Goal: Task Accomplishment & Management: Use online tool/utility

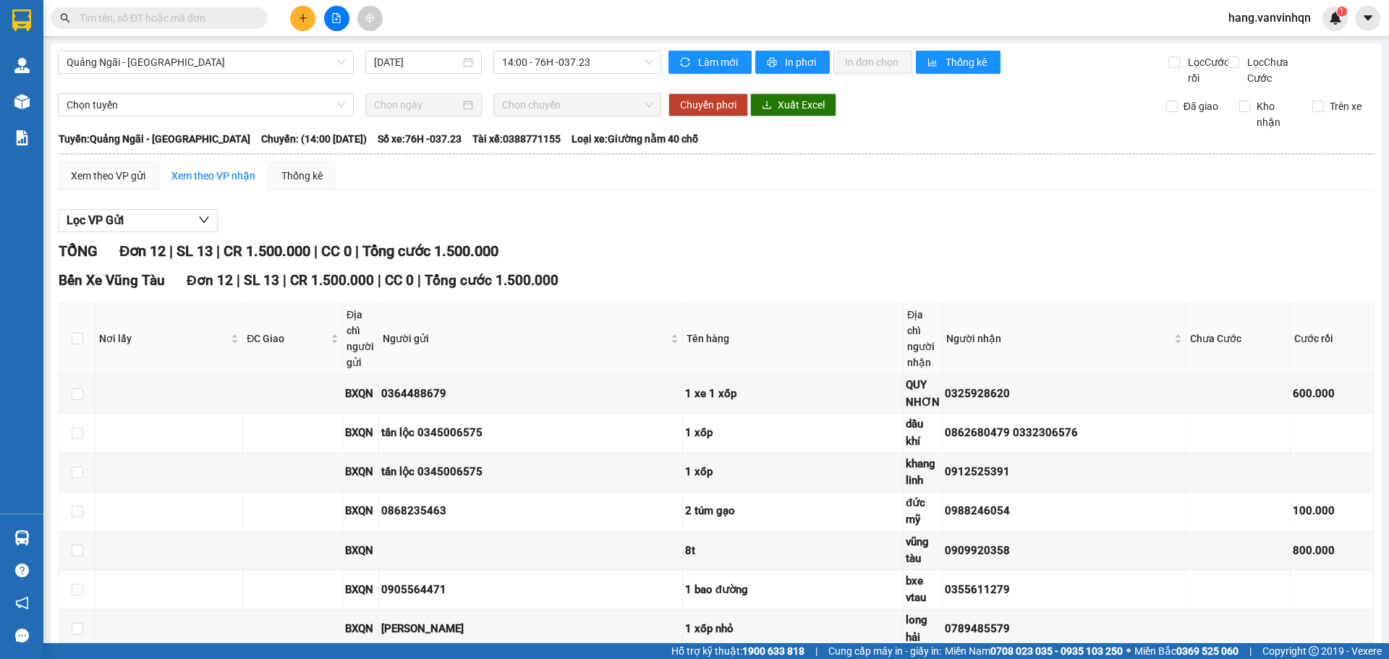
scroll to position [297, 0]
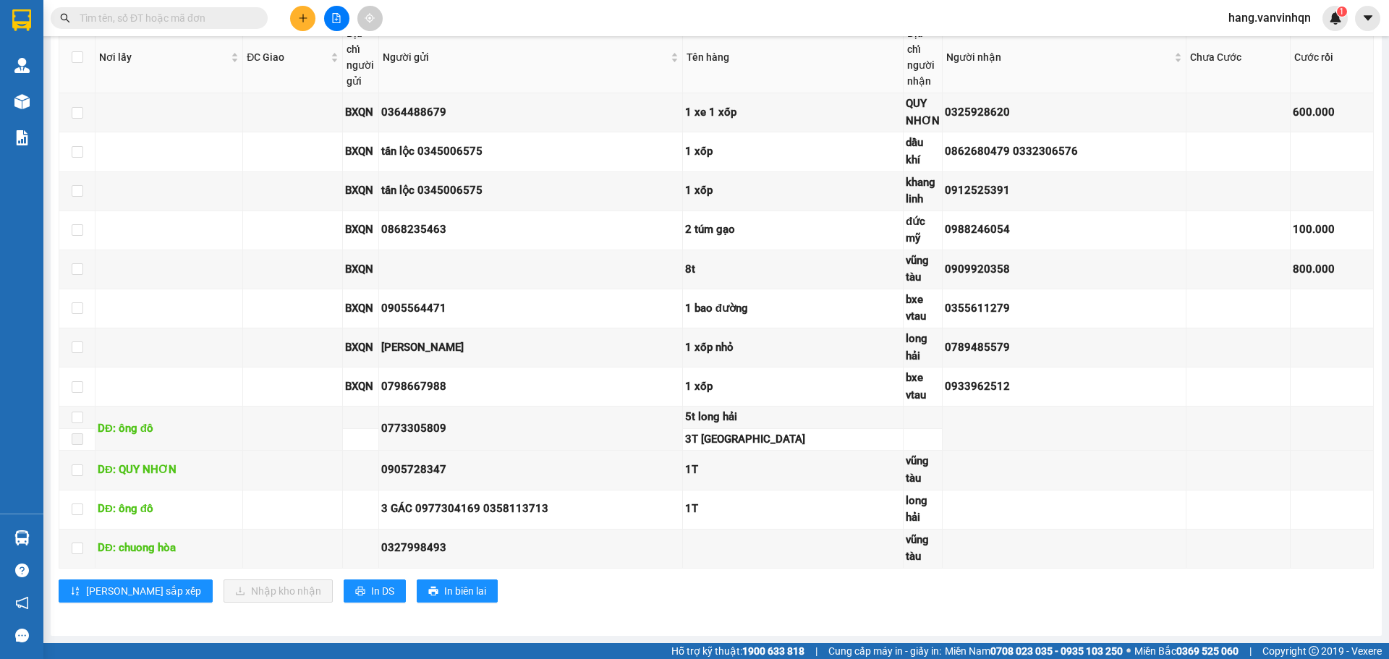
click at [329, 15] on button at bounding box center [336, 18] width 25 height 25
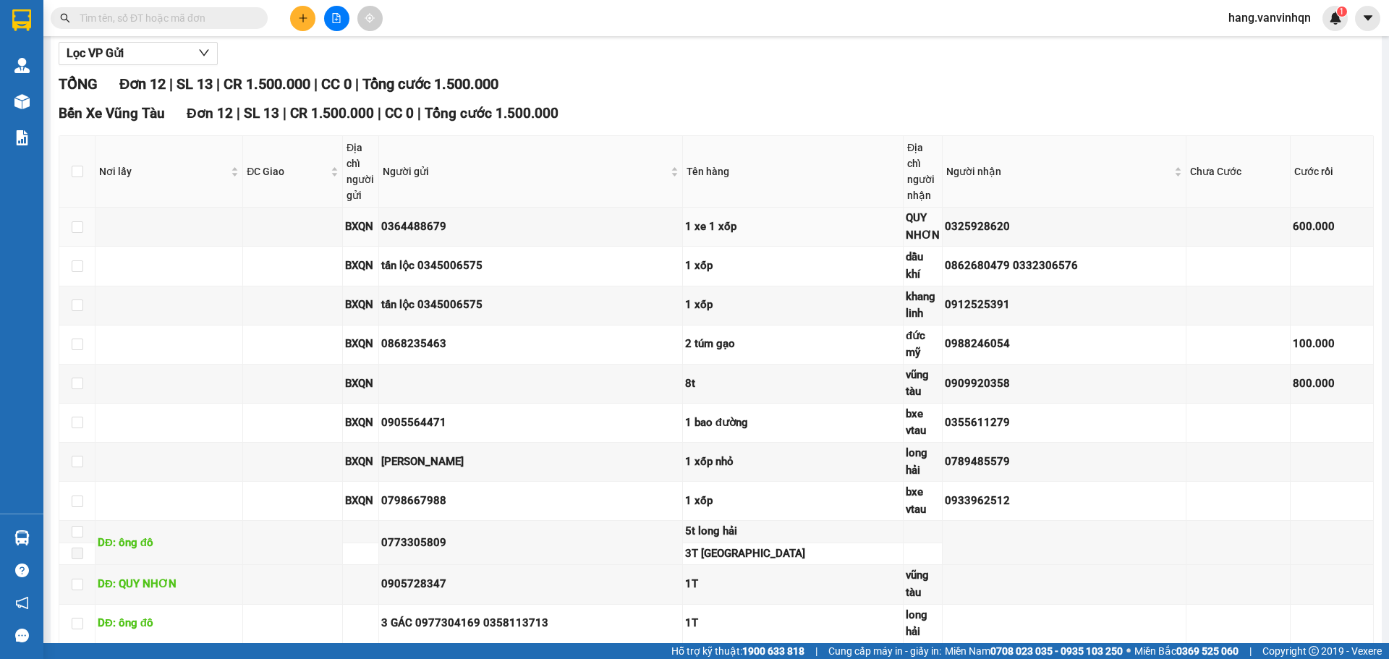
scroll to position [8, 0]
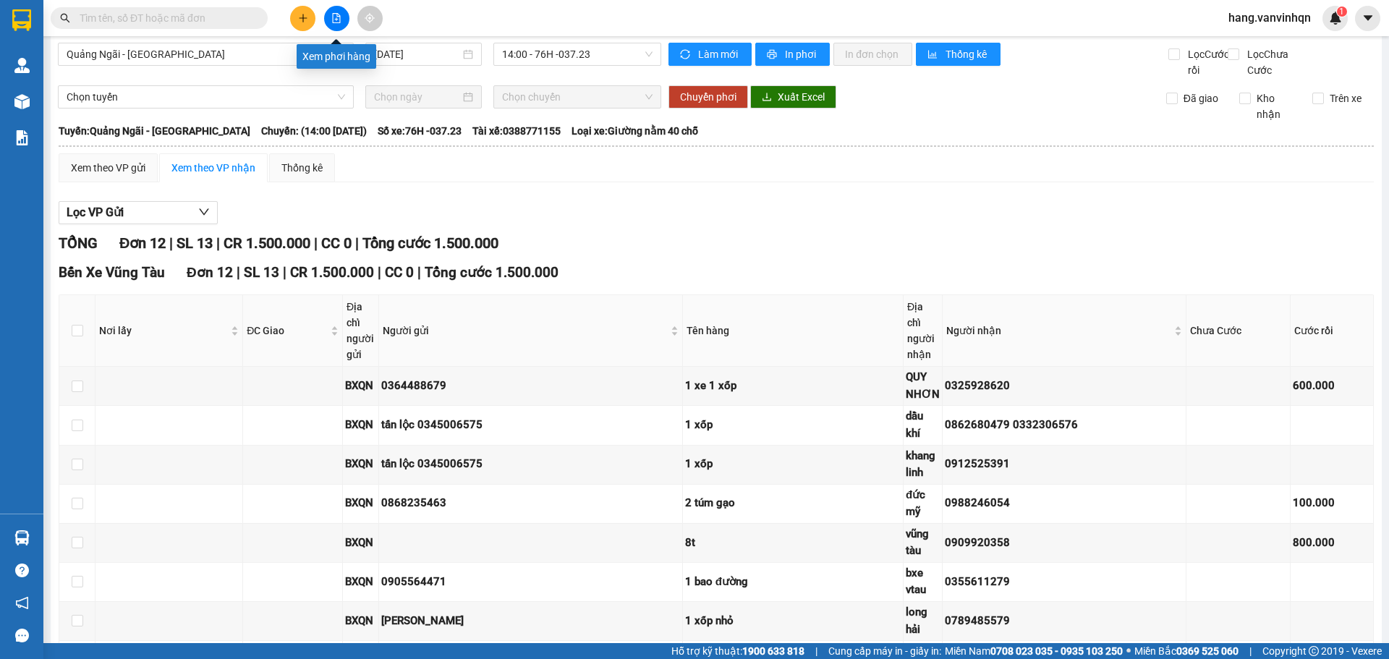
click at [334, 20] on icon "file-add" at bounding box center [336, 18] width 10 height 10
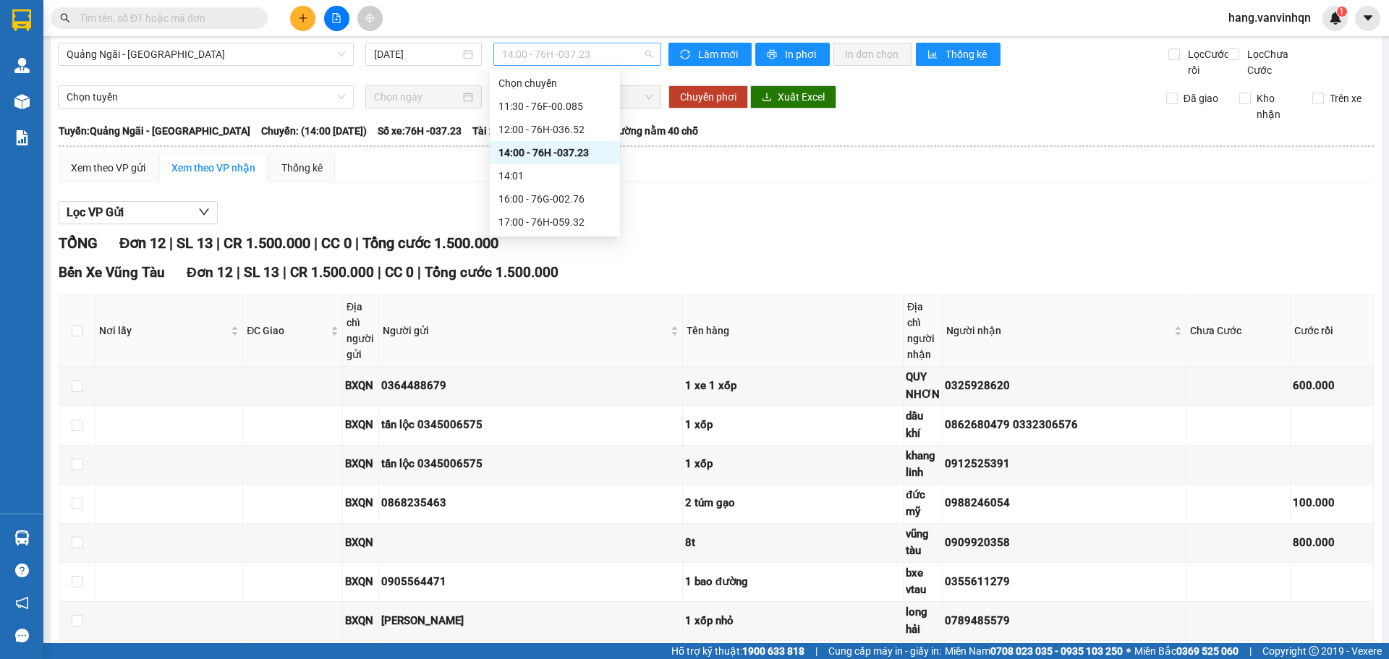
click at [640, 55] on span "14:00 - 76H -037.23" at bounding box center [577, 54] width 151 height 22
click at [566, 199] on div "16:00 - 76G-002.76" at bounding box center [555, 199] width 113 height 16
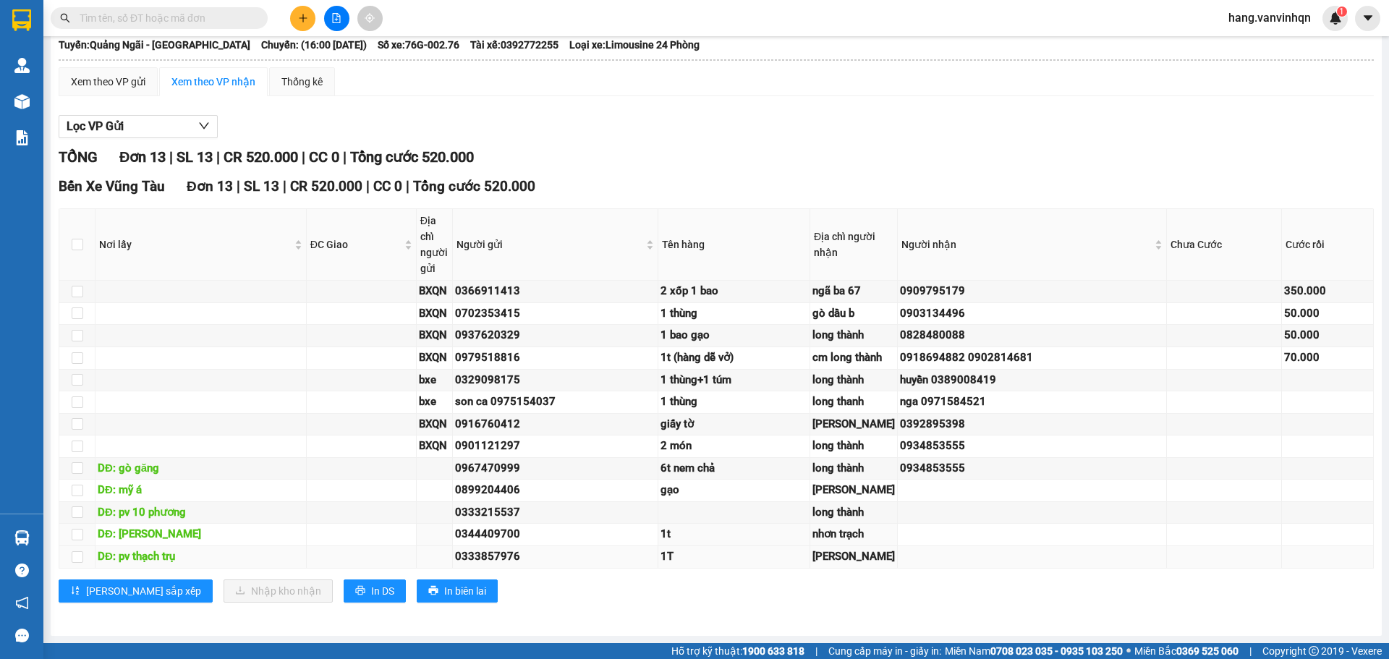
scroll to position [365, 0]
click at [371, 593] on span "In DS" at bounding box center [382, 591] width 23 height 16
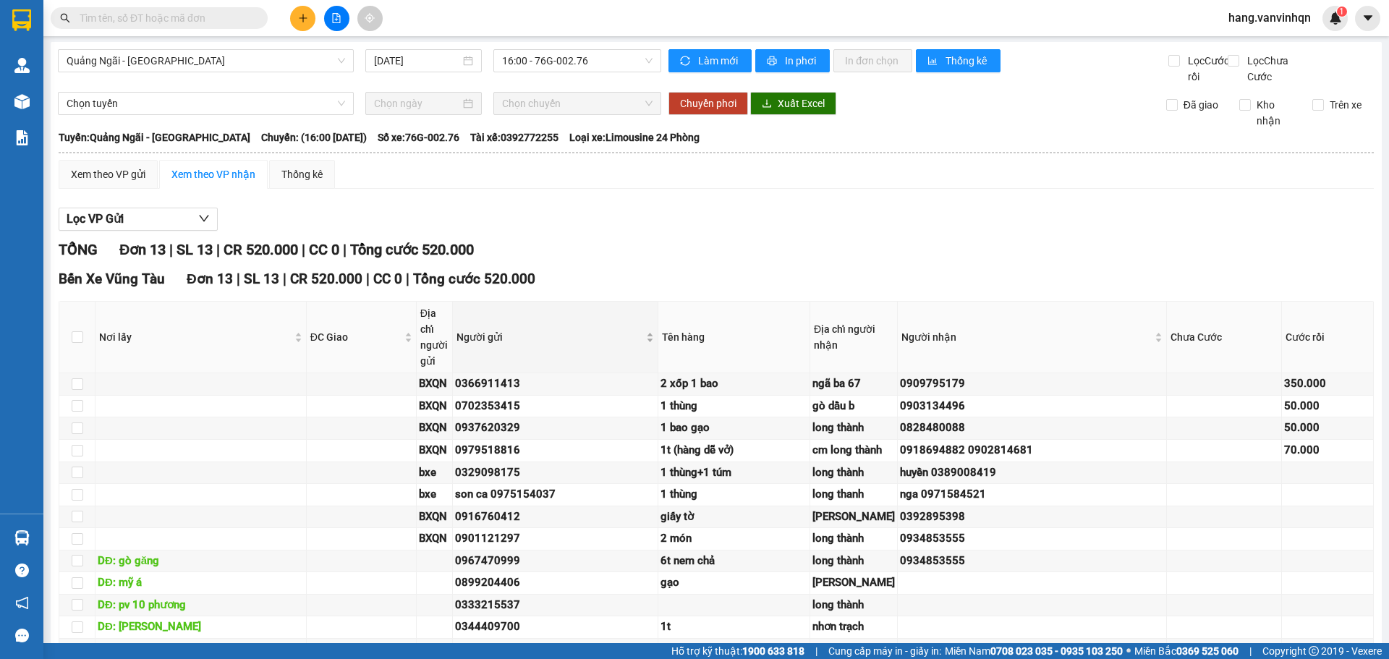
scroll to position [0, 0]
drag, startPoint x: 617, startPoint y: 51, endPoint x: 602, endPoint y: 99, distance: 50.1
click at [616, 52] on div "16:00 - 76G-002.76" at bounding box center [577, 62] width 168 height 23
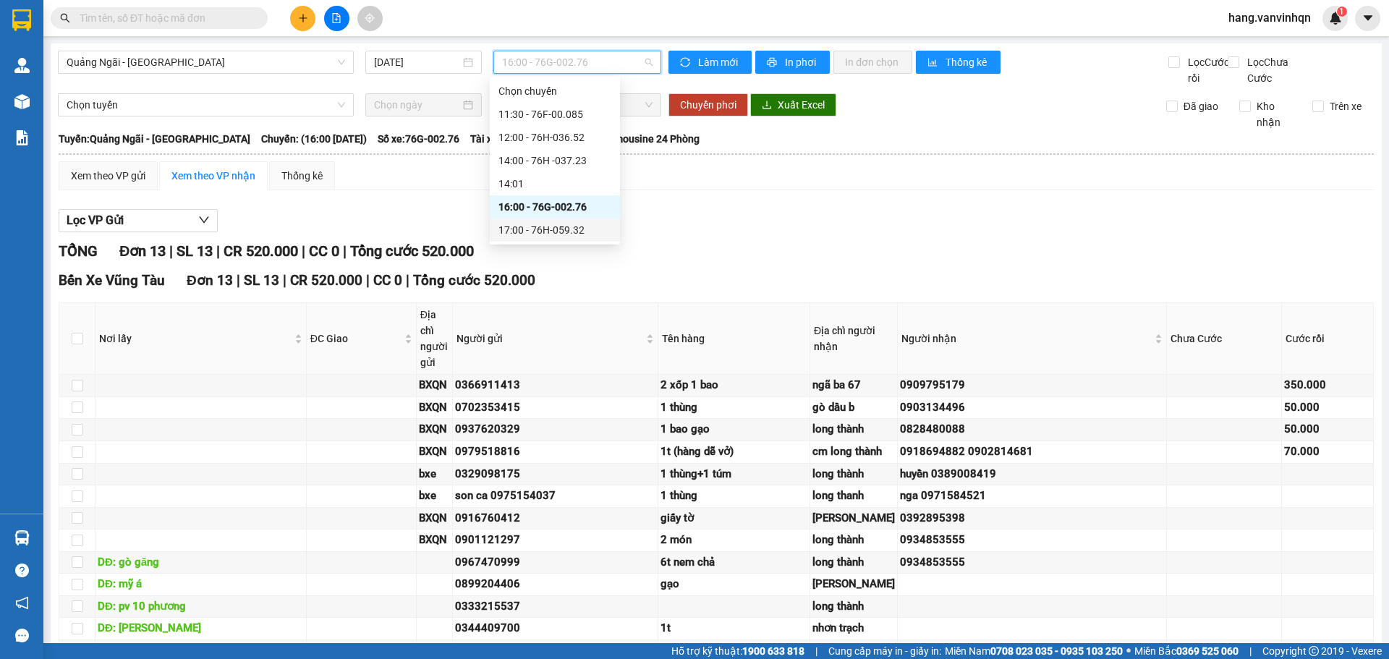
click at [580, 234] on div "17:00 - 76H-059.32" at bounding box center [555, 230] width 113 height 16
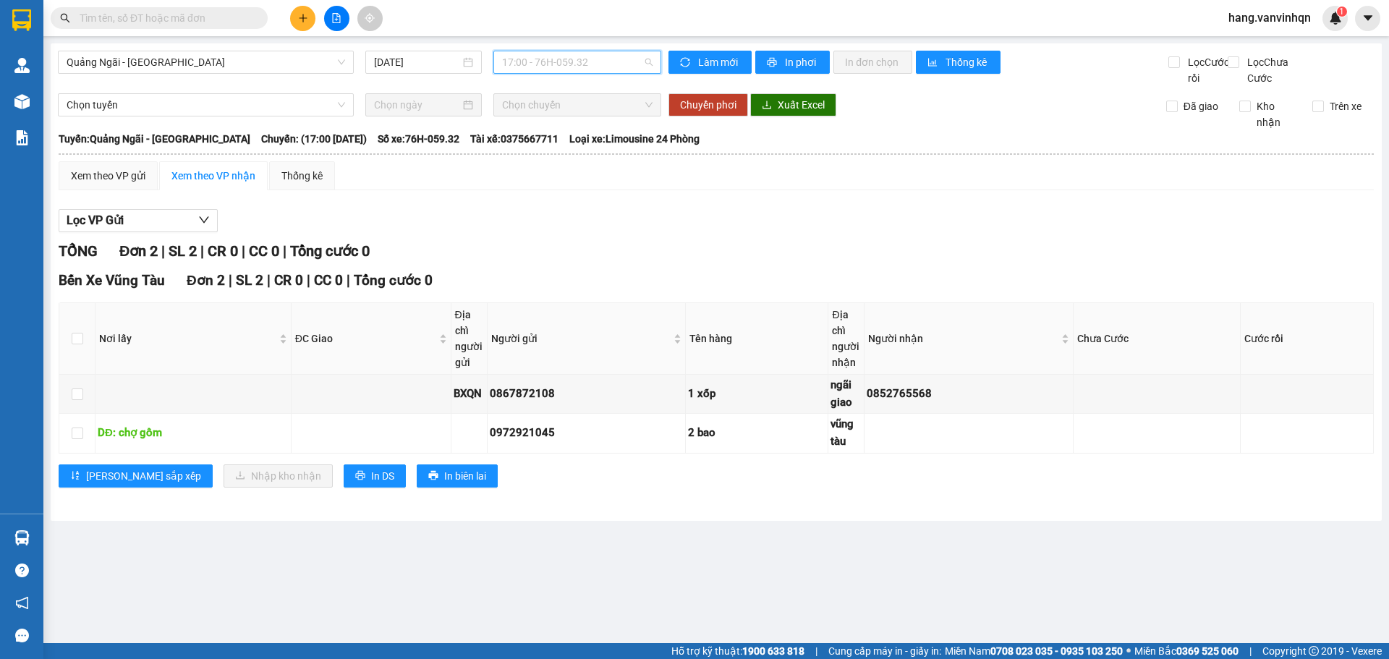
click at [626, 54] on span "17:00 - 76H-059.32" at bounding box center [577, 62] width 151 height 22
click at [559, 222] on div "Chọn chuyến 11:30 - 76F-00.085 12:00 - 76H-036.52 14:00 - 76H -037.23 14:01 16:…" at bounding box center [558, 161] width 130 height 162
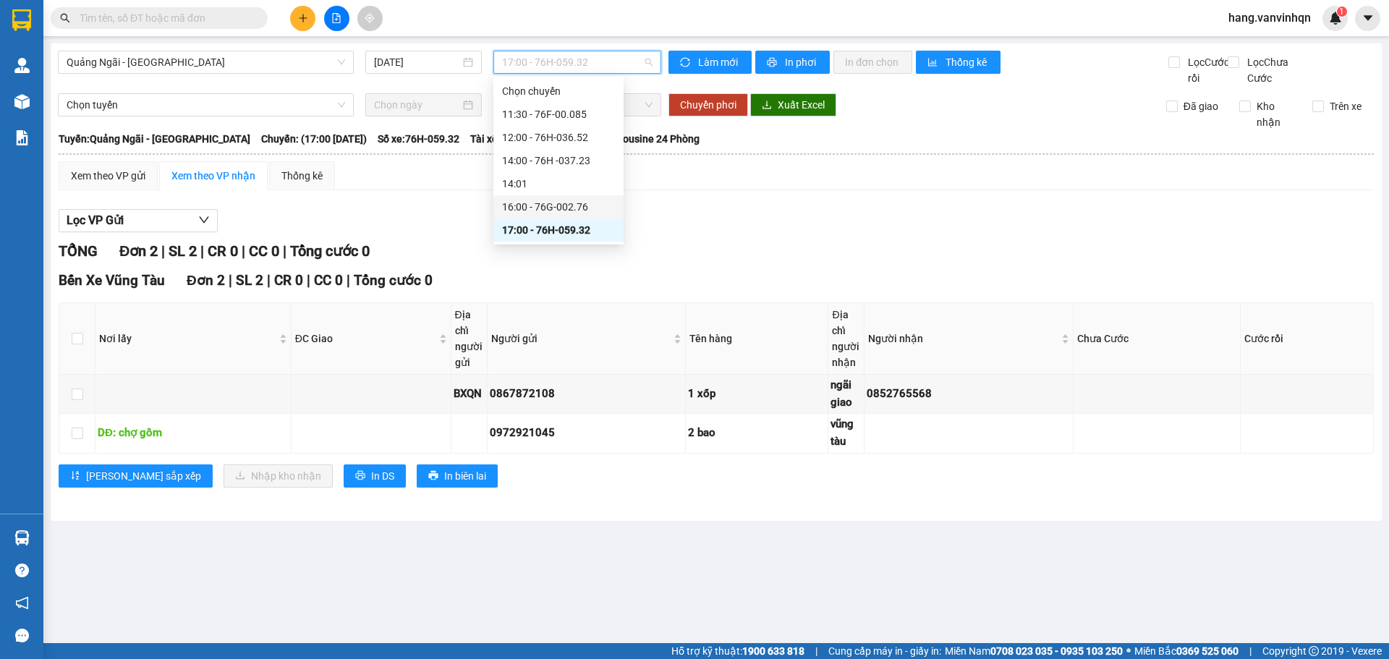
click at [568, 213] on div "16:00 - 76G-002.76" at bounding box center [558, 207] width 113 height 16
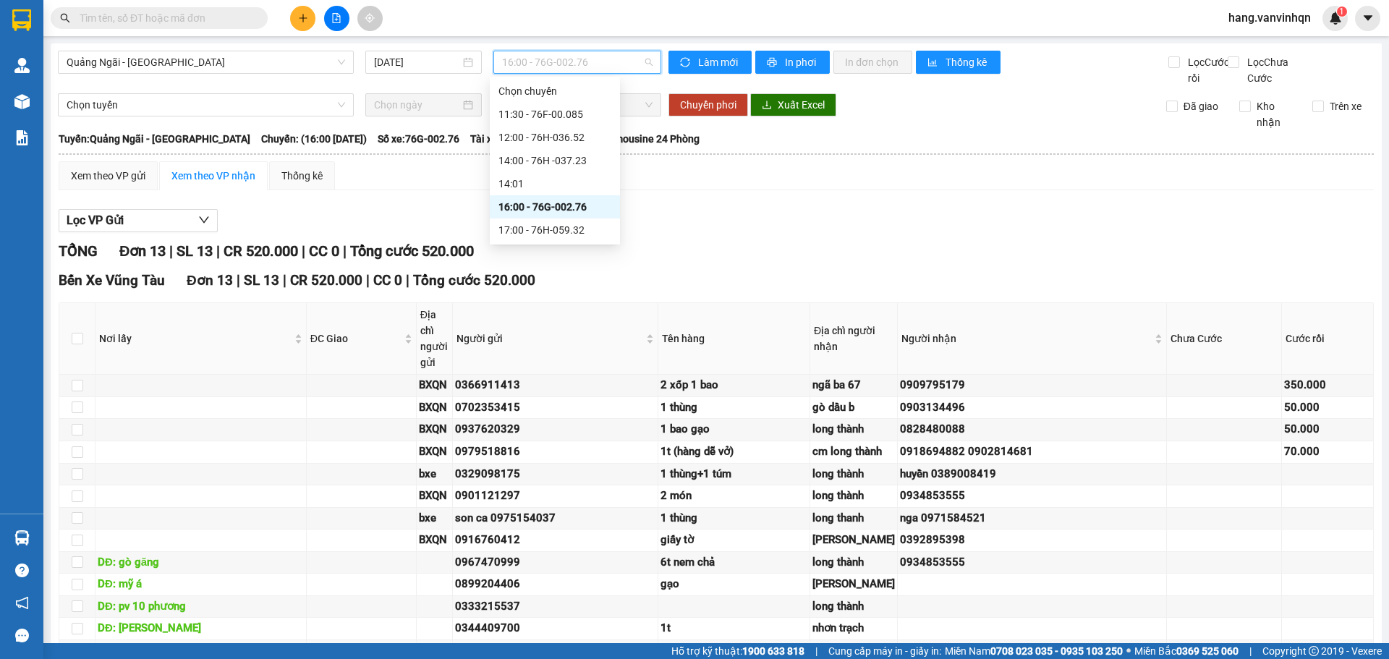
drag, startPoint x: 600, startPoint y: 52, endPoint x: 594, endPoint y: 125, distance: 73.3
click at [595, 59] on span "16:00 - 76G-002.76" at bounding box center [577, 62] width 151 height 22
drag, startPoint x: 541, startPoint y: 216, endPoint x: 546, endPoint y: 234, distance: 18.8
click at [546, 234] on div "Chọn chuyến 11:30 - 76F-00.085 12:00 - 76H-036.52 14:00 - 76H -037.23 14:01 16:…" at bounding box center [555, 161] width 130 height 162
drag, startPoint x: 553, startPoint y: 230, endPoint x: 952, endPoint y: 328, distance: 411.2
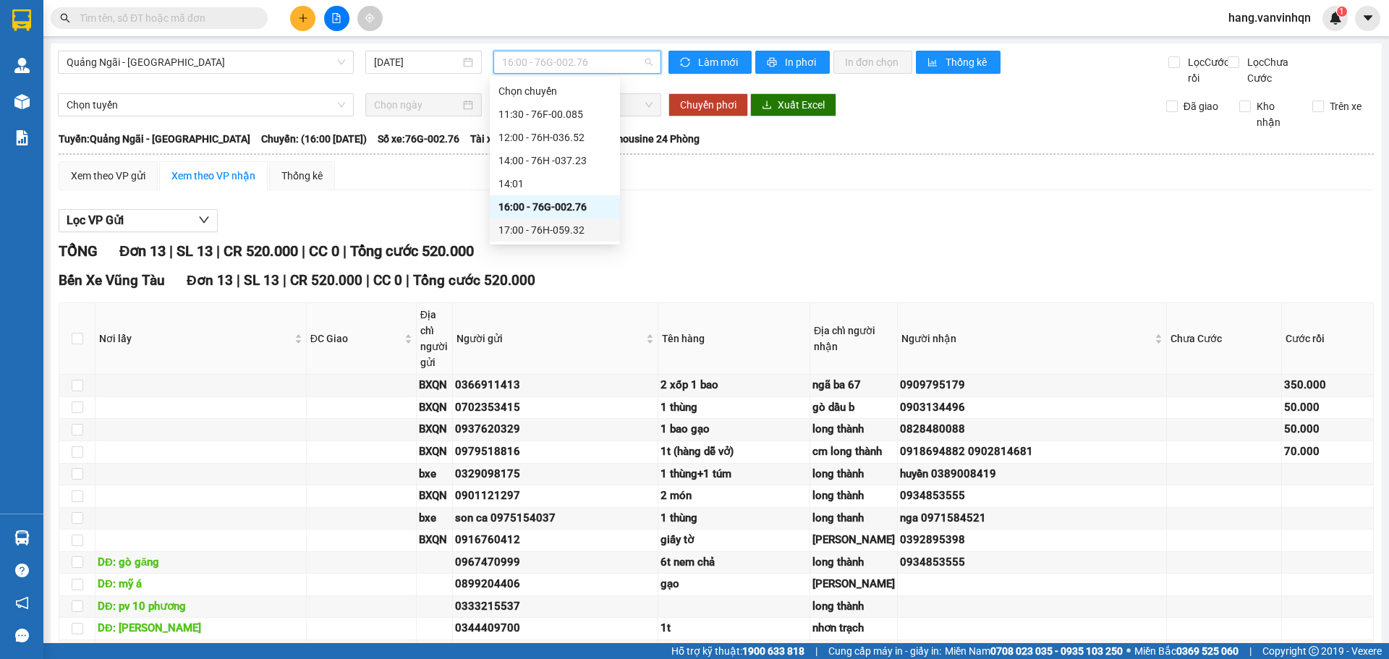
click at [570, 230] on div "17:00 - 76H-059.32" at bounding box center [555, 230] width 113 height 16
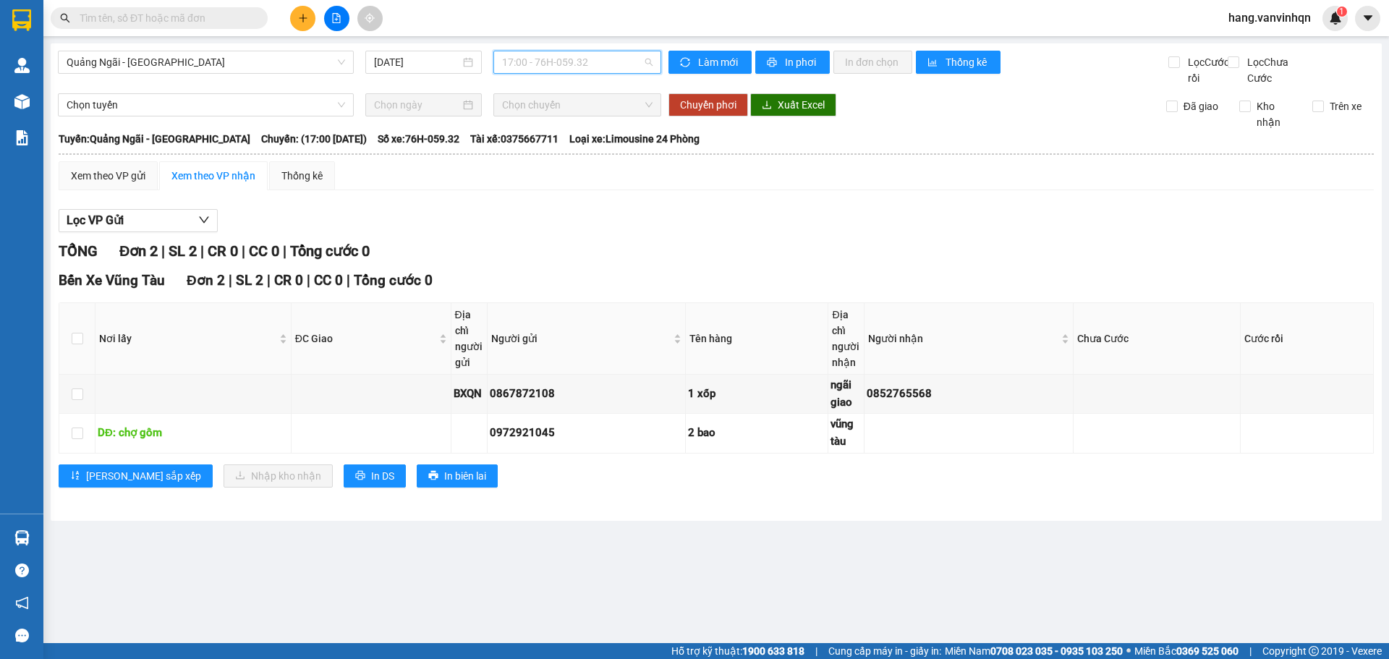
drag, startPoint x: 612, startPoint y: 60, endPoint x: 614, endPoint y: 141, distance: 81.1
click at [611, 62] on span "17:00 - 76H-059.32" at bounding box center [577, 62] width 151 height 22
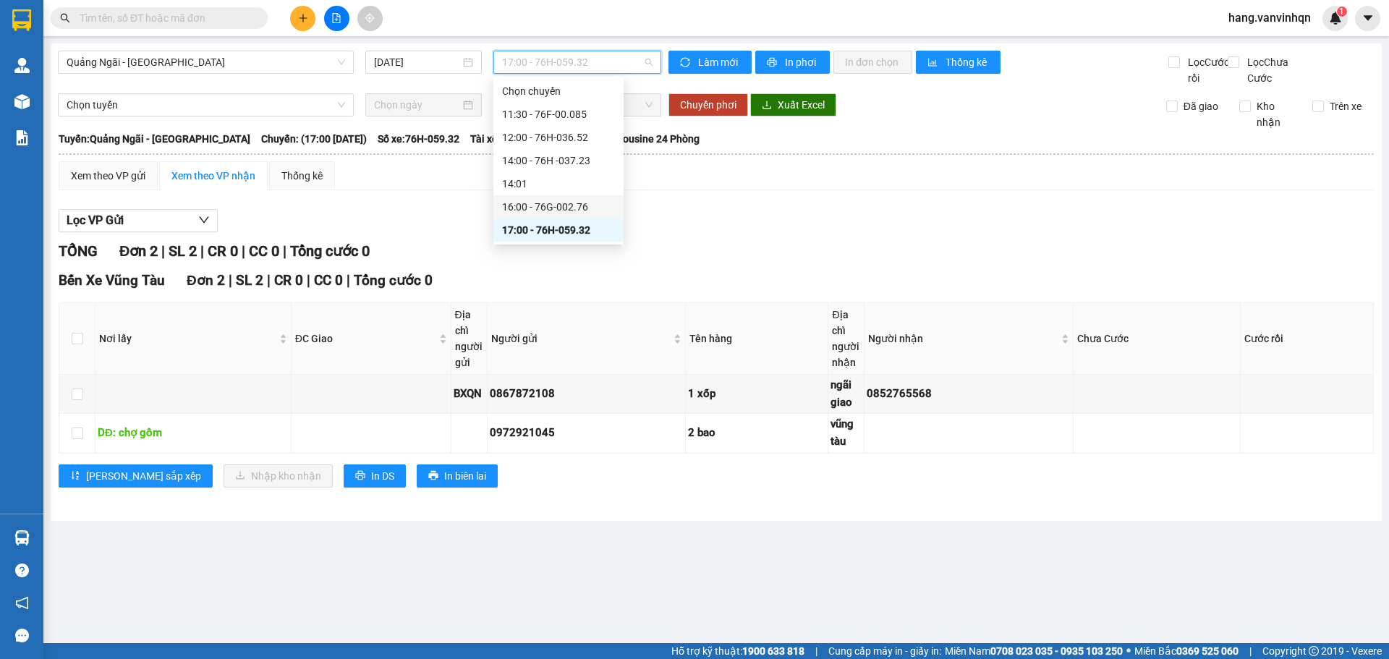
click at [577, 207] on div "16:00 - 76G-002.76" at bounding box center [558, 207] width 113 height 16
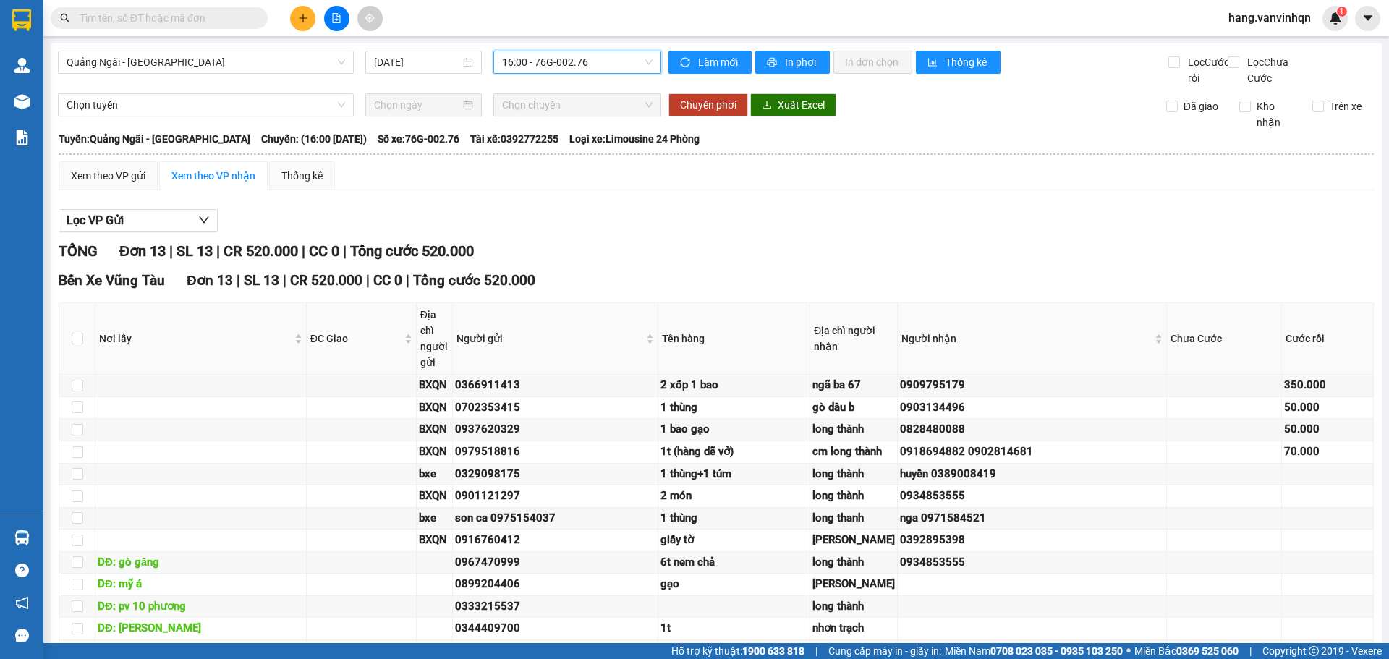
click at [616, 61] on span "16:00 - 76G-002.76" at bounding box center [577, 62] width 151 height 22
drag, startPoint x: 567, startPoint y: 242, endPoint x: 569, endPoint y: 148, distance: 94.1
click at [572, 210] on body "Kết quả tìm kiếm ( 0 ) Bộ lọc No Data hang.vanvinhqn 1 Quản [PERSON_NAME] lý kh…" at bounding box center [694, 329] width 1389 height 659
click at [620, 69] on span "16:00 - 76G-002.76" at bounding box center [577, 62] width 151 height 22
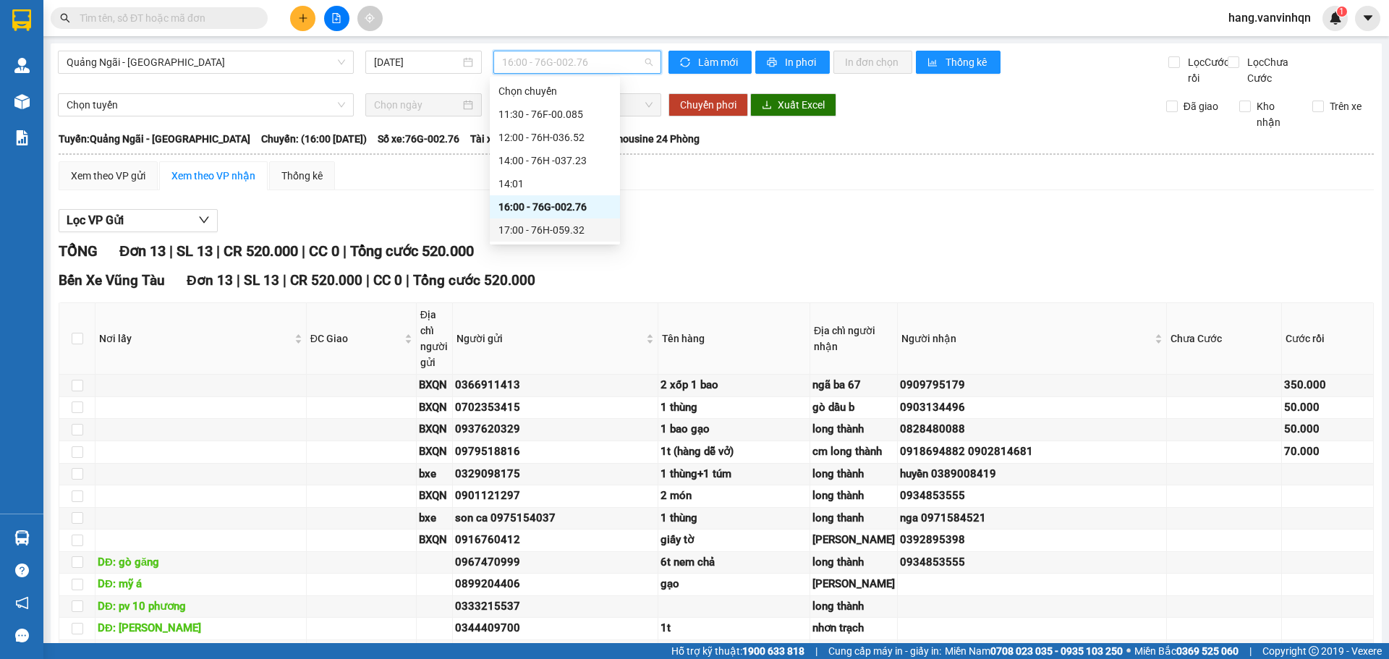
click at [558, 230] on div "17:00 - 76H-059.32" at bounding box center [555, 230] width 113 height 16
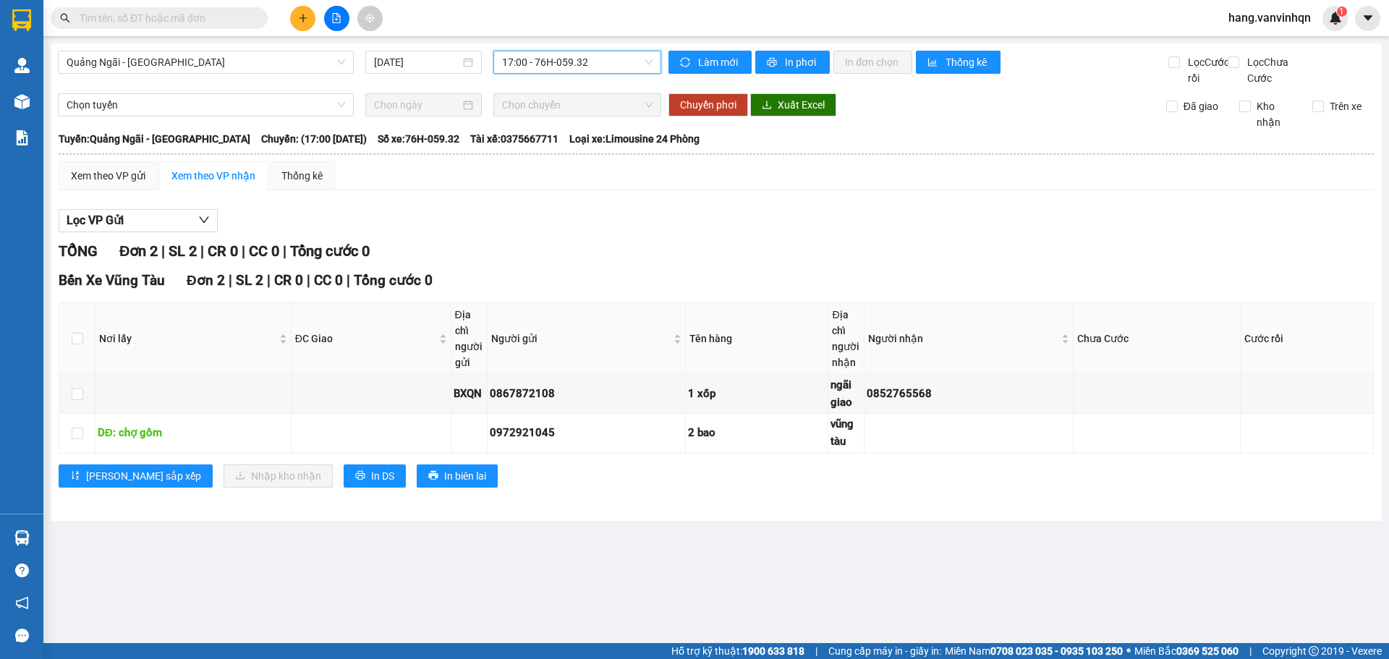
drag, startPoint x: 608, startPoint y: 67, endPoint x: 603, endPoint y: 90, distance: 23.7
click at [609, 72] on span "17:00 - 76H-059.32" at bounding box center [577, 62] width 151 height 22
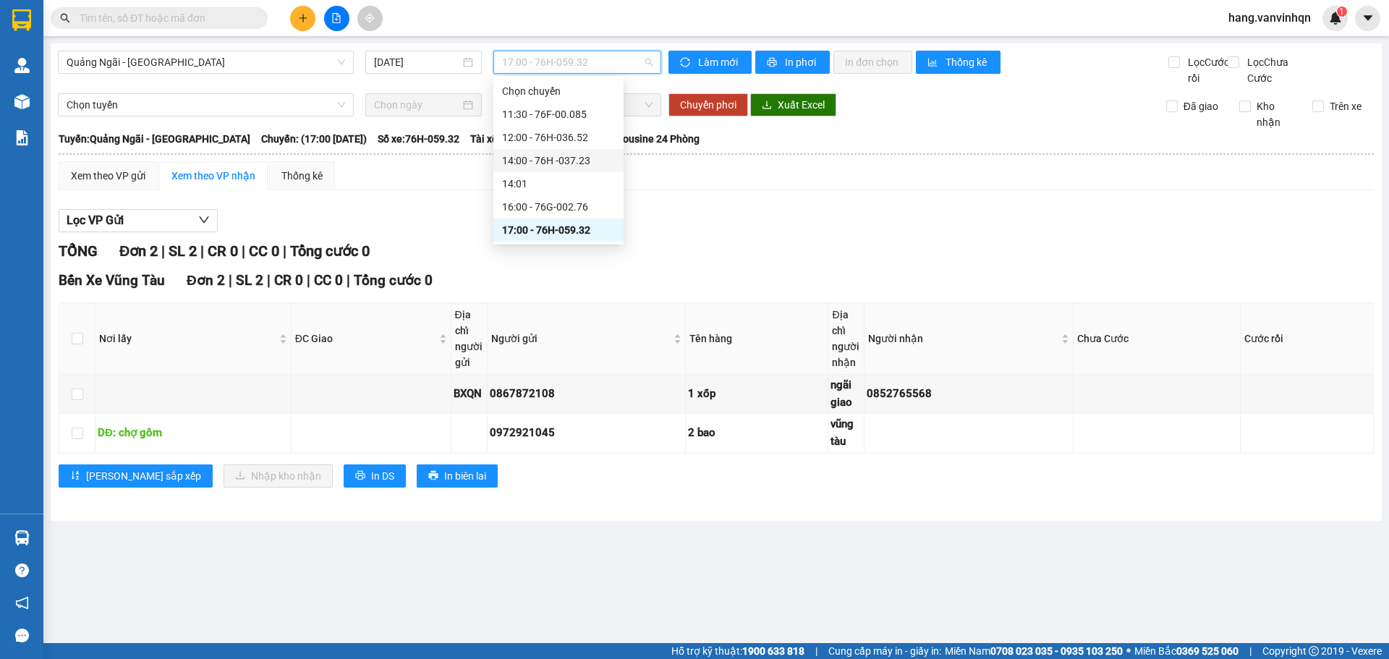
click at [564, 159] on div "14:00 - 76H -037.23" at bounding box center [558, 161] width 113 height 16
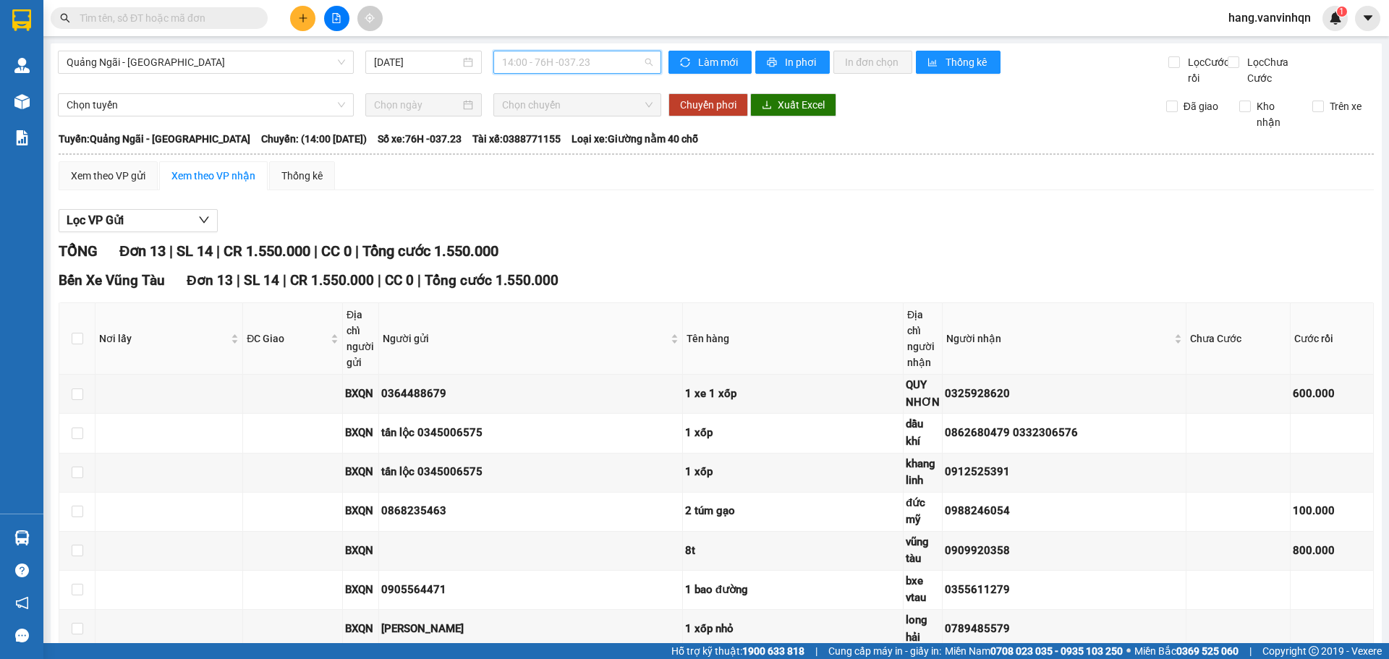
drag, startPoint x: 618, startPoint y: 62, endPoint x: 609, endPoint y: 89, distance: 28.8
click at [617, 62] on span "14:00 - 76H -037.23" at bounding box center [577, 62] width 151 height 22
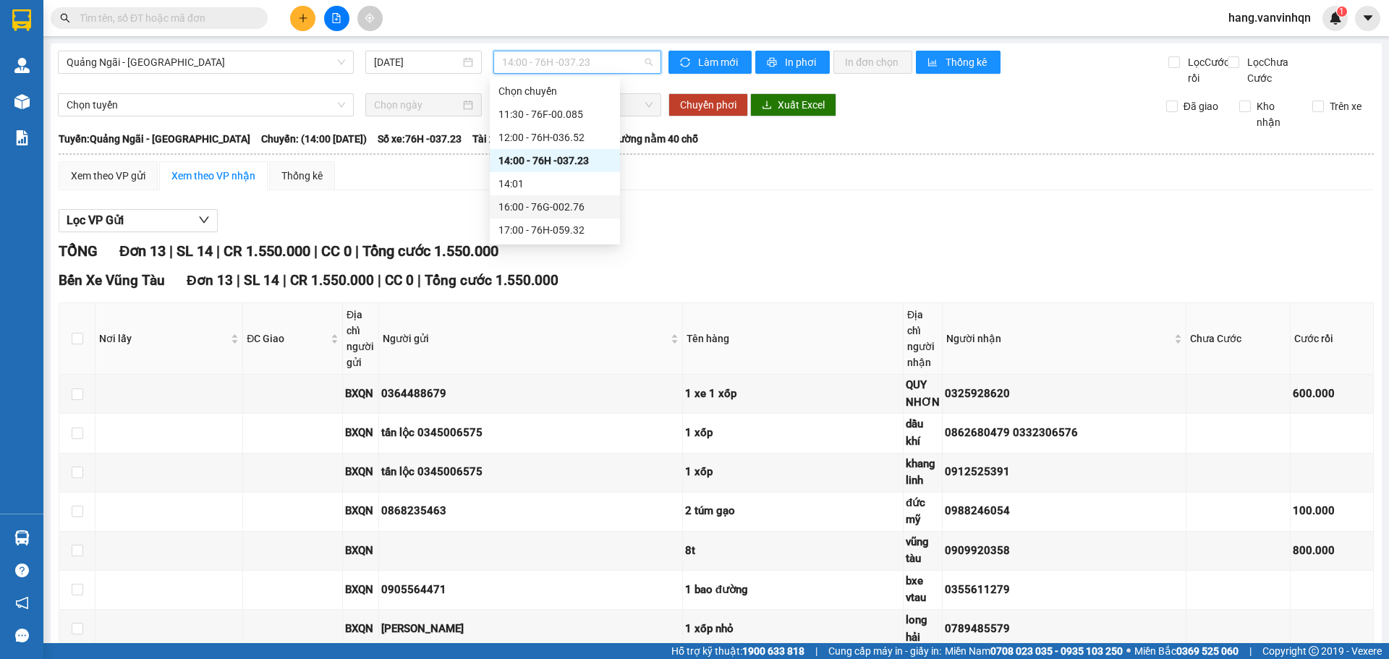
click at [580, 205] on div "16:00 - 76G-002.76" at bounding box center [555, 207] width 113 height 16
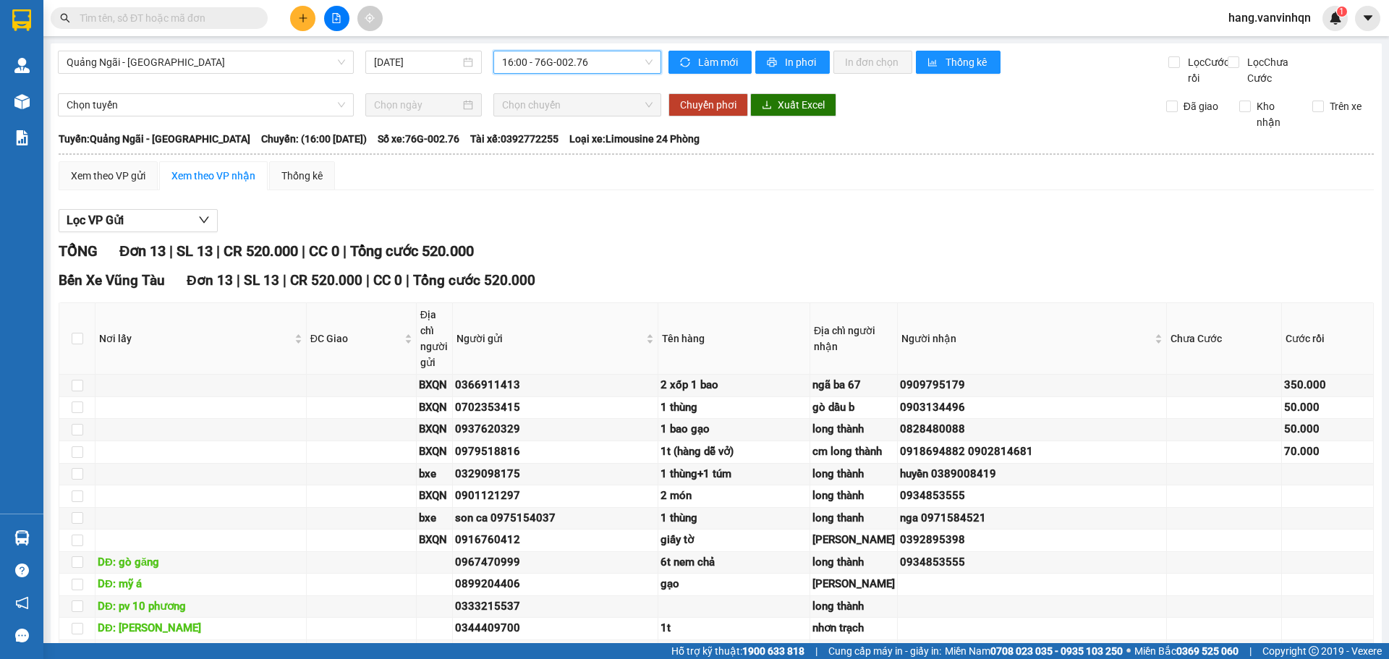
drag, startPoint x: 628, startPoint y: 60, endPoint x: 576, endPoint y: 103, distance: 67.4
click at [627, 60] on span "16:00 - 76G-002.76" at bounding box center [577, 62] width 151 height 22
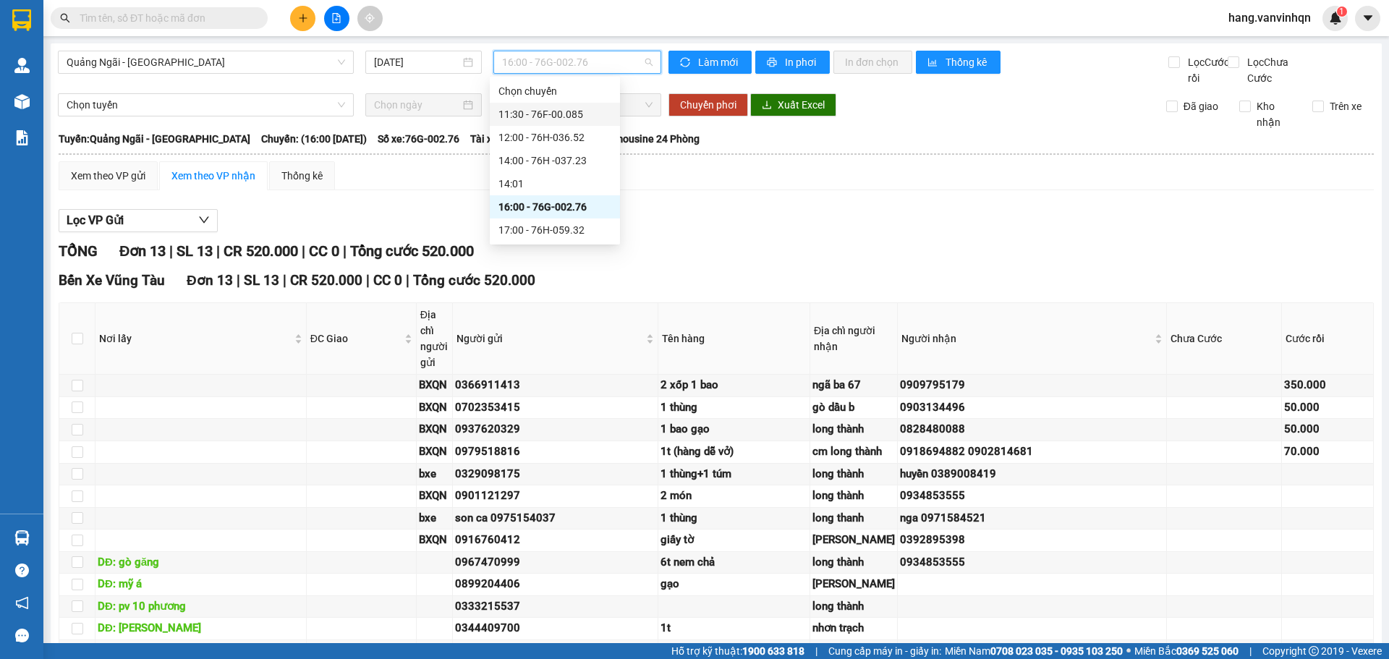
click at [561, 119] on div "11:30 - 76F-00.085" at bounding box center [555, 114] width 113 height 16
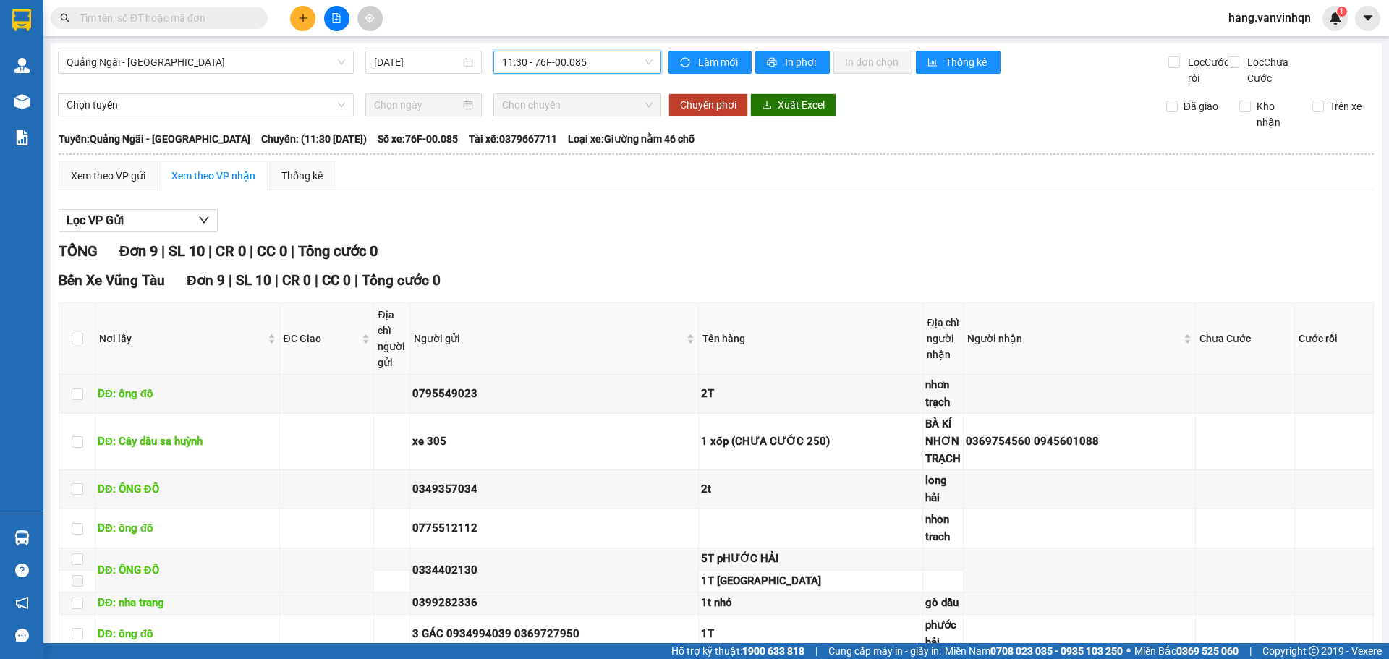
drag, startPoint x: 619, startPoint y: 67, endPoint x: 606, endPoint y: 90, distance: 26.9
click at [620, 67] on span "11:30 - 76F-00.085" at bounding box center [577, 62] width 151 height 22
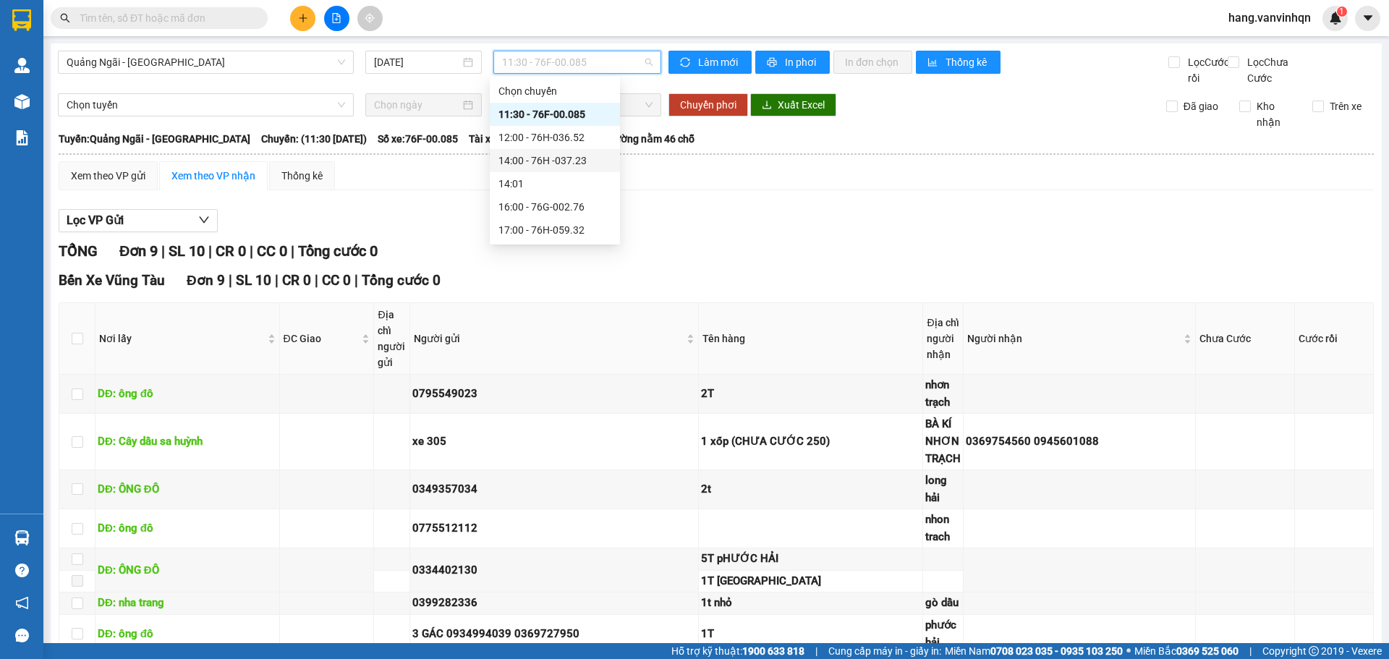
click at [570, 164] on div "14:00 - 76H -037.23" at bounding box center [555, 161] width 113 height 16
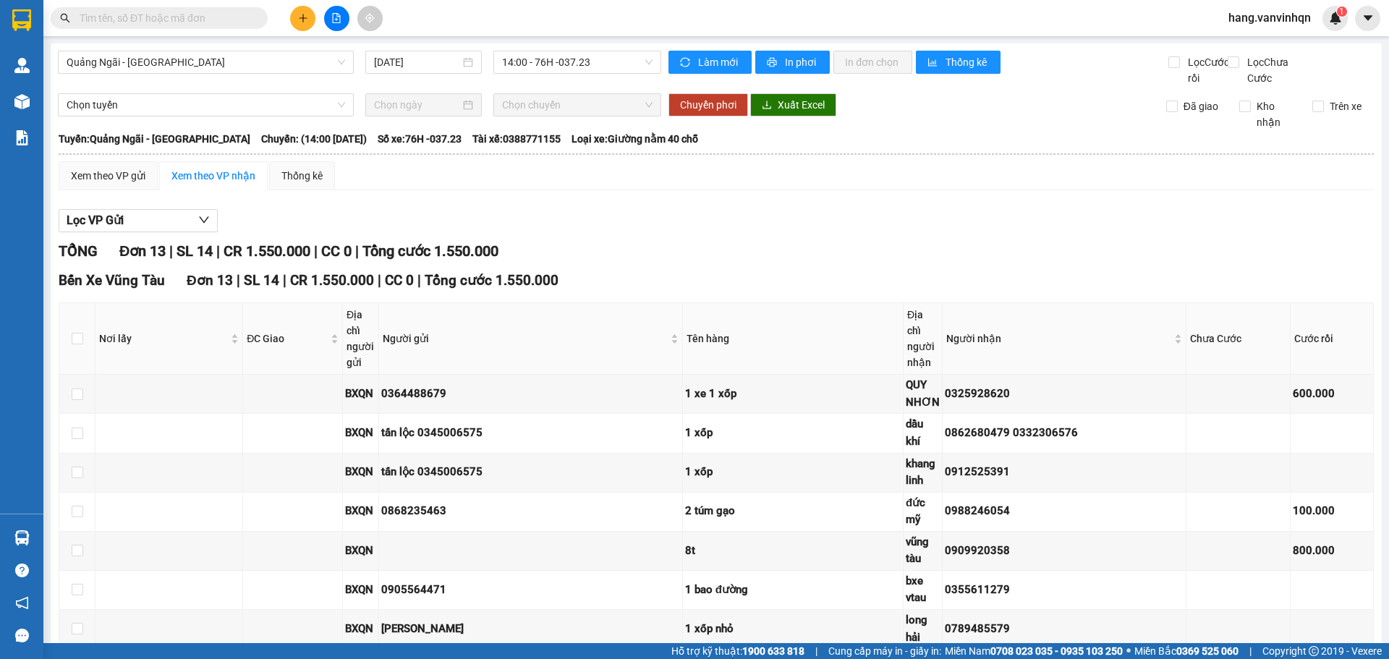
click at [610, 75] on div "Quảng Ngãi - [GEOGRAPHIC_DATA] [DATE] 14:00 - 76H -037.23" at bounding box center [359, 68] width 603 height 35
drag, startPoint x: 604, startPoint y: 62, endPoint x: 584, endPoint y: 95, distance: 39.0
click at [600, 67] on span "14:00 - 76H -037.23" at bounding box center [577, 62] width 151 height 22
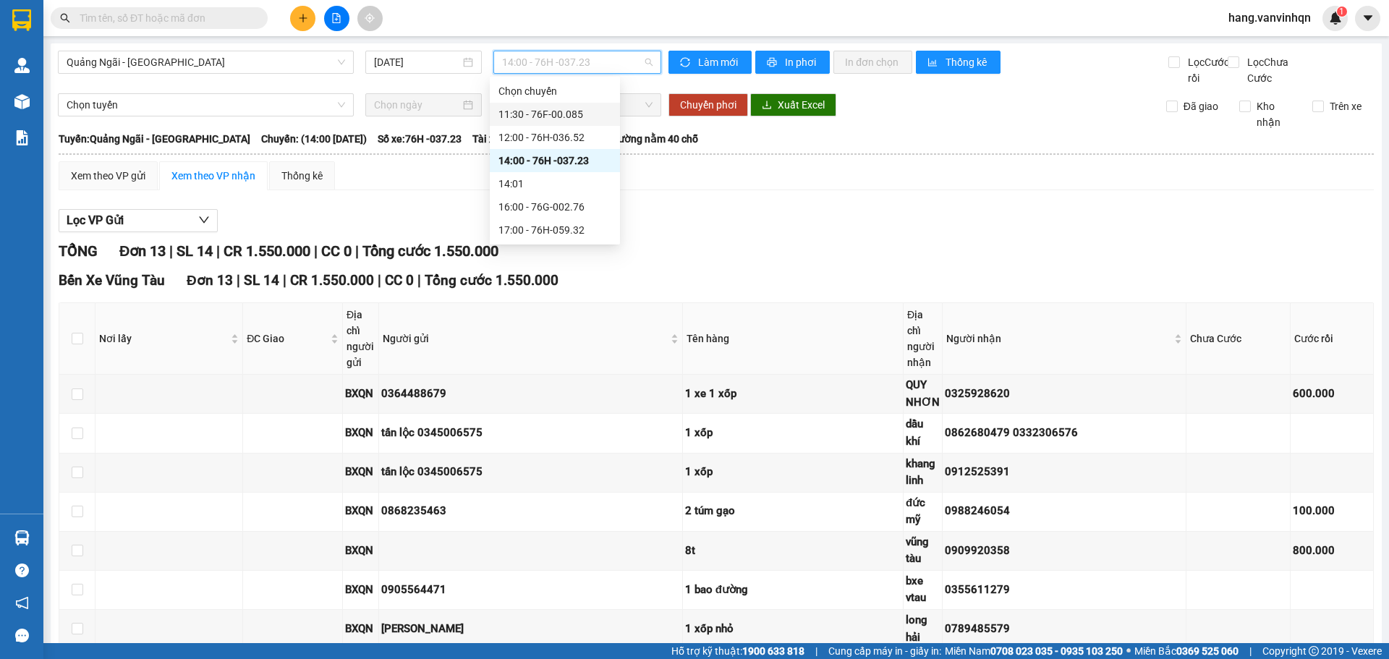
click at [575, 111] on div "11:30 - 76F-00.085" at bounding box center [555, 114] width 113 height 16
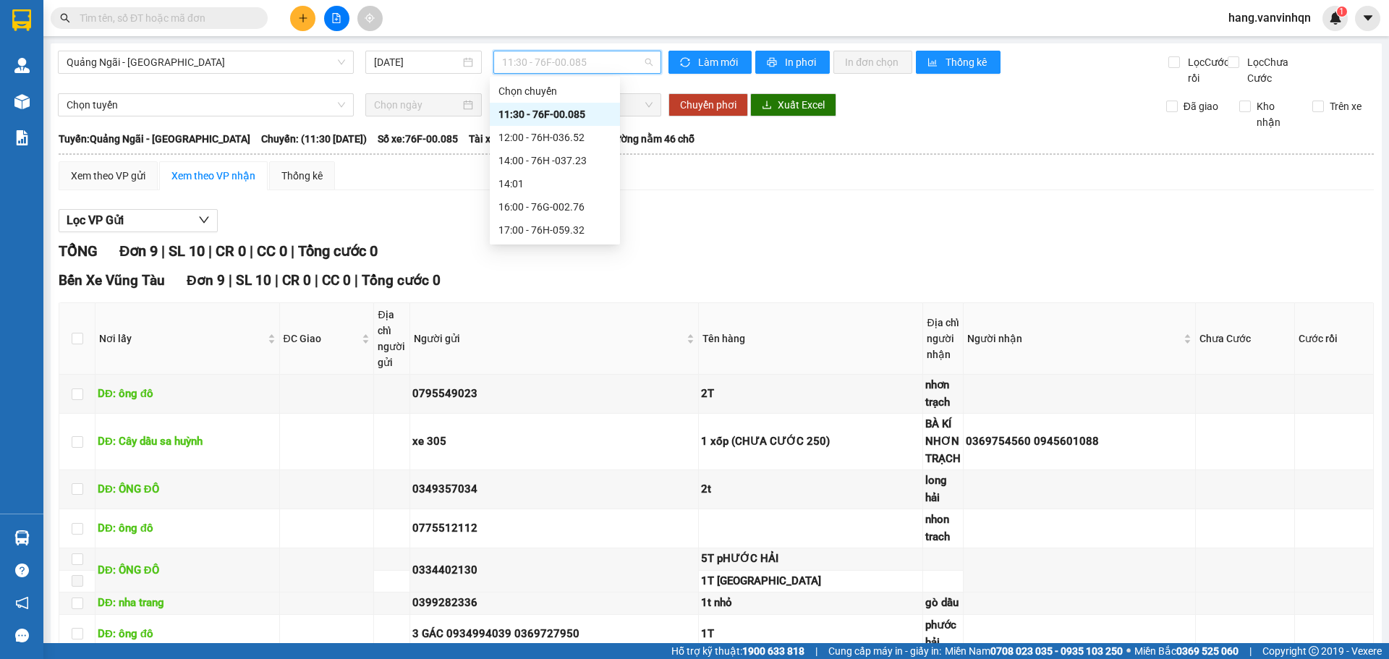
click at [581, 60] on span "11:30 - 76F-00.085" at bounding box center [577, 62] width 151 height 22
click at [563, 113] on div "11:30 - 76F-00.085" at bounding box center [555, 114] width 113 height 16
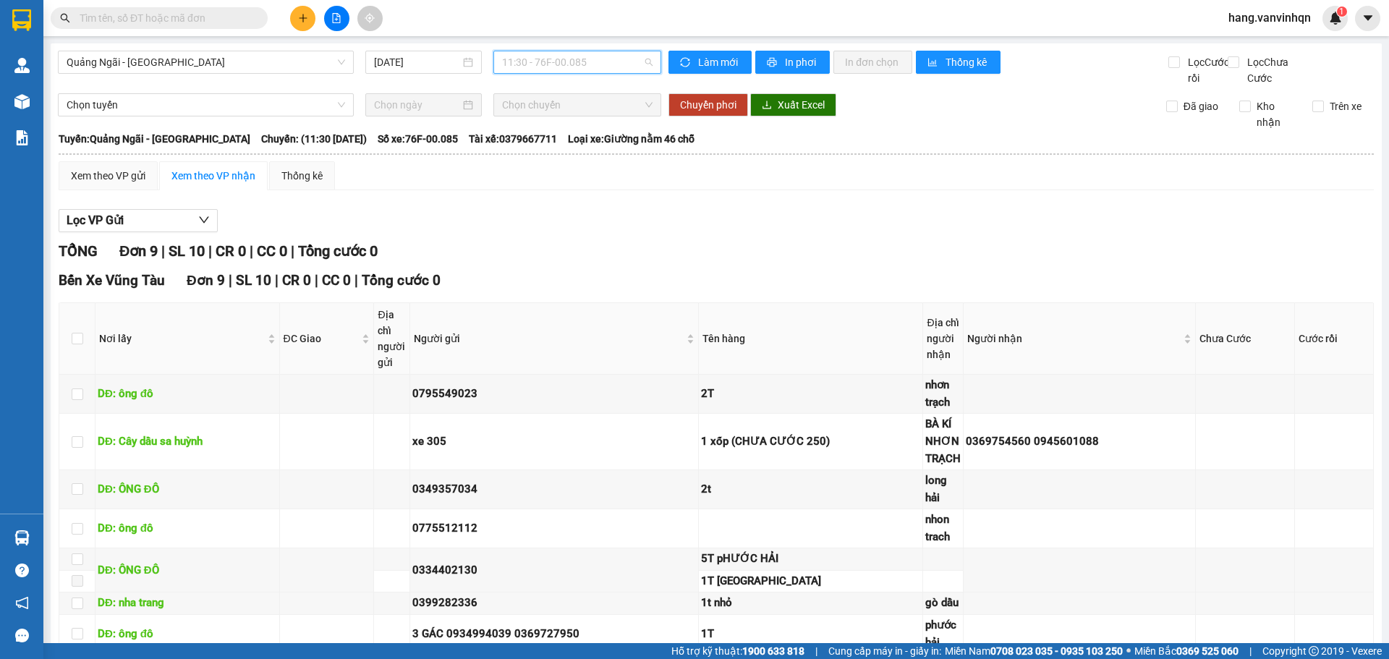
click at [622, 67] on span "11:30 - 76F-00.085" at bounding box center [577, 62] width 151 height 22
click at [587, 64] on span "11:30 - 76F-00.085" at bounding box center [577, 62] width 151 height 22
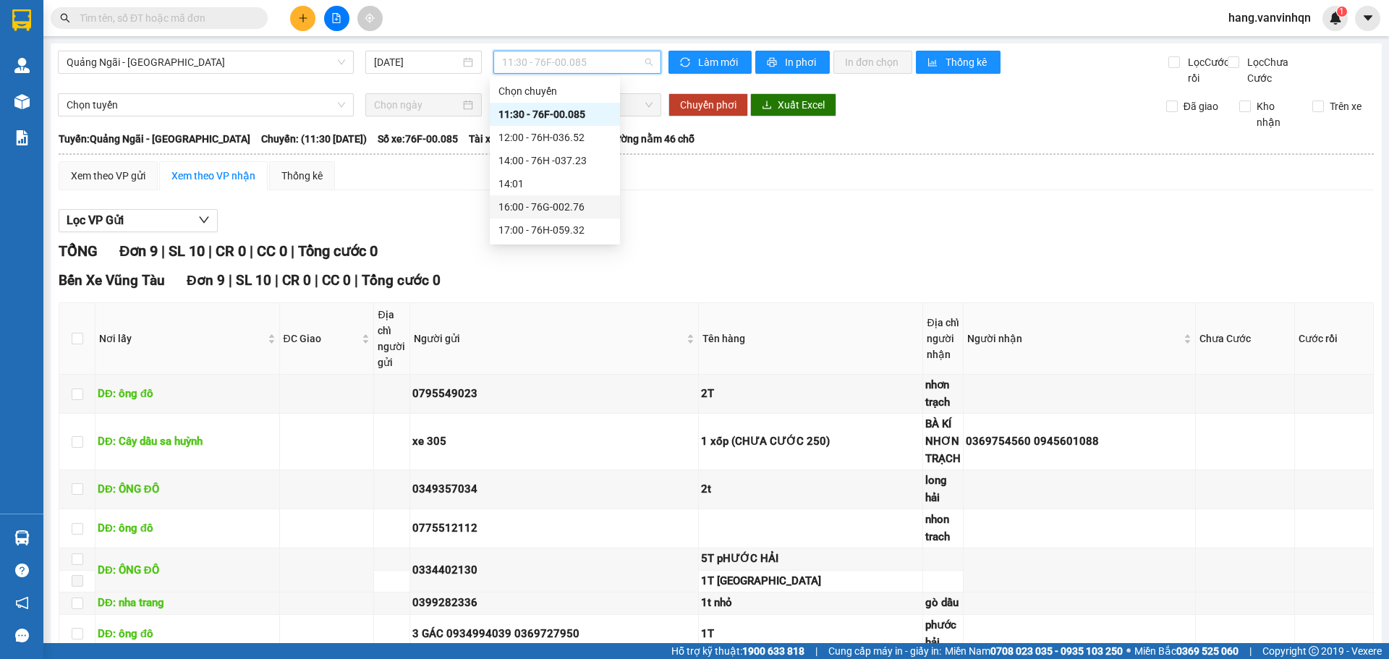
click at [564, 203] on div "16:00 - 76G-002.76" at bounding box center [555, 207] width 113 height 16
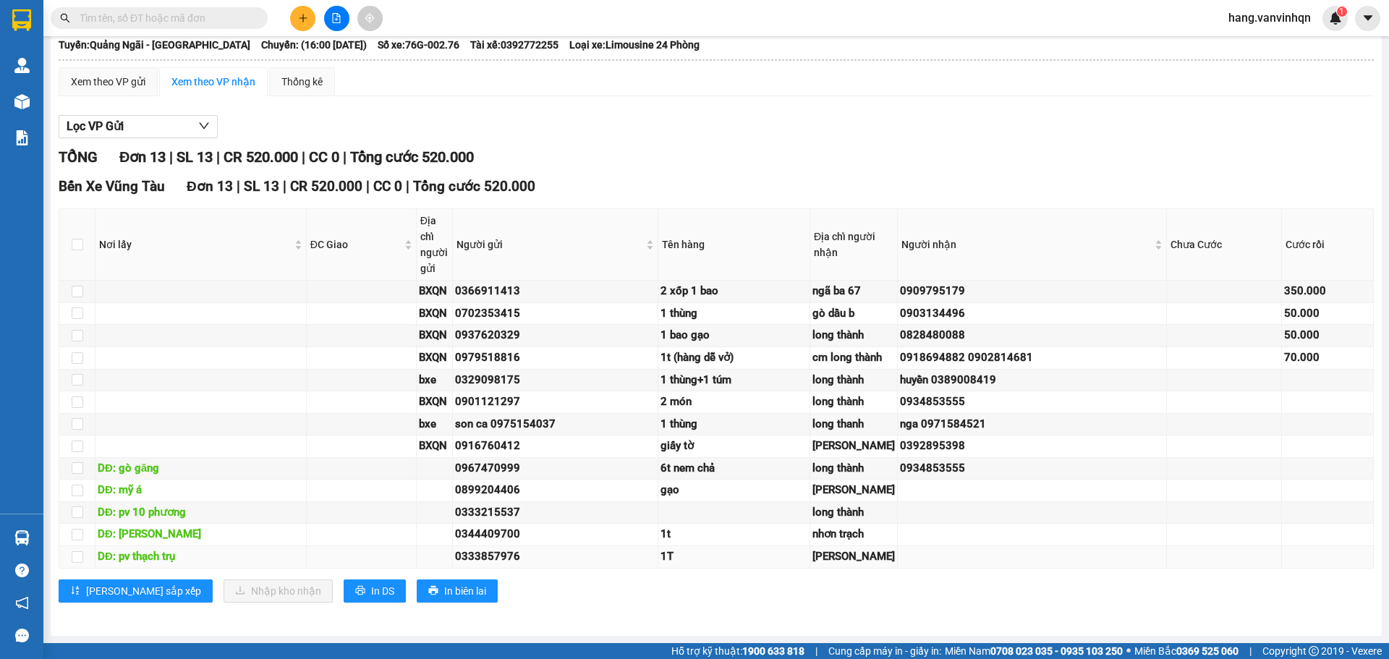
scroll to position [365, 0]
click at [789, 460] on div "6t nem chả" at bounding box center [734, 468] width 147 height 17
click at [785, 460] on div "6t nem chả" at bounding box center [734, 468] width 147 height 17
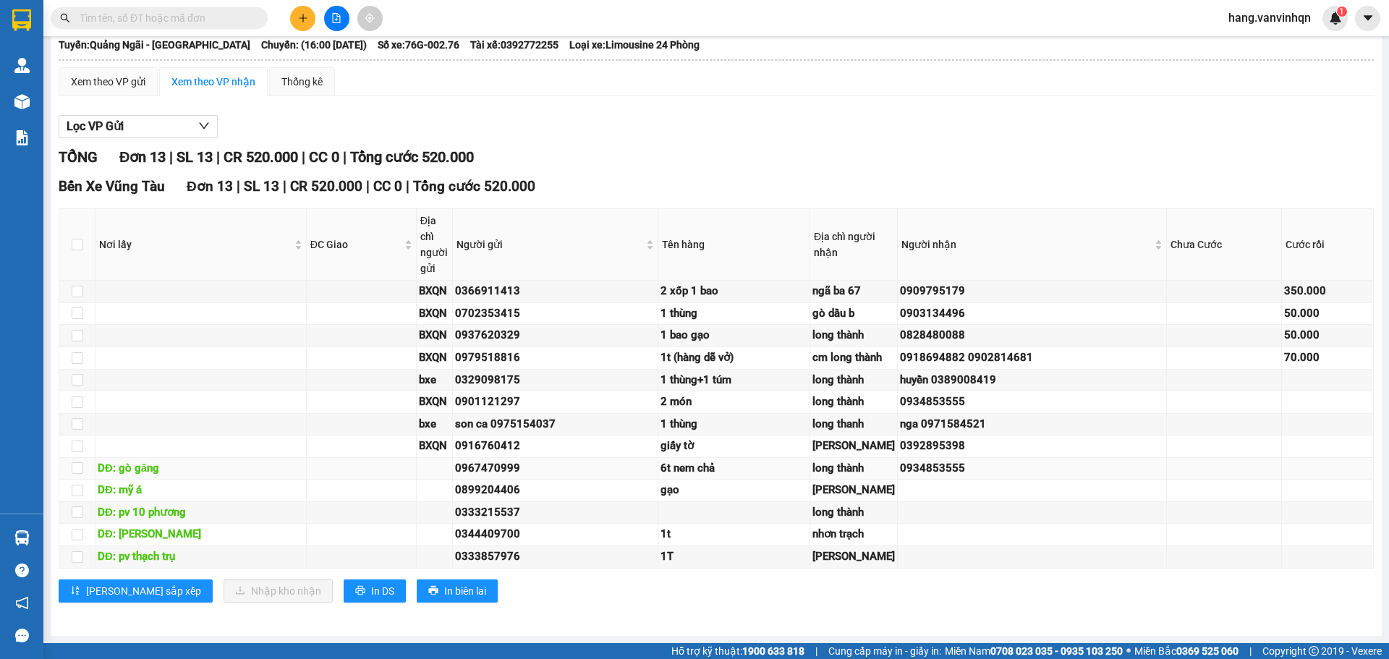
click at [781, 460] on div "6t nem chả" at bounding box center [734, 468] width 147 height 17
click at [778, 502] on td at bounding box center [734, 513] width 152 height 22
click at [649, 480] on td "0899204406" at bounding box center [555, 491] width 205 height 22
click at [760, 460] on div "6t nem chả" at bounding box center [734, 468] width 147 height 17
click at [340, 458] on td at bounding box center [362, 469] width 110 height 22
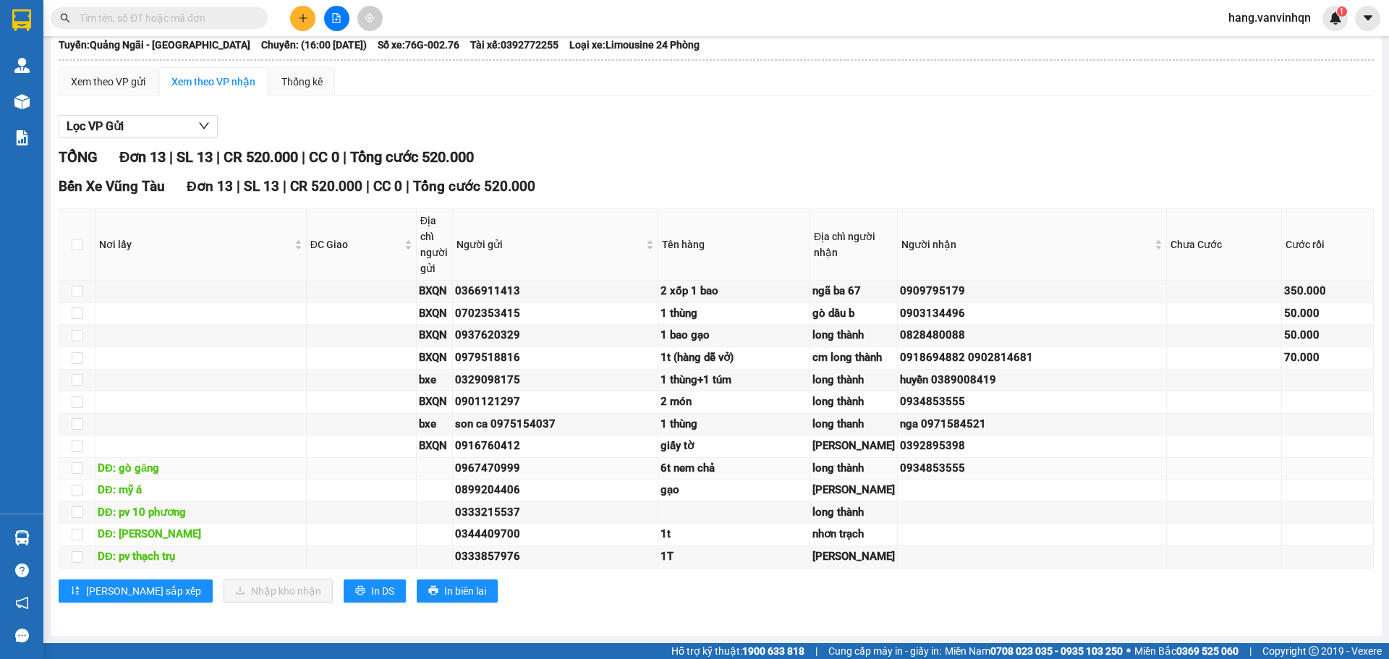
click at [401, 458] on td at bounding box center [362, 469] width 110 height 22
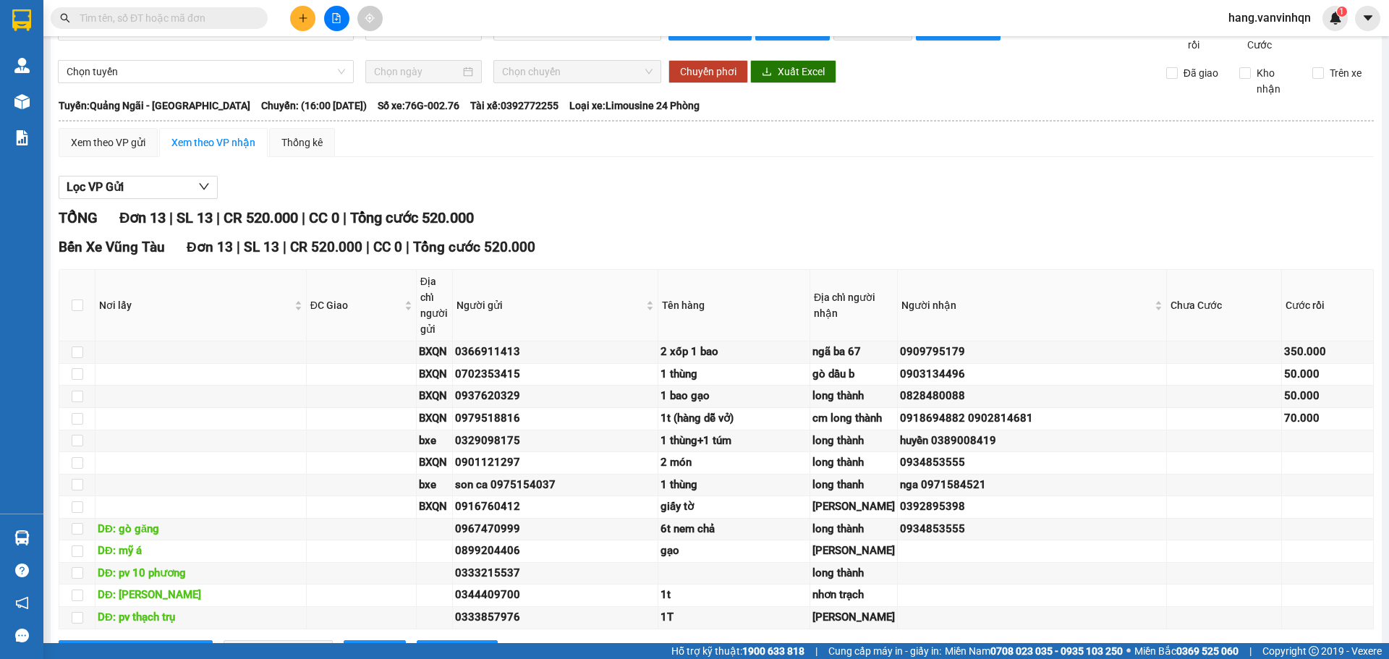
scroll to position [0, 0]
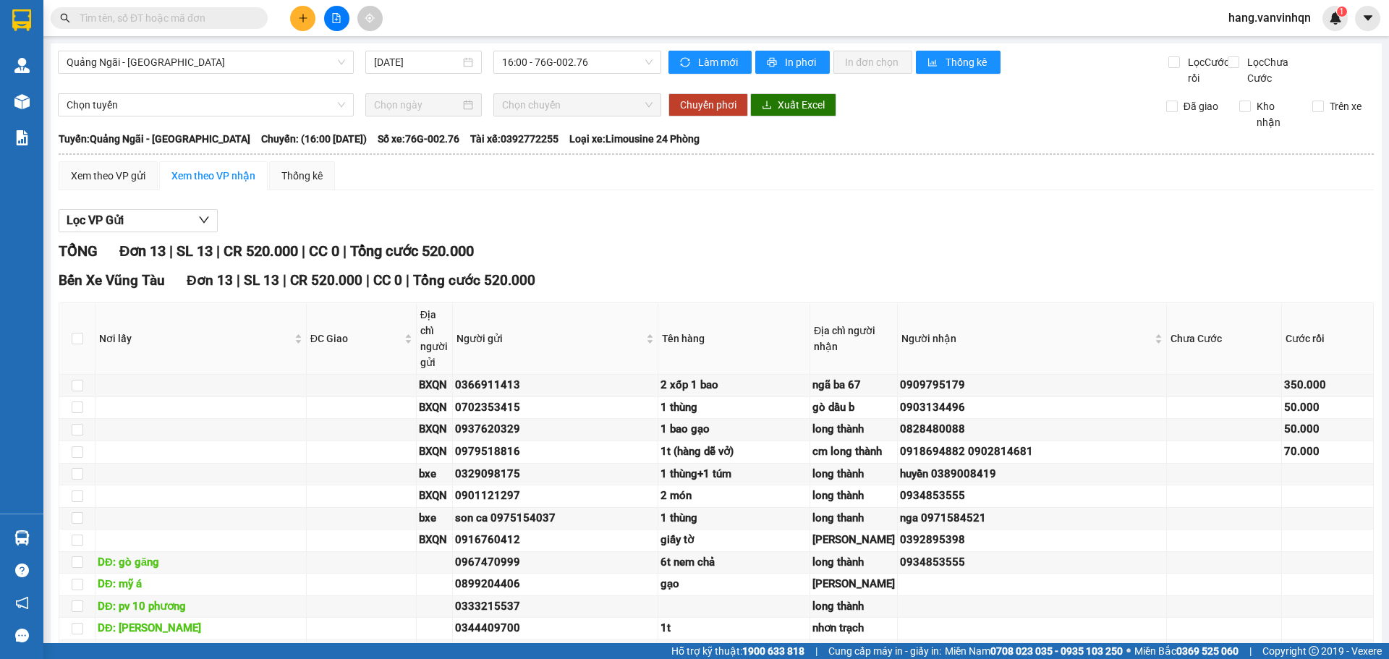
drag, startPoint x: 598, startPoint y: 59, endPoint x: 598, endPoint y: 100, distance: 41.2
click at [599, 67] on span "16:00 - 76G-002.76" at bounding box center [577, 62] width 151 height 22
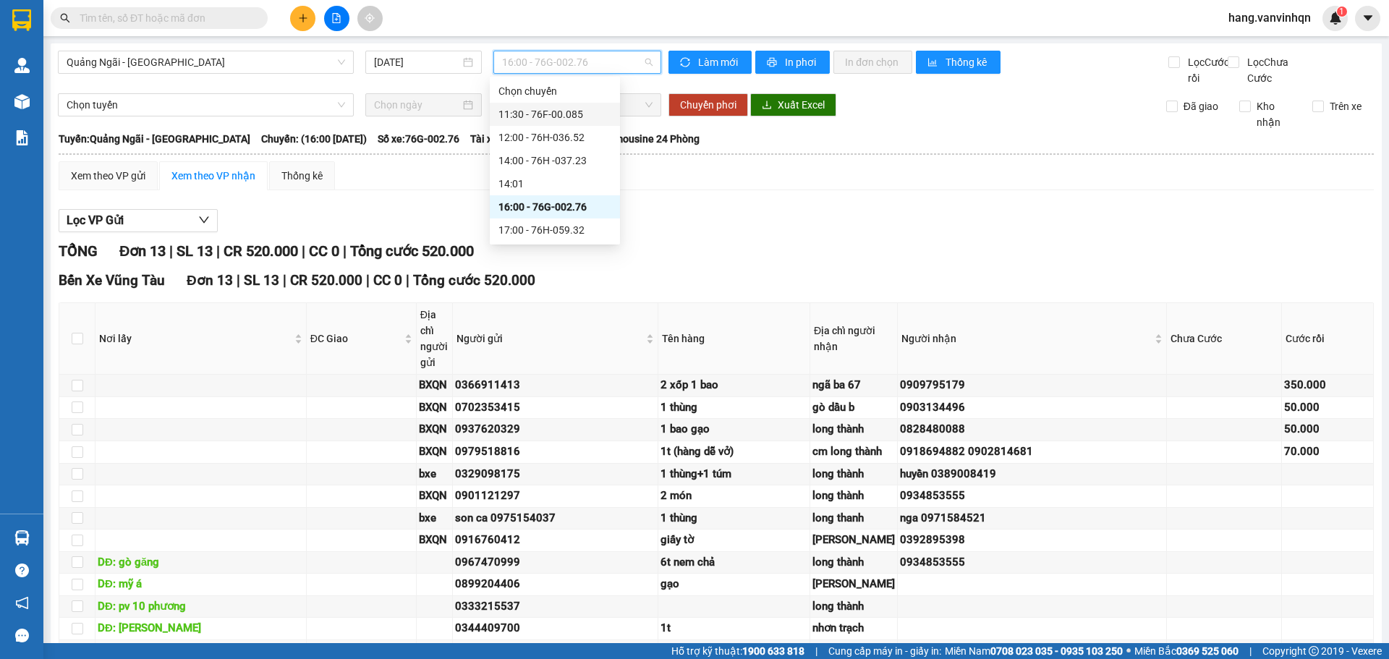
click at [558, 119] on div "11:30 - 76F-00.085" at bounding box center [555, 114] width 113 height 16
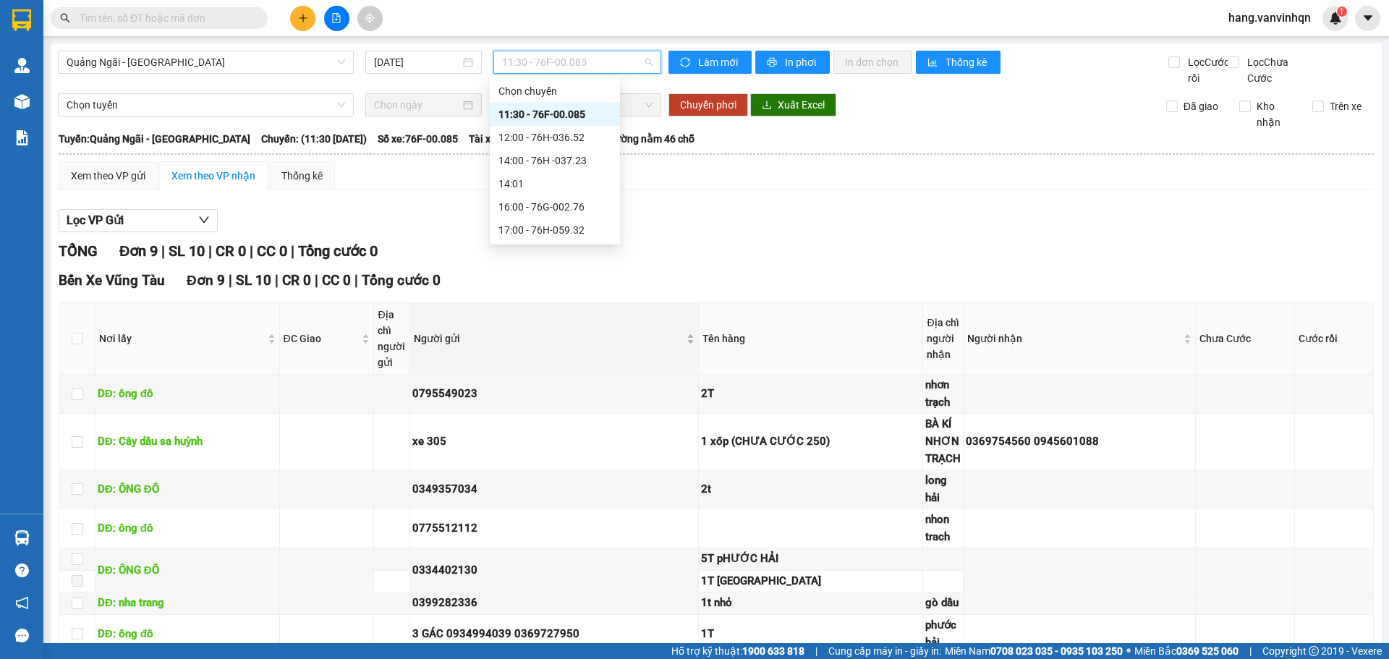
drag, startPoint x: 621, startPoint y: 64, endPoint x: 602, endPoint y: 321, distance: 257.6
click at [611, 70] on span "11:30 - 76F-00.085" at bounding box center [577, 62] width 151 height 22
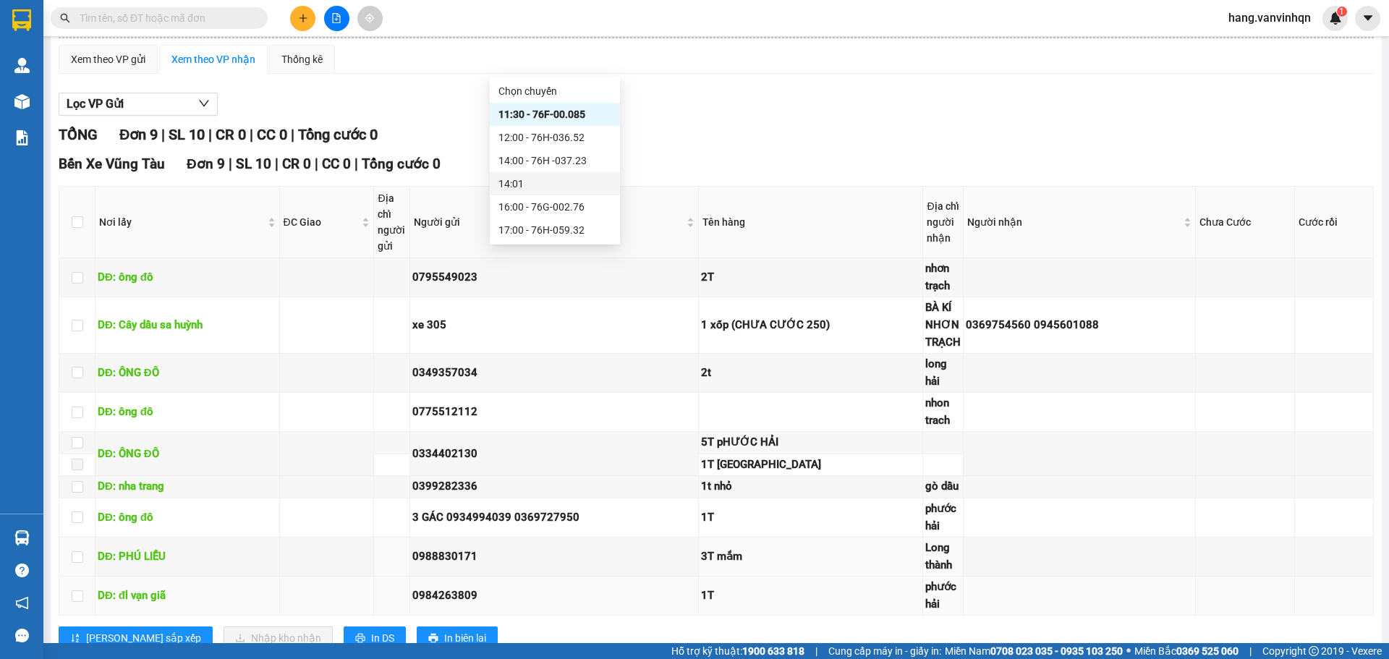
scroll to position [179, 0]
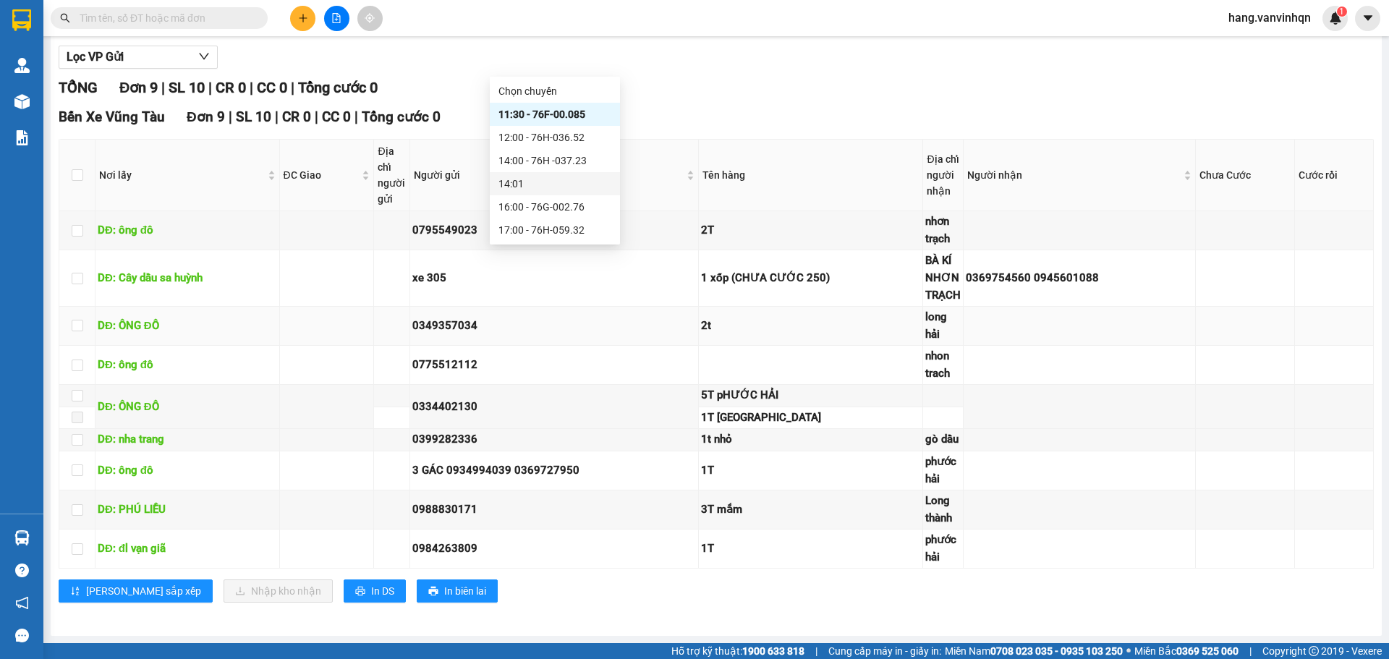
drag, startPoint x: 1005, startPoint y: 327, endPoint x: 1052, endPoint y: 330, distance: 47.1
click at [1035, 328] on td at bounding box center [1080, 326] width 232 height 39
click at [751, 565] on td "1T" at bounding box center [811, 549] width 224 height 39
click at [750, 563] on td "1T" at bounding box center [811, 549] width 224 height 39
click at [747, 562] on td "1T" at bounding box center [811, 549] width 224 height 39
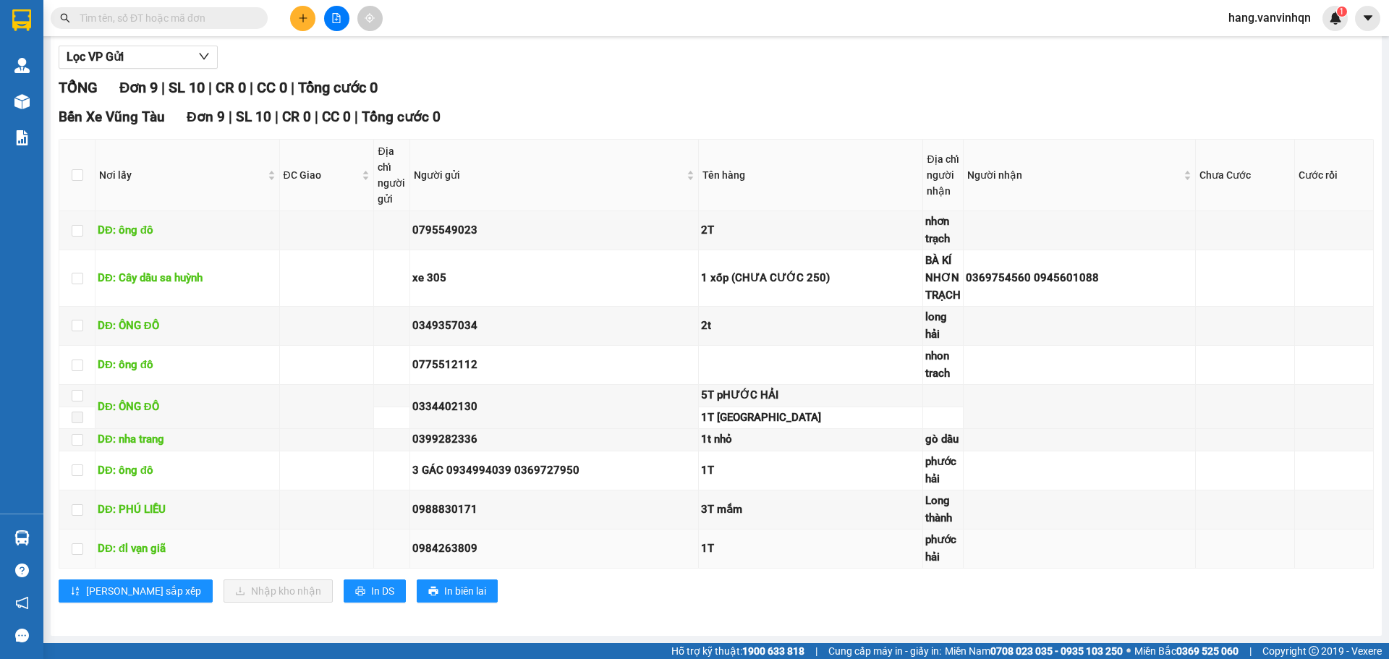
click at [745, 561] on td "1T" at bounding box center [811, 549] width 224 height 39
click at [742, 559] on td "1T" at bounding box center [811, 549] width 224 height 39
drag, startPoint x: 742, startPoint y: 559, endPoint x: 754, endPoint y: 507, distance: 52.7
click at [744, 558] on td "1T" at bounding box center [811, 549] width 224 height 39
click at [750, 486] on td "1T" at bounding box center [811, 471] width 224 height 39
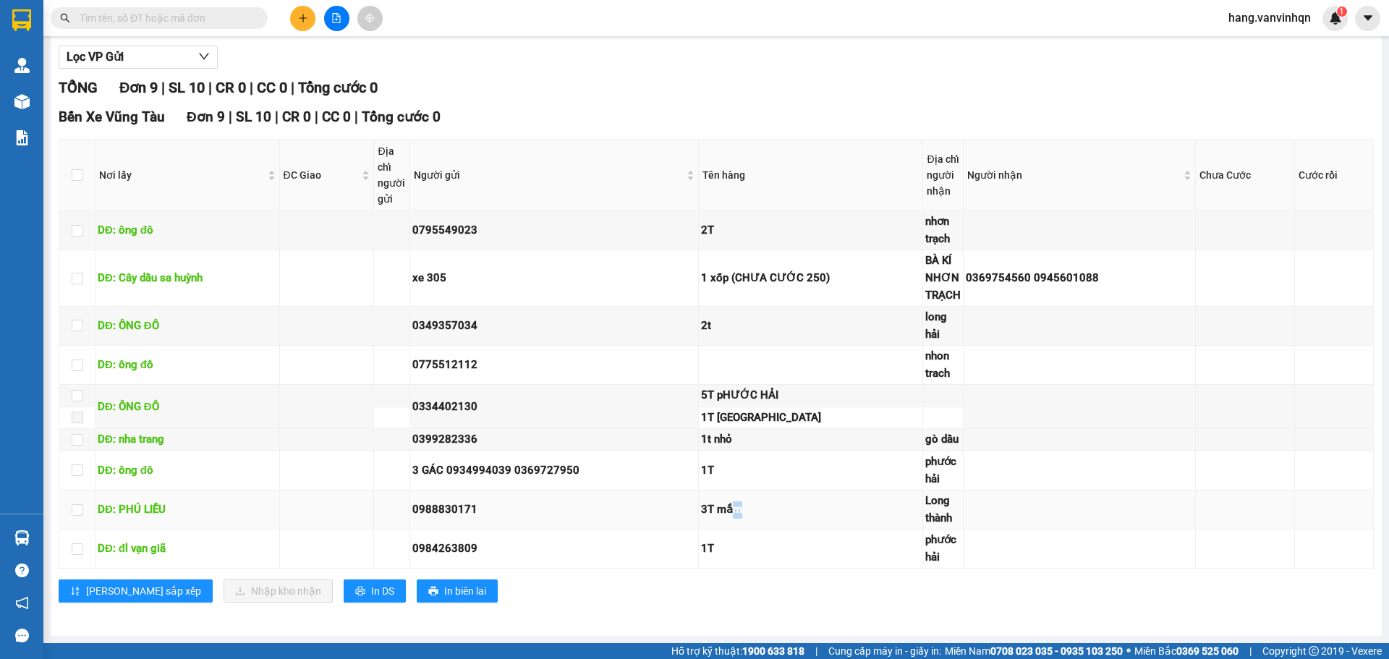
drag, startPoint x: 740, startPoint y: 509, endPoint x: 747, endPoint y: 504, distance: 8.2
click at [742, 510] on div "3T mắm" at bounding box center [810, 509] width 219 height 17
click at [749, 504] on div "3T mắm" at bounding box center [810, 509] width 219 height 17
click at [750, 500] on td "3T mắm" at bounding box center [811, 510] width 224 height 39
drag, startPoint x: 779, startPoint y: 332, endPoint x: 773, endPoint y: 339, distance: 8.2
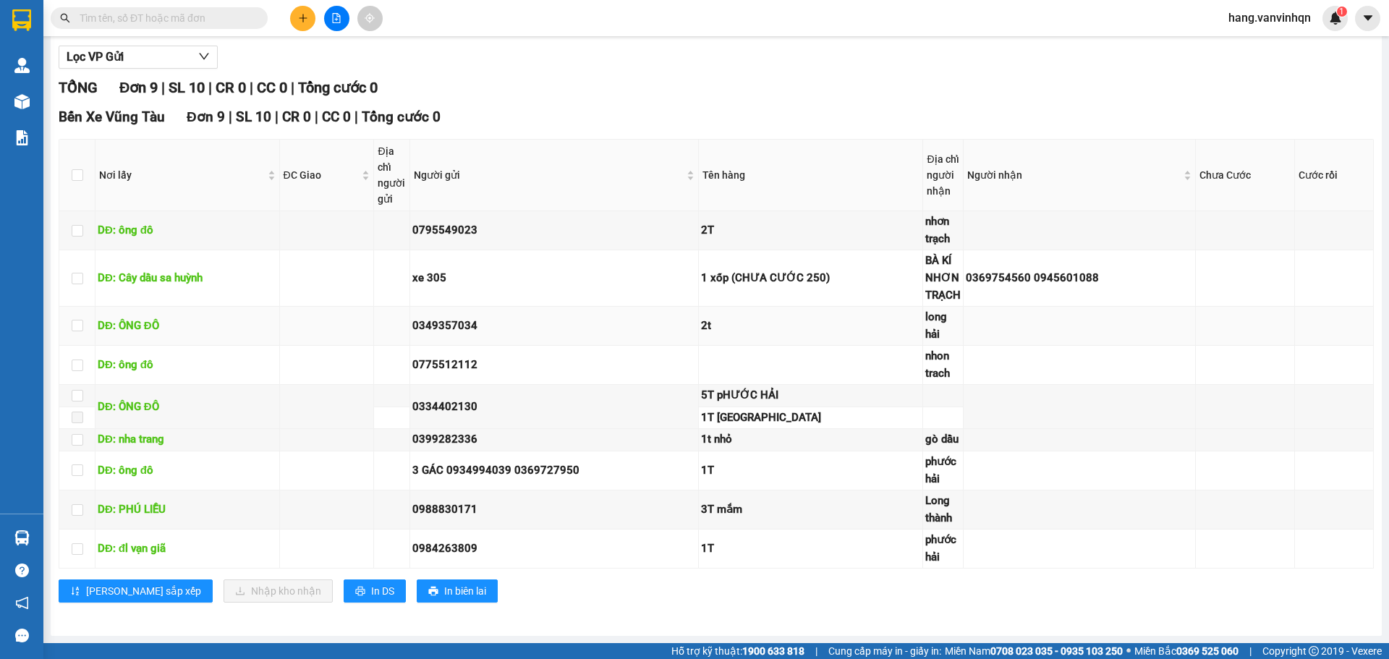
click at [775, 339] on td "2t" at bounding box center [811, 326] width 224 height 39
click at [775, 338] on td "2t" at bounding box center [811, 326] width 224 height 39
drag, startPoint x: 819, startPoint y: 410, endPoint x: 828, endPoint y: 443, distance: 33.7
click at [821, 419] on div "1T [GEOGRAPHIC_DATA]" at bounding box center [810, 418] width 219 height 17
click at [674, 402] on div "0334402130" at bounding box center [554, 407] width 284 height 17
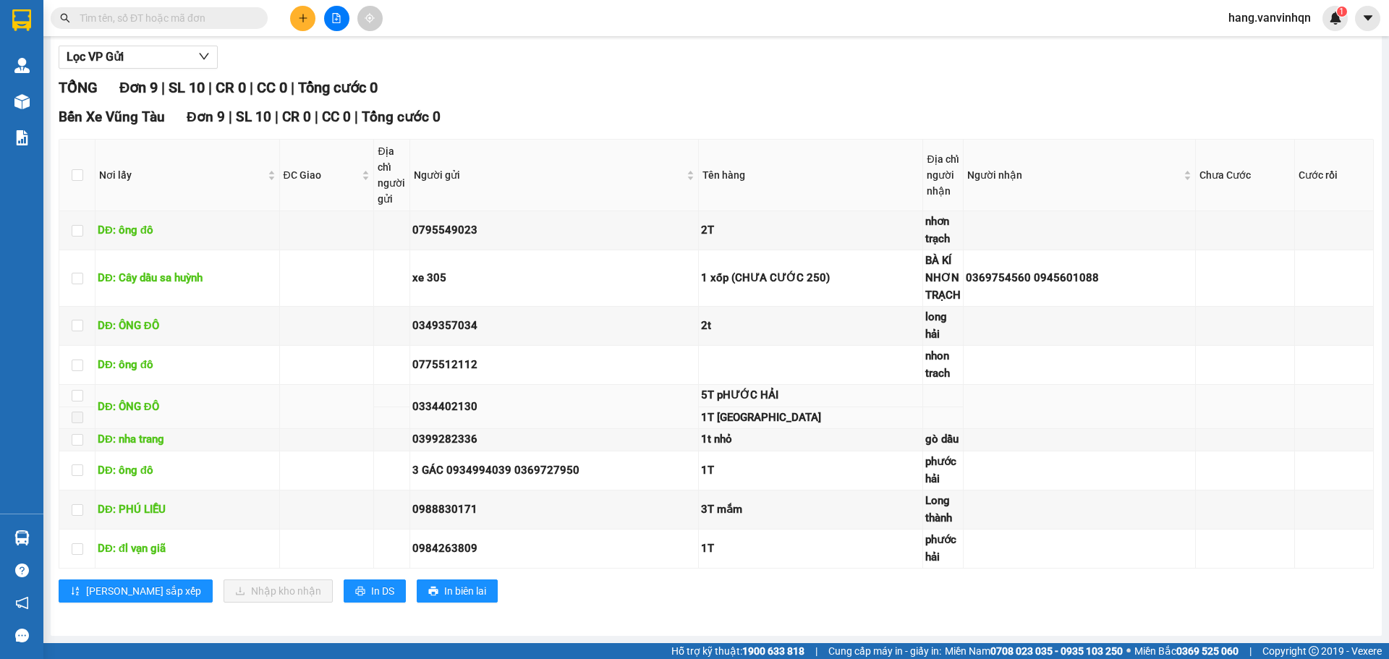
click at [680, 400] on div "0334402130" at bounding box center [554, 407] width 284 height 17
drag, startPoint x: 712, startPoint y: 408, endPoint x: 750, endPoint y: 410, distance: 38.4
click at [719, 408] on tbody "DĐ: ông đô 0795549023 2T nhơn trạch DĐ: Cây dầu sa huỳnh xe 305 1 xốp (CHƯA CƯỚ…" at bounding box center [716, 389] width 1315 height 357
click at [781, 418] on div "1T [GEOGRAPHIC_DATA]" at bounding box center [810, 418] width 219 height 17
drag, startPoint x: 983, startPoint y: 223, endPoint x: 1189, endPoint y: 574, distance: 407.0
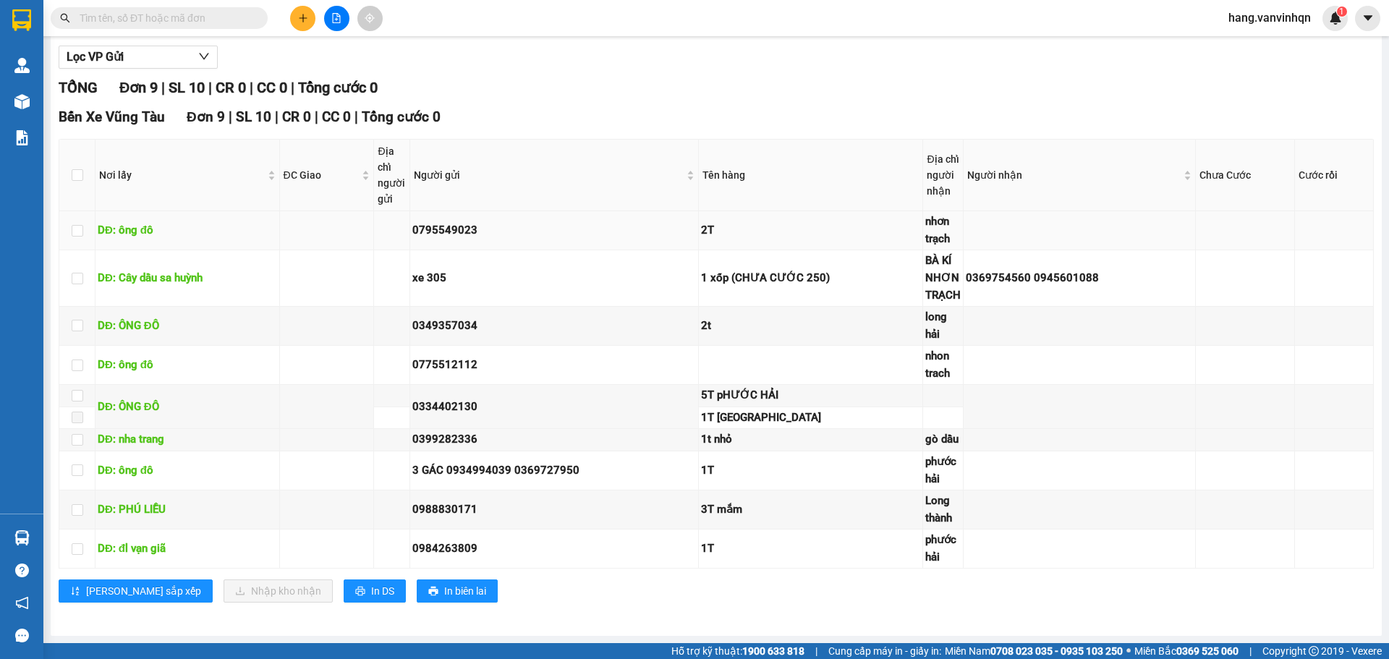
click at [983, 226] on td at bounding box center [1080, 230] width 232 height 39
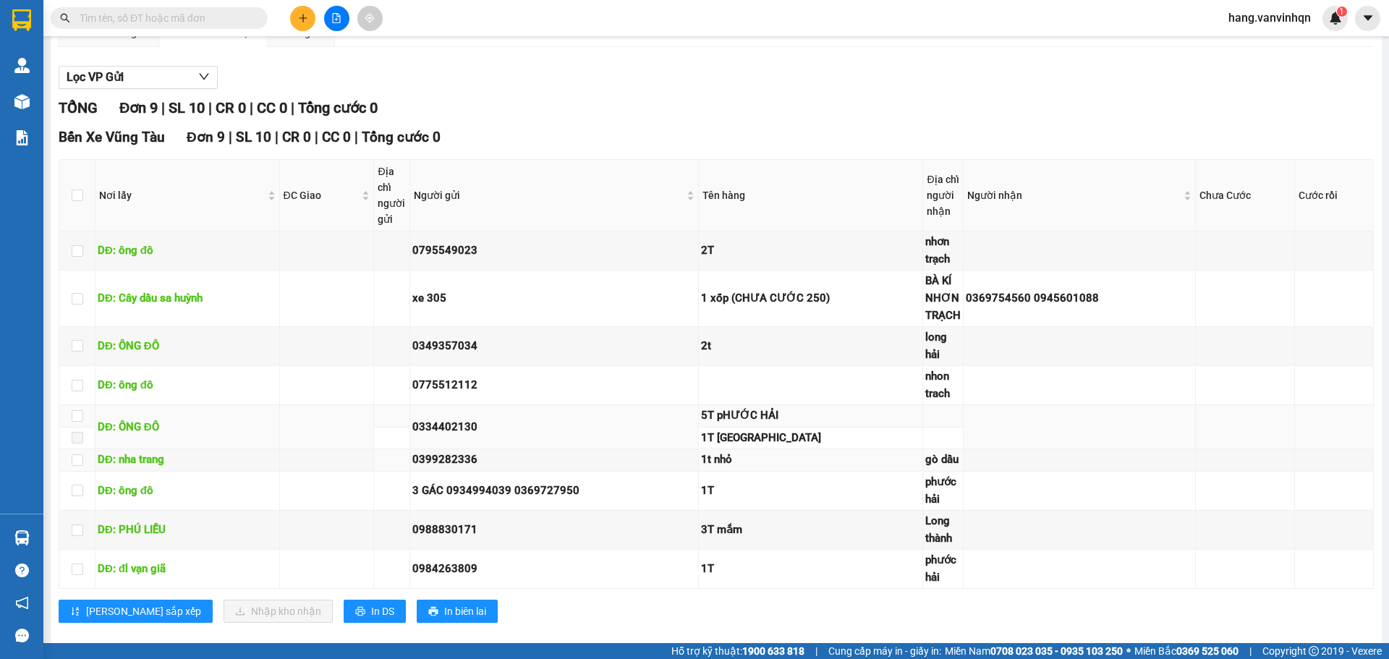
scroll to position [145, 0]
click at [906, 365] on td "2t" at bounding box center [811, 345] width 224 height 39
click at [630, 572] on td "0984263809" at bounding box center [554, 567] width 289 height 39
drag, startPoint x: 725, startPoint y: 576, endPoint x: 847, endPoint y: 567, distance: 122.6
click at [729, 576] on div "1T" at bounding box center [810, 567] width 219 height 17
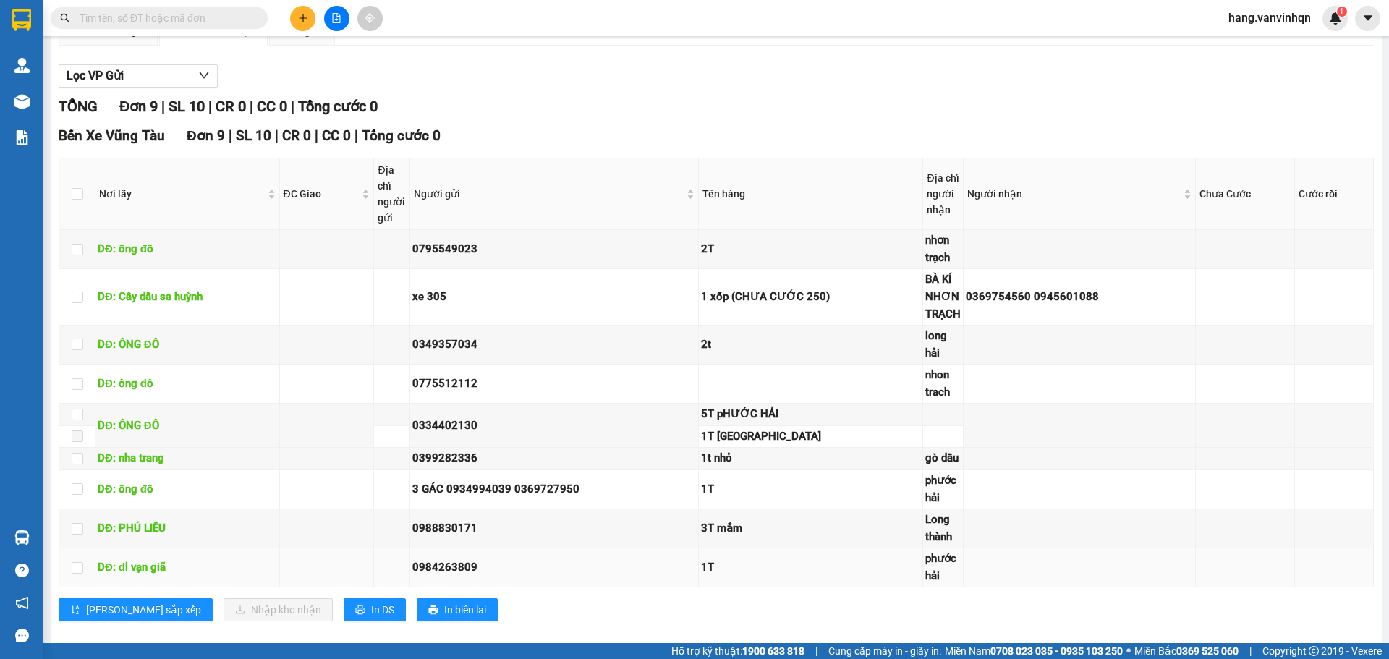
click at [848, 568] on td "1T" at bounding box center [811, 567] width 224 height 39
drag, startPoint x: 856, startPoint y: 567, endPoint x: 848, endPoint y: 573, distance: 10.3
click at [849, 572] on td "1T" at bounding box center [811, 567] width 224 height 39
click at [825, 577] on div "1T" at bounding box center [810, 567] width 219 height 17
click at [733, 588] on td "1T" at bounding box center [811, 567] width 224 height 39
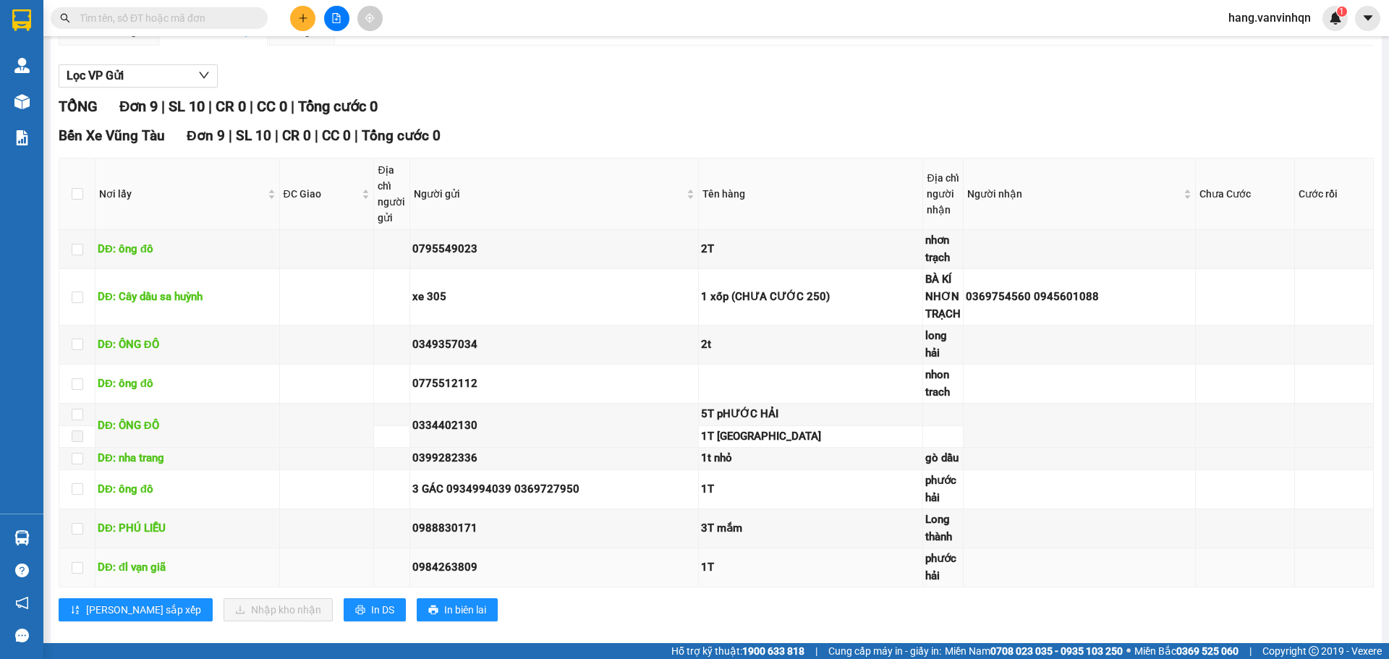
click at [739, 588] on td "1T" at bounding box center [811, 567] width 224 height 39
drag, startPoint x: 741, startPoint y: 583, endPoint x: 737, endPoint y: 574, distance: 10.4
click at [740, 577] on div "1T" at bounding box center [810, 567] width 219 height 17
click at [726, 548] on td "3T mắm" at bounding box center [811, 528] width 224 height 39
click at [729, 499] on div "1T" at bounding box center [810, 489] width 219 height 17
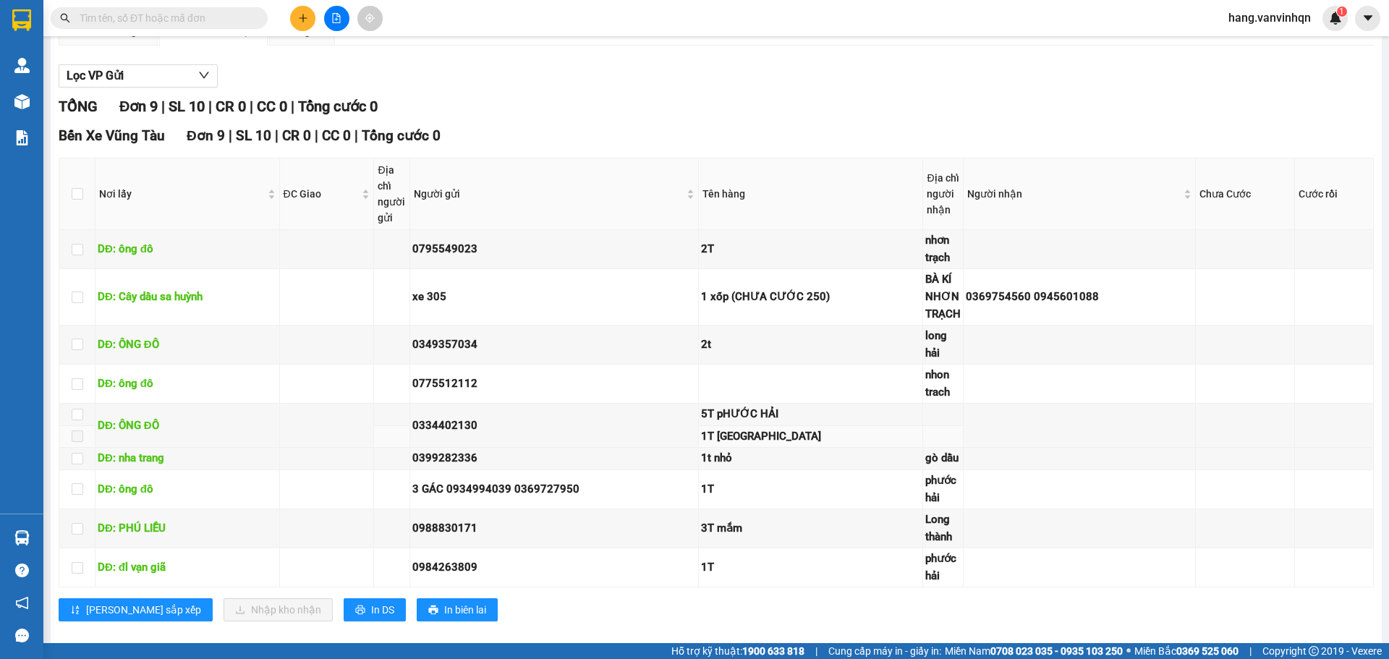
click at [723, 444] on div "1T [GEOGRAPHIC_DATA]" at bounding box center [810, 436] width 219 height 17
click at [839, 442] on td "1T [GEOGRAPHIC_DATA]" at bounding box center [811, 437] width 224 height 22
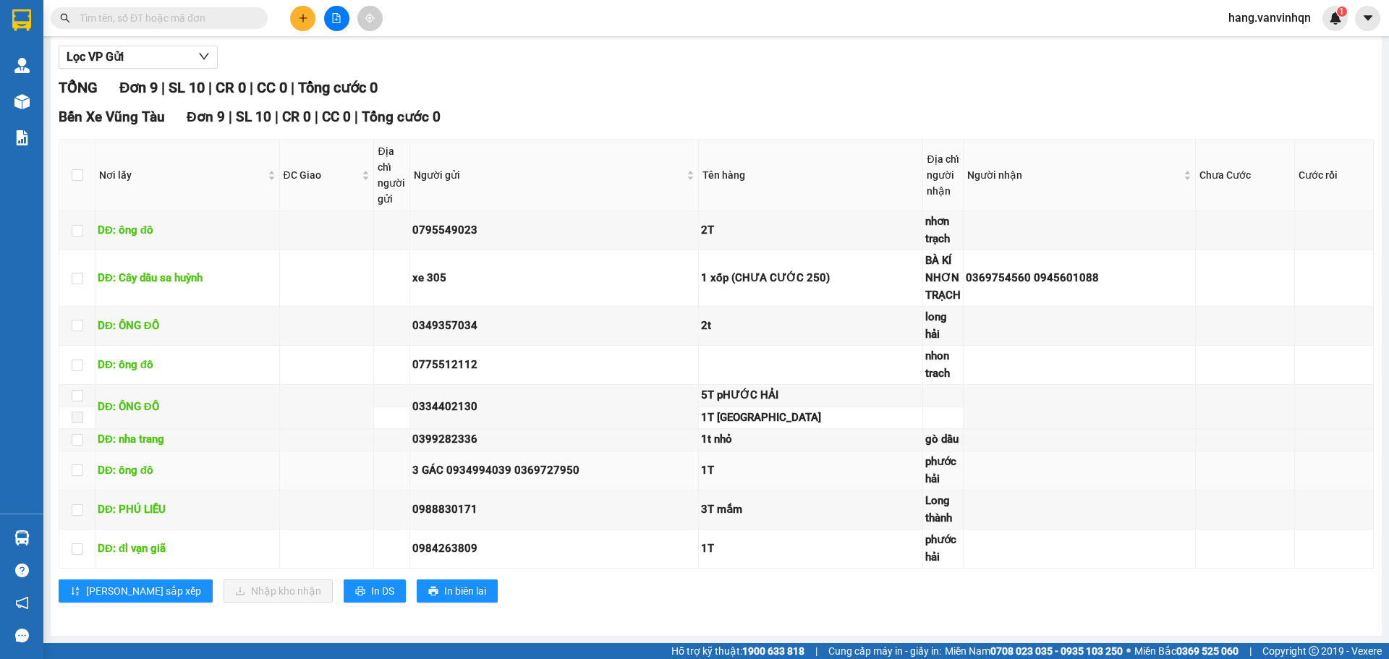
drag, startPoint x: 558, startPoint y: 481, endPoint x: 674, endPoint y: 488, distance: 116.0
click at [561, 482] on td "3 GÁC 0934994039 0369727950" at bounding box center [554, 471] width 289 height 39
click at [795, 507] on div "3T mắm" at bounding box center [810, 509] width 219 height 17
click at [821, 522] on td "3T mắm" at bounding box center [811, 510] width 224 height 39
drag, startPoint x: 684, startPoint y: 307, endPoint x: 672, endPoint y: 268, distance: 40.3
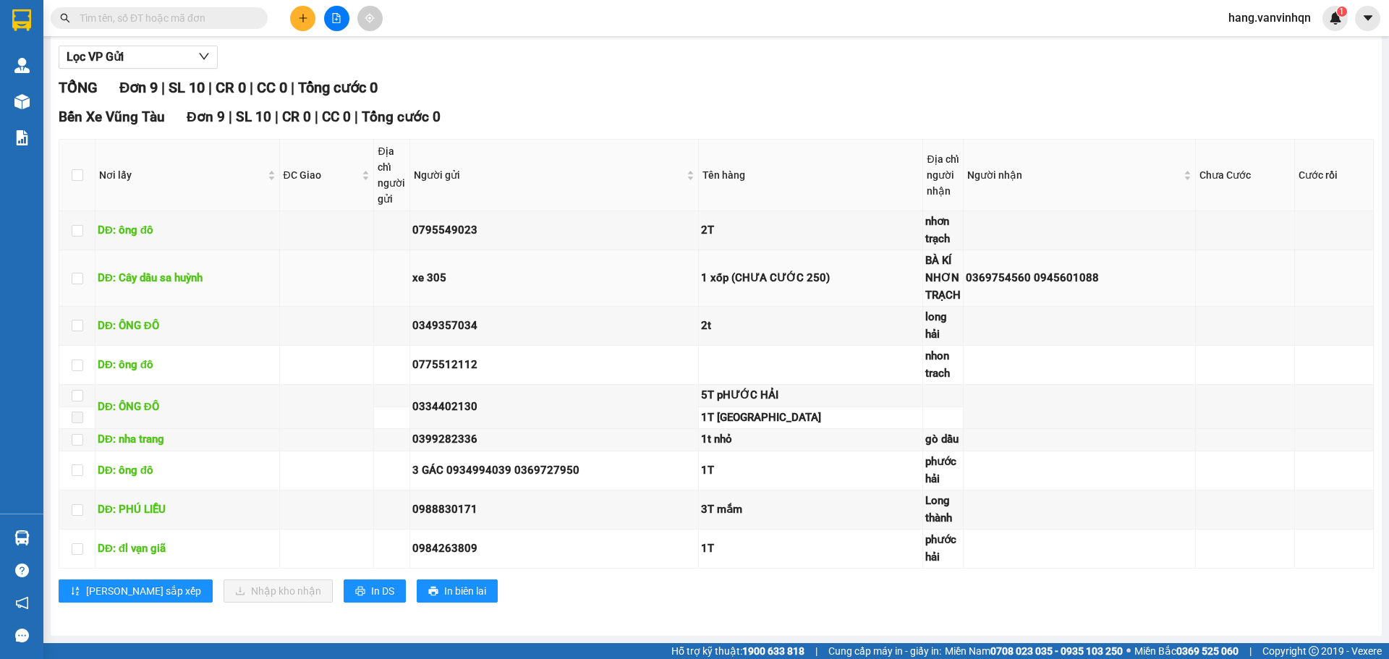
click at [684, 308] on tbody "DĐ: ông đô 0795549023 2T nhơn trạch DĐ: Cây dầu sa huỳnh xe 305 1 xốp (CHƯA CƯỚ…" at bounding box center [716, 389] width 1315 height 357
drag, startPoint x: 653, startPoint y: 205, endPoint x: 635, endPoint y: 221, distance: 23.6
click at [650, 213] on table "Nơi lấy ĐC Giao Địa chỉ người gửi Người gửi Tên hàng Địa chỉ người nhận Người n…" at bounding box center [716, 354] width 1315 height 430
drag, startPoint x: 1062, startPoint y: 554, endPoint x: 877, endPoint y: 598, distance: 190.3
click at [1057, 554] on td at bounding box center [1080, 549] width 232 height 39
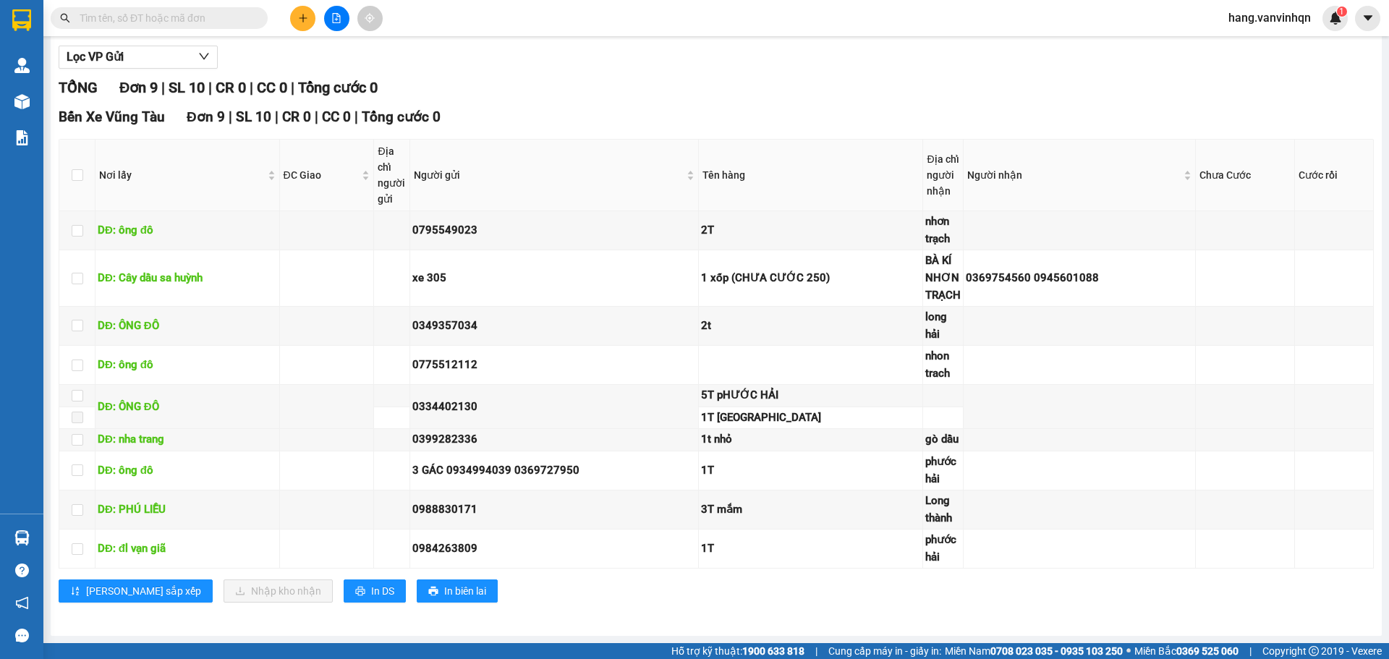
click at [876, 598] on div "[PERSON_NAME] sắp xếp Nhập kho nhận In DS In biên lai" at bounding box center [716, 591] width 1315 height 23
click at [865, 593] on div "[PERSON_NAME] sắp xếp Nhập kho nhận In DS In biên lai" at bounding box center [716, 591] width 1315 height 23
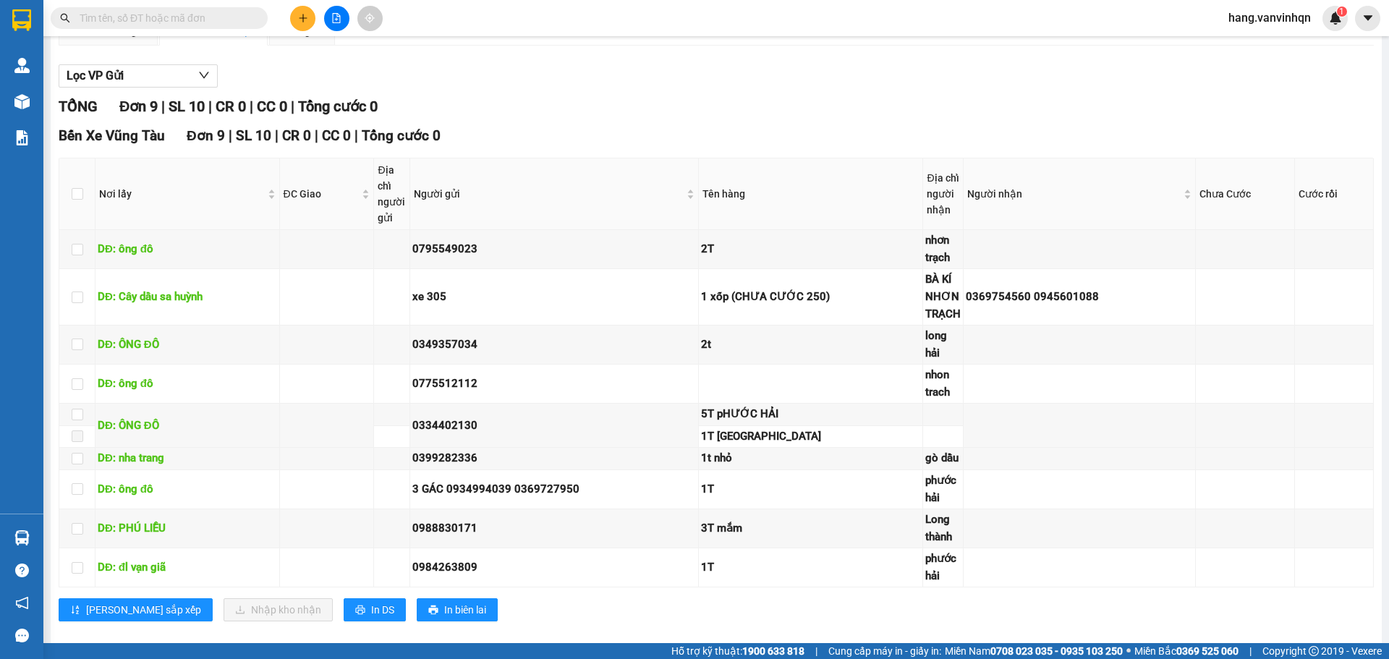
scroll to position [0, 0]
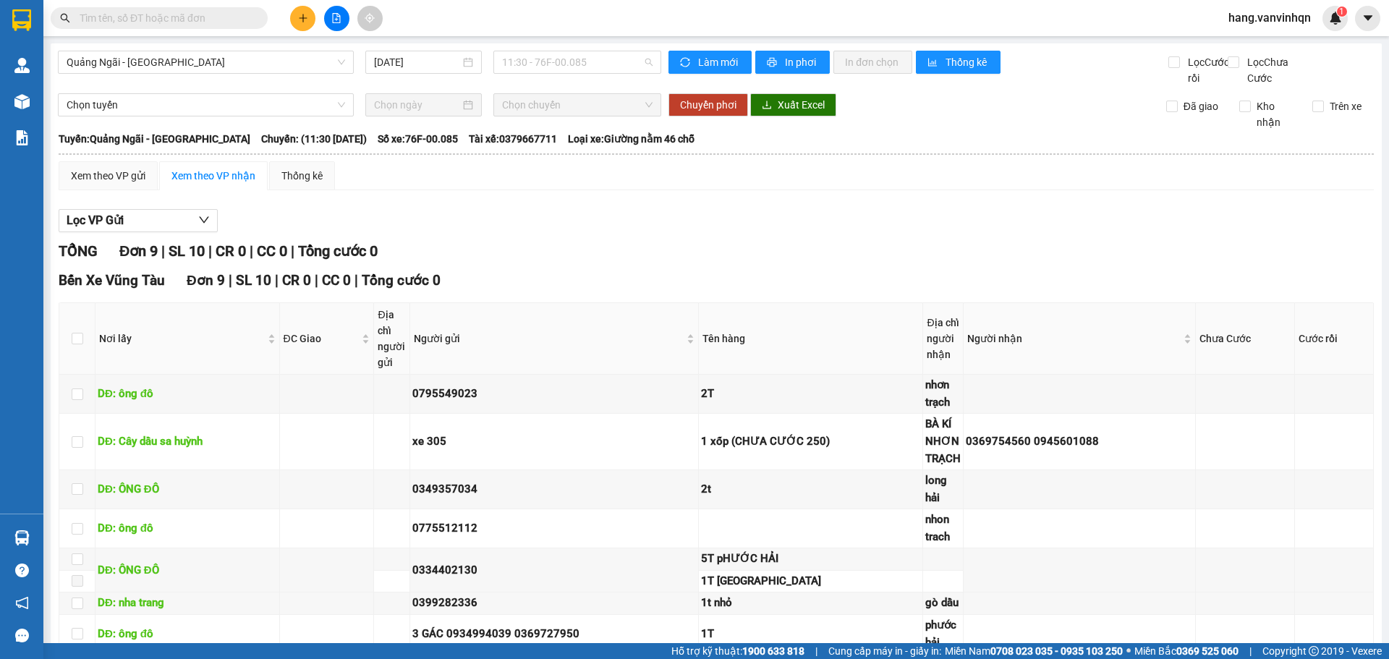
drag, startPoint x: 600, startPoint y: 72, endPoint x: 595, endPoint y: 80, distance: 9.4
click at [598, 75] on div "Quảng Ngãi - [GEOGRAPHIC_DATA] [DATE] 11:30 - 76F-00.085" at bounding box center [359, 68] width 603 height 35
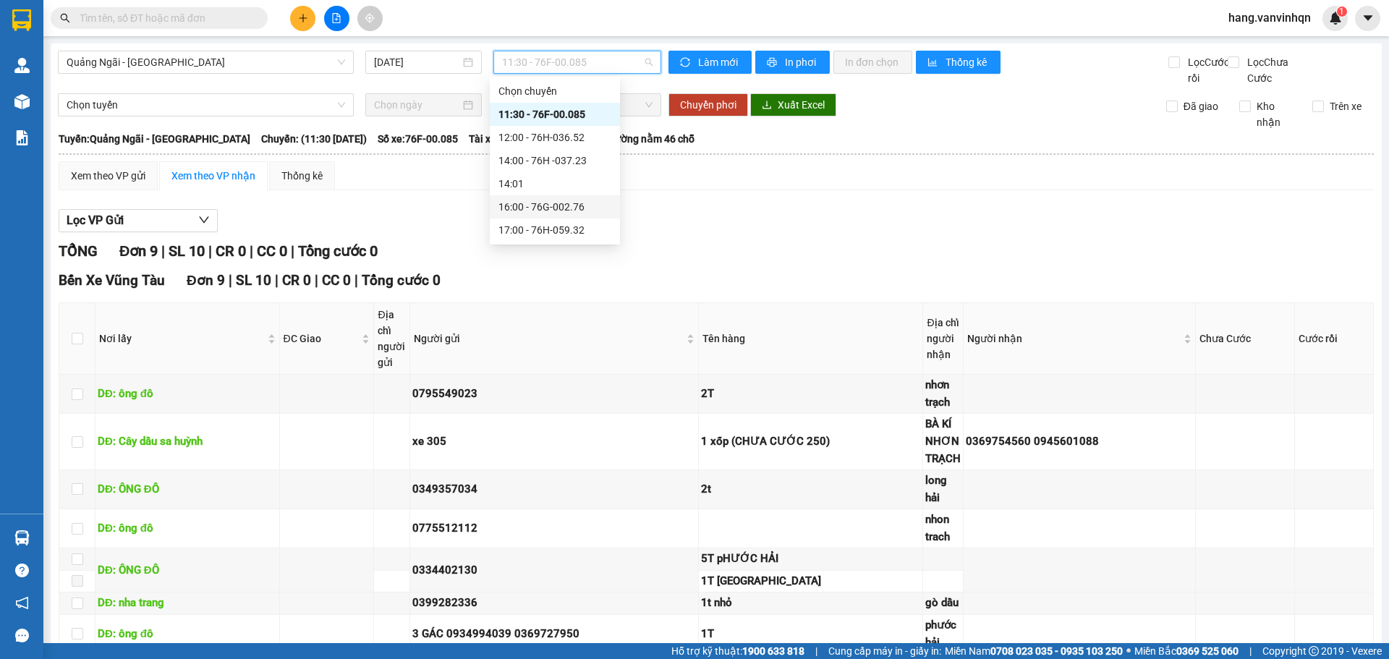
click at [570, 201] on div "16:00 - 76G-002.76" at bounding box center [555, 207] width 113 height 16
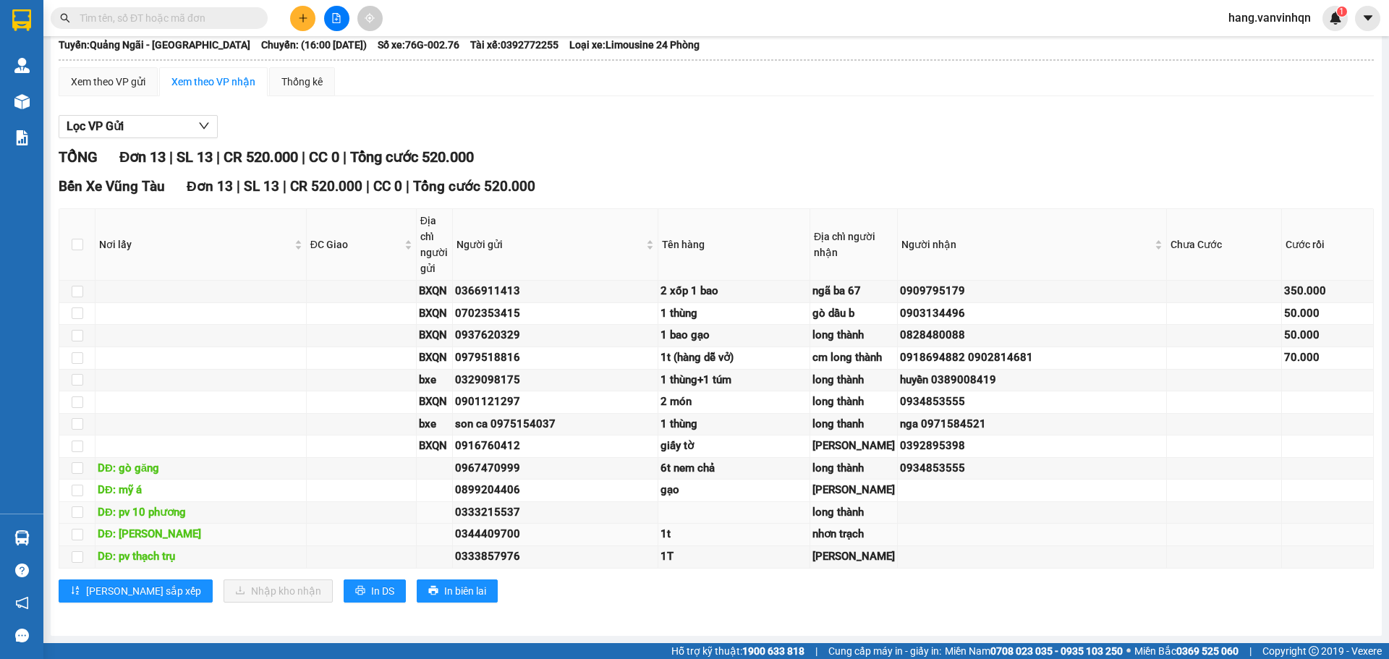
scroll to position [365, 0]
click at [792, 460] on div "6t nem chả" at bounding box center [734, 468] width 147 height 17
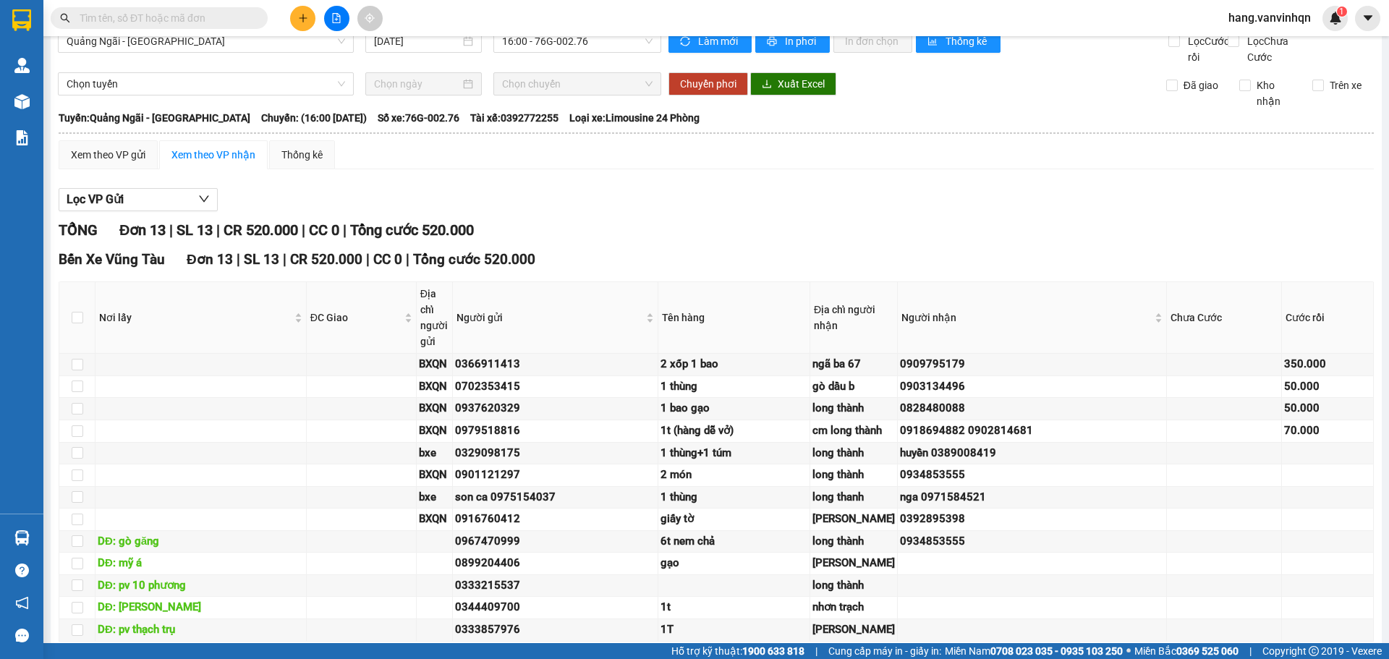
scroll to position [0, 0]
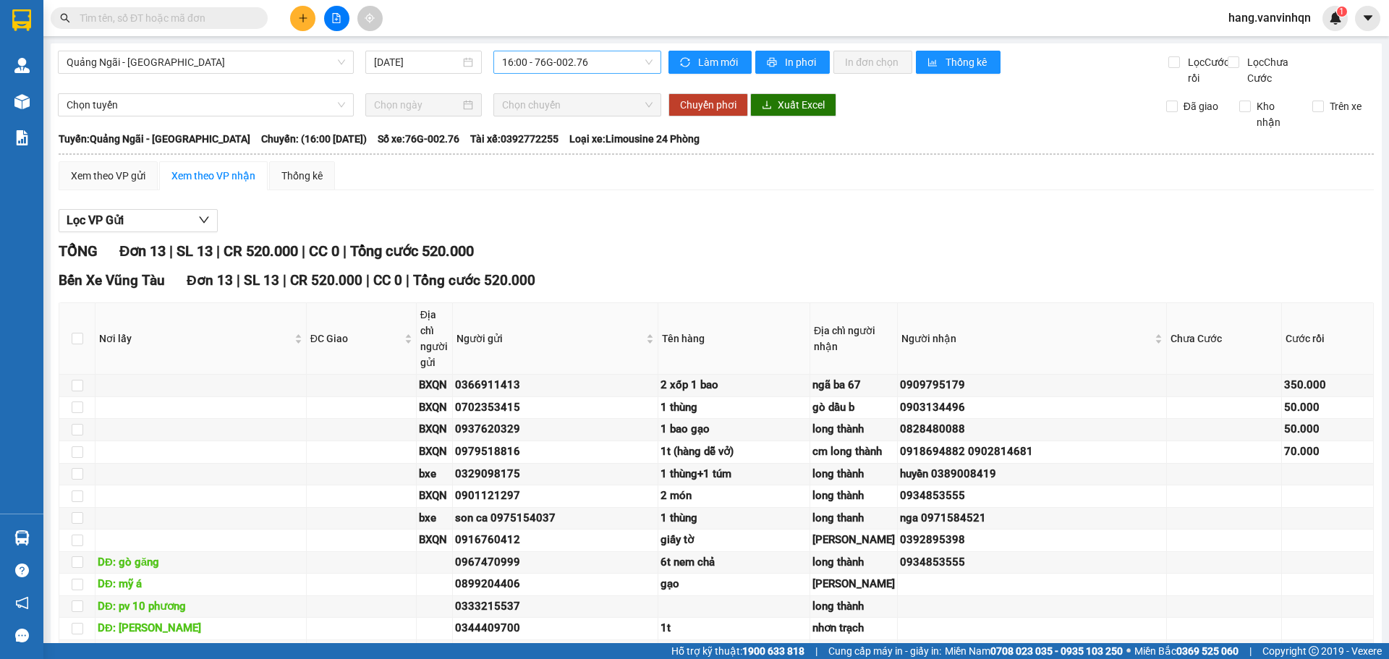
click at [591, 54] on span "16:00 - 76G-002.76" at bounding box center [577, 62] width 151 height 22
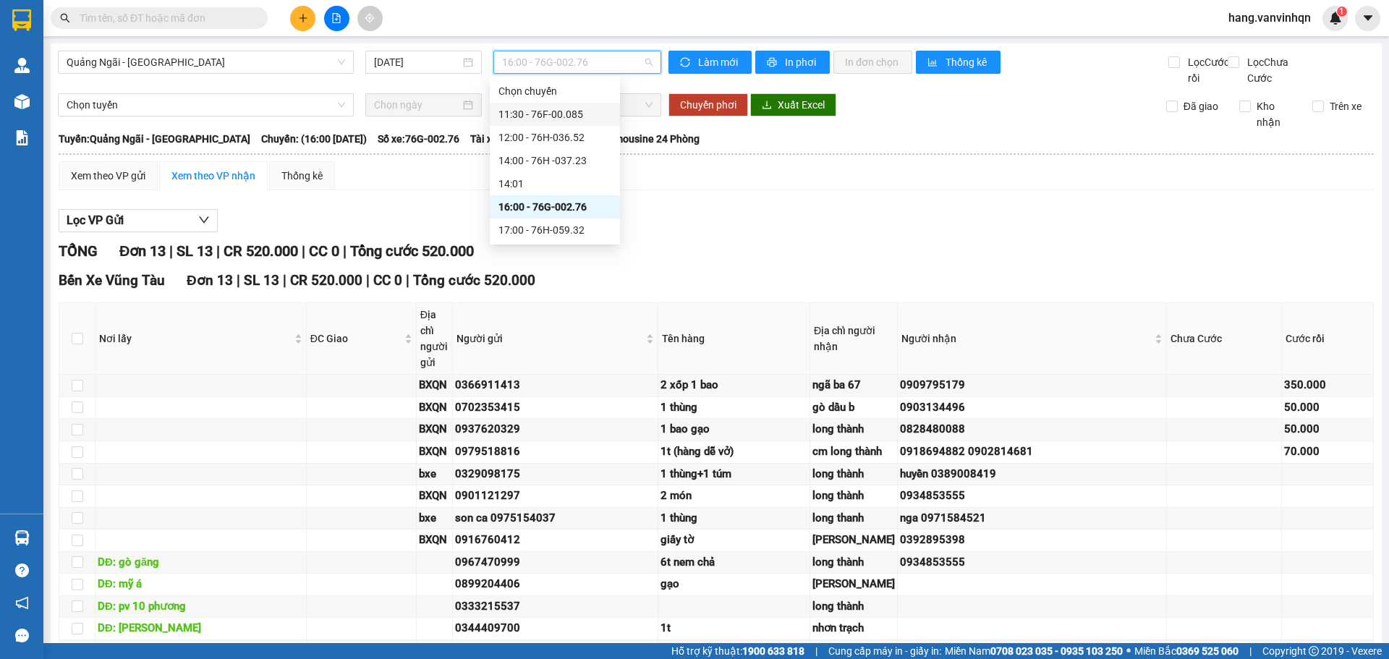
click at [580, 119] on div "11:30 - 76F-00.085" at bounding box center [555, 114] width 113 height 16
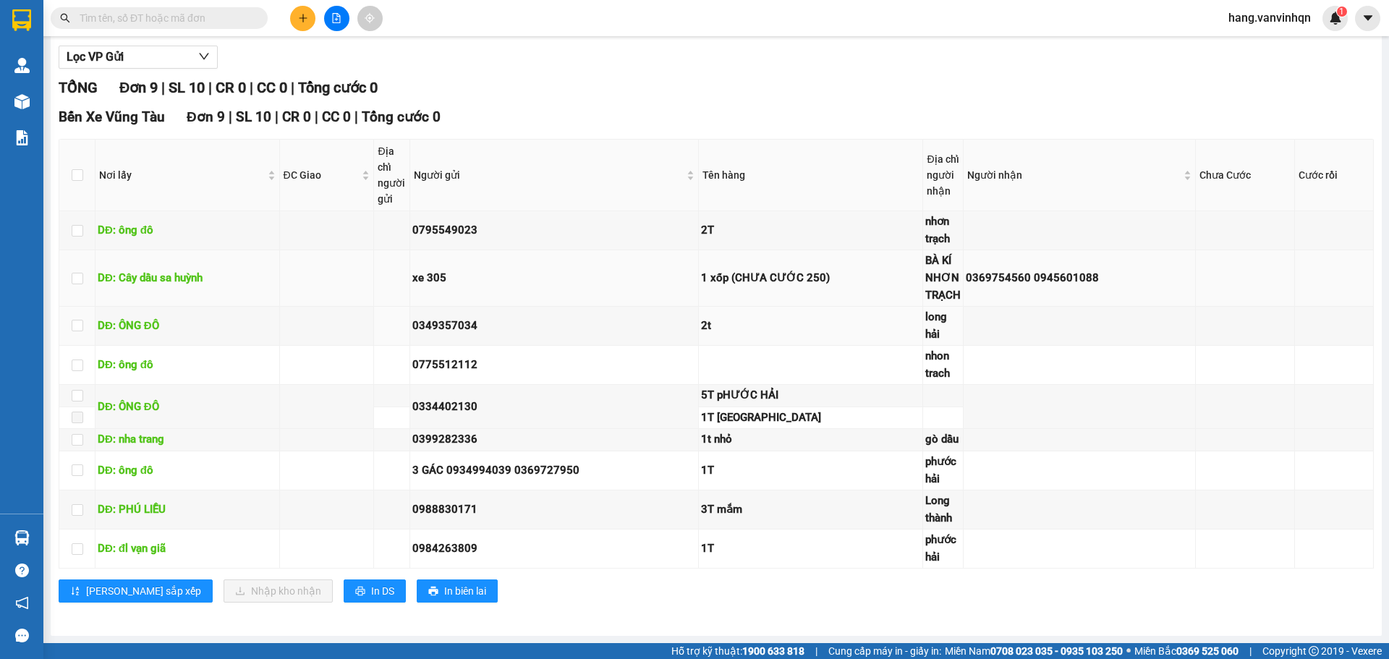
scroll to position [179, 0]
drag, startPoint x: 563, startPoint y: 221, endPoint x: 751, endPoint y: 234, distance: 188.6
click at [583, 222] on td "0795549023" at bounding box center [554, 230] width 289 height 39
click at [874, 251] on td "1 xốp (CHƯA CƯỚC 250)" at bounding box center [811, 278] width 224 height 56
click at [674, 302] on td "xe 305" at bounding box center [554, 278] width 289 height 56
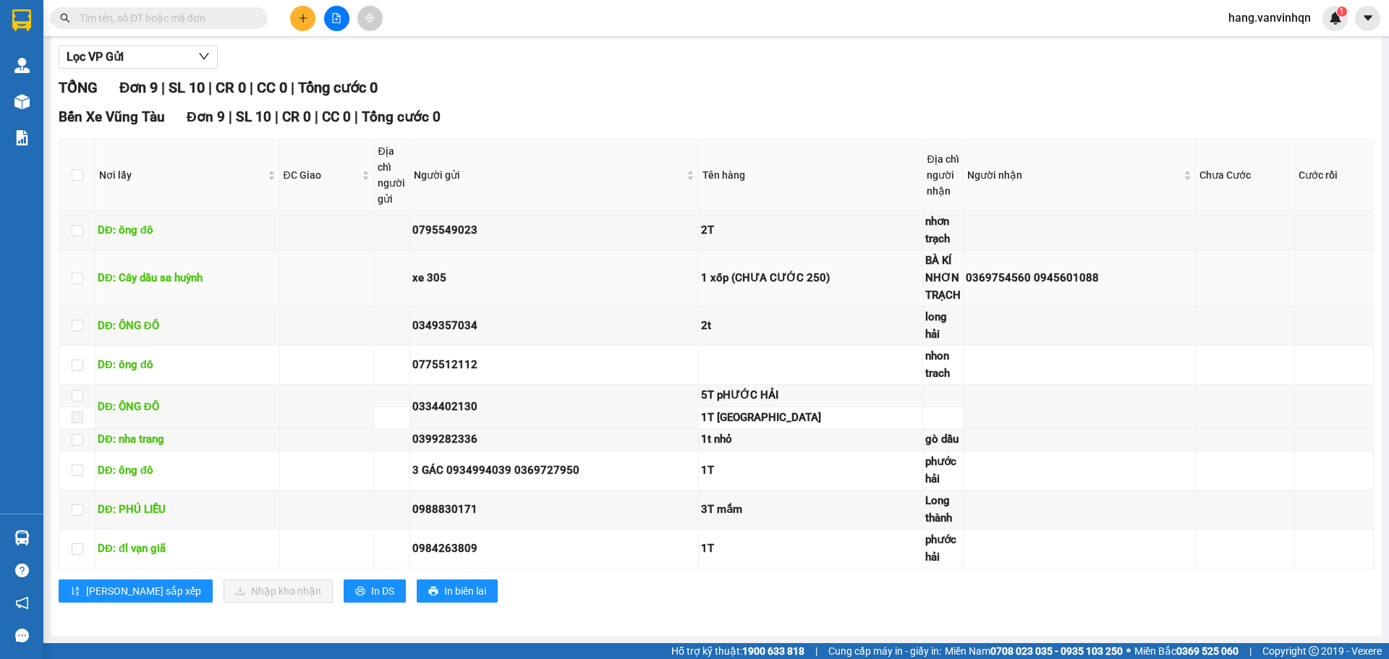
click at [648, 292] on td "xe 305" at bounding box center [554, 278] width 289 height 56
click at [648, 287] on td "xe 305" at bounding box center [554, 278] width 289 height 56
drag, startPoint x: 771, startPoint y: 344, endPoint x: 886, endPoint y: 329, distance: 116.7
click at [778, 344] on td "2t" at bounding box center [811, 326] width 224 height 39
drag, startPoint x: 887, startPoint y: 329, endPoint x: 619, endPoint y: 361, distance: 270.3
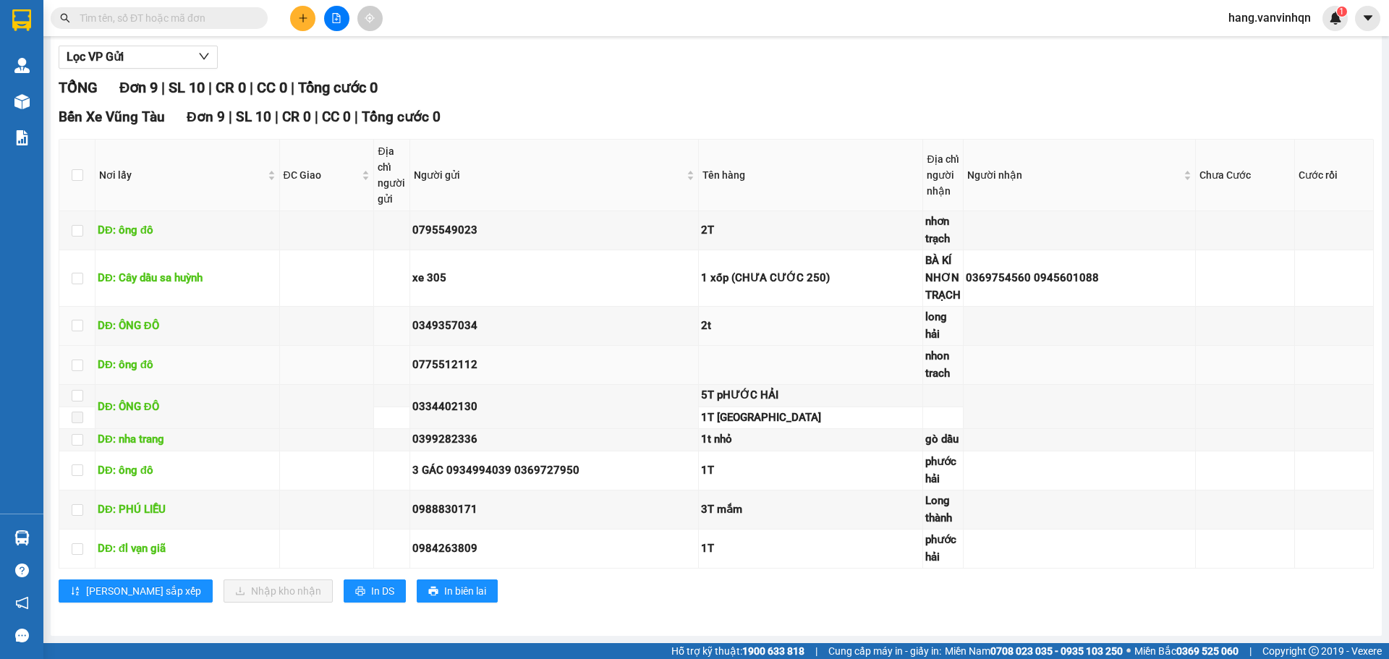
click at [806, 345] on td "2t" at bounding box center [811, 326] width 224 height 39
click at [601, 419] on td "0334402130" at bounding box center [554, 407] width 289 height 44
click at [728, 566] on td "1T" at bounding box center [811, 549] width 224 height 39
click at [726, 555] on div "1T" at bounding box center [810, 549] width 219 height 17
click at [726, 554] on div "1T" at bounding box center [810, 549] width 219 height 17
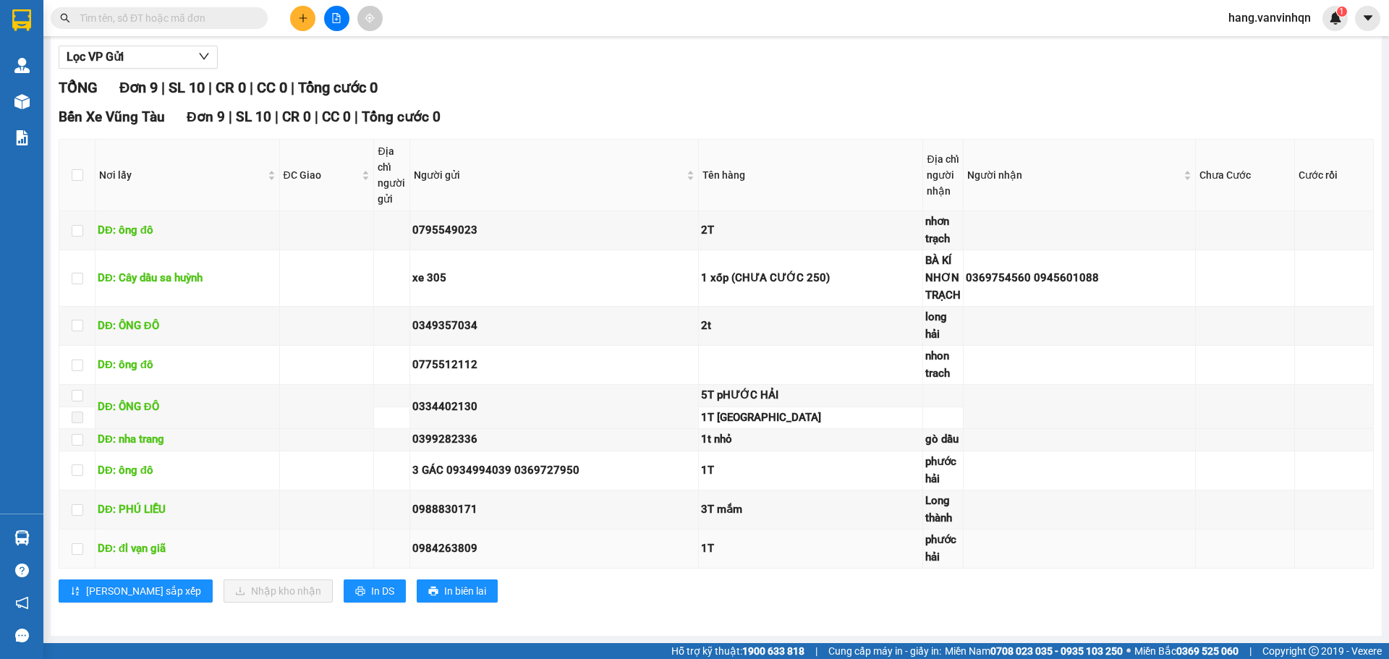
click at [727, 554] on div "1T" at bounding box center [810, 549] width 219 height 17
click at [777, 325] on div "2t" at bounding box center [810, 326] width 219 height 17
click at [778, 324] on div "2t" at bounding box center [810, 326] width 219 height 17
click at [767, 315] on td "2t" at bounding box center [811, 326] width 224 height 39
click at [758, 320] on div "2t" at bounding box center [810, 326] width 219 height 17
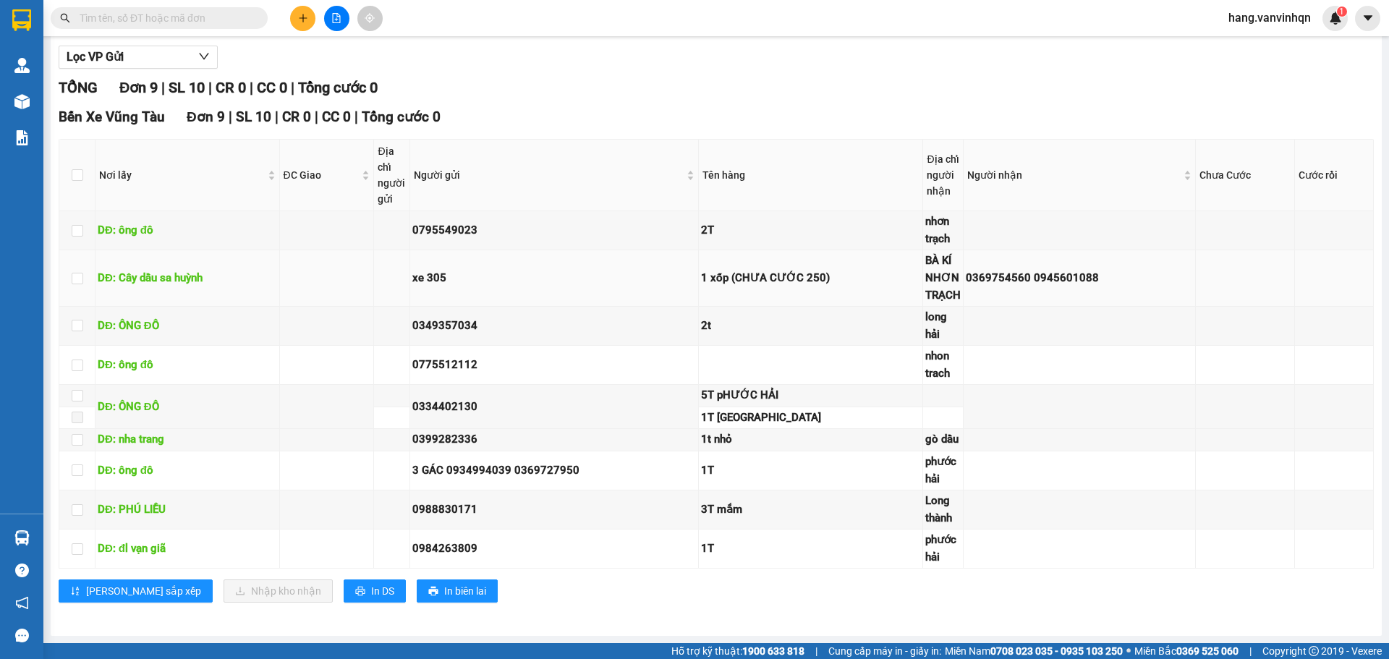
click at [802, 284] on div "1 xốp (CHƯA CƯỚC 250)" at bounding box center [810, 278] width 219 height 17
drag, startPoint x: 609, startPoint y: 204, endPoint x: 679, endPoint y: 226, distance: 73.7
click at [613, 183] on div "Người gửi" at bounding box center [554, 175] width 281 height 16
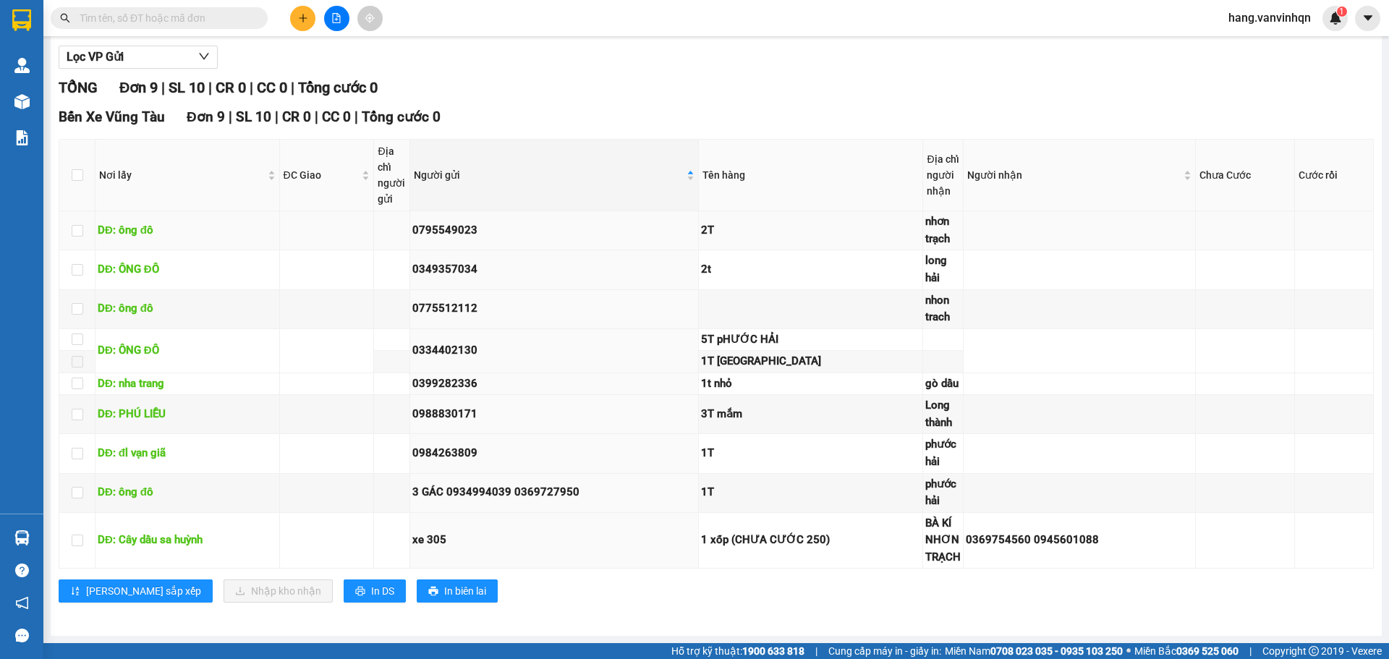
click at [685, 227] on div "0795549023" at bounding box center [554, 230] width 284 height 17
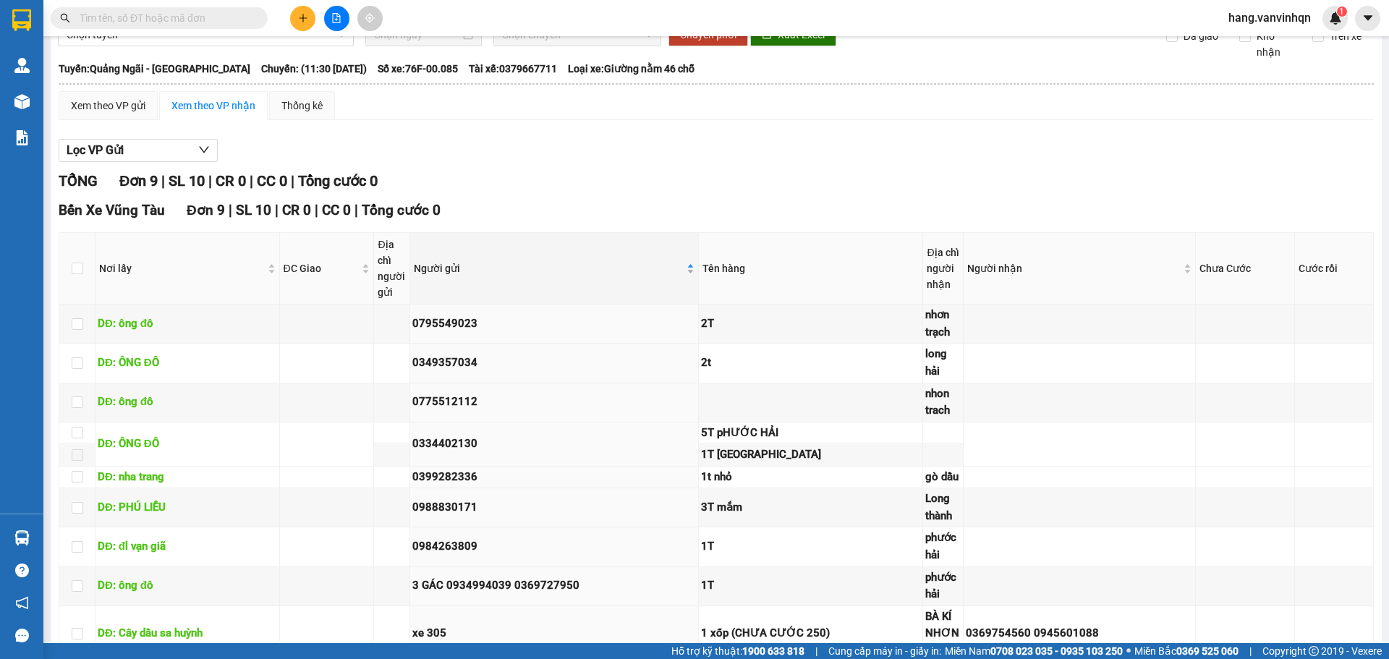
scroll to position [0, 0]
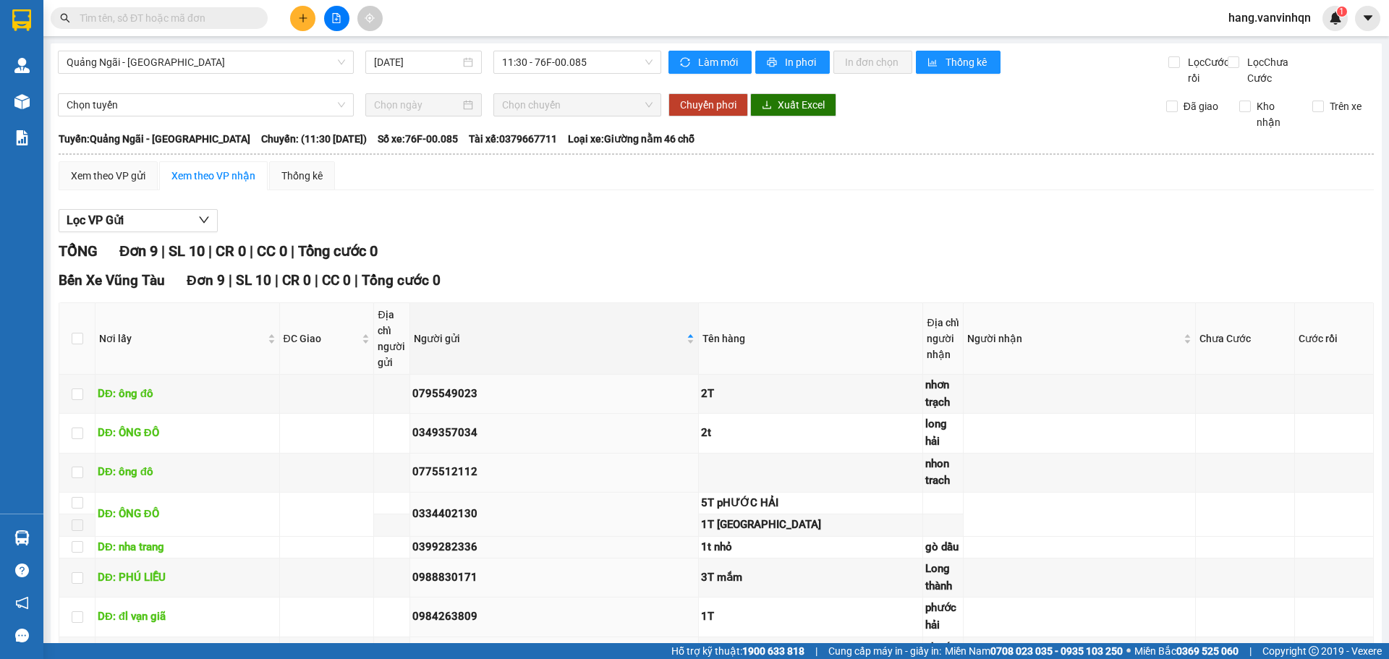
click at [622, 46] on div "Quảng Ngãi - [GEOGRAPHIC_DATA] [DATE] 11:30 - 76F-00.085 Làm mới In phơi In đơn…" at bounding box center [716, 421] width 1331 height 756
click at [613, 56] on span "11:30 - 76F-00.085" at bounding box center [577, 62] width 151 height 22
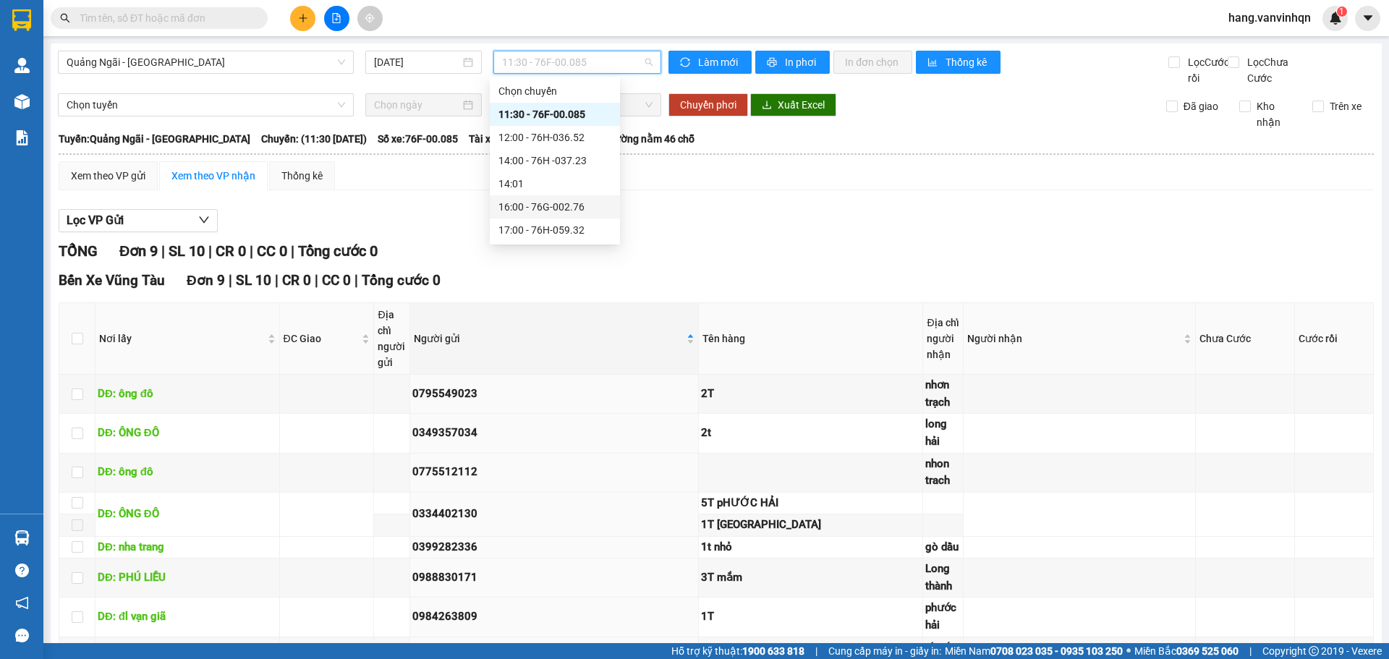
drag, startPoint x: 567, startPoint y: 141, endPoint x: 556, endPoint y: 204, distance: 63.9
click at [556, 204] on div "Chọn chuyến 11:30 - 76F-00.085 12:00 - 76H-036.52 14:00 - 76H -037.23 14:01 16:…" at bounding box center [555, 161] width 130 height 162
click at [556, 205] on div "16:00 - 76G-002.76" at bounding box center [555, 207] width 113 height 16
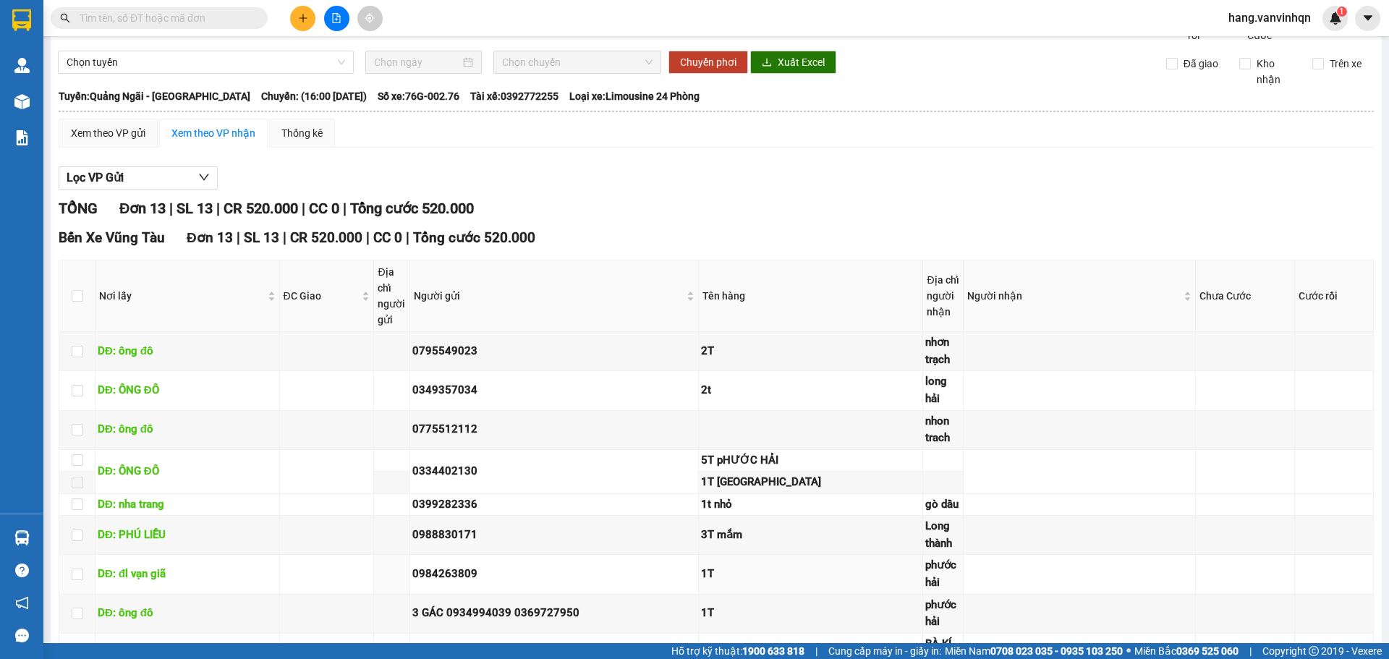
scroll to position [179, 0]
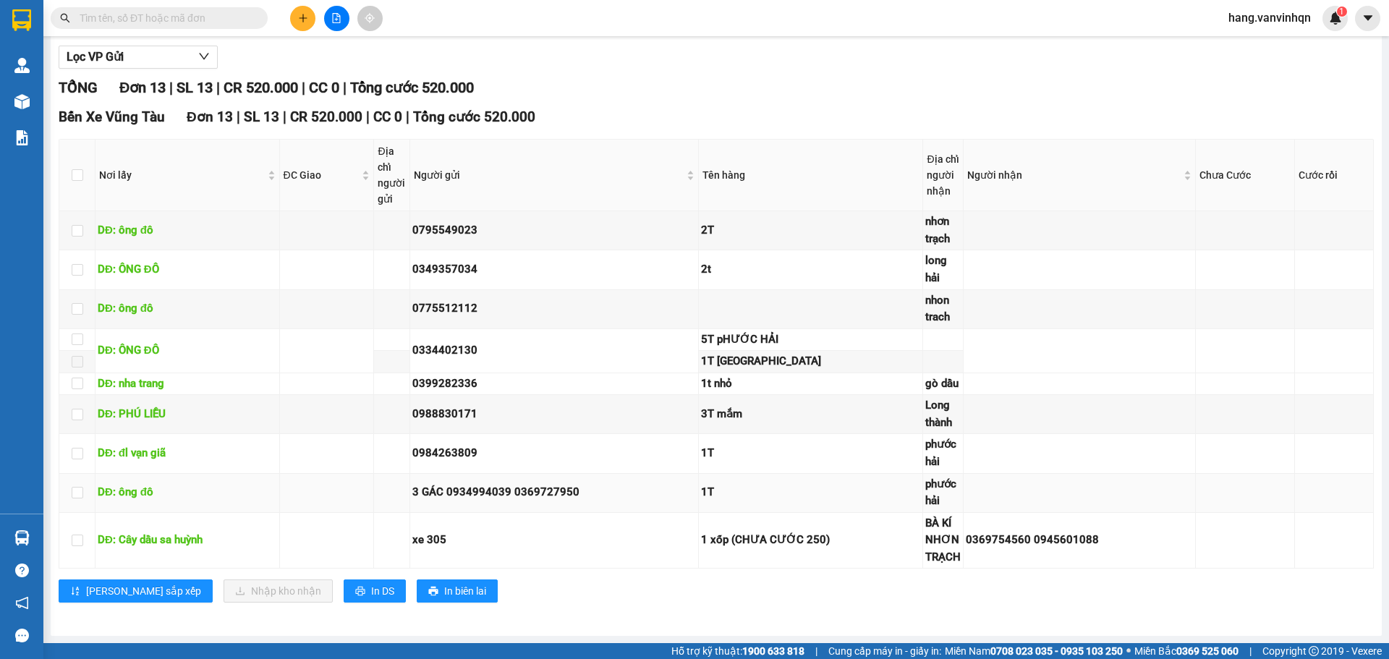
click at [872, 501] on div "1T" at bounding box center [810, 492] width 219 height 17
click at [870, 499] on div "1T" at bounding box center [810, 492] width 219 height 17
click at [780, 513] on td "1 xốp (CHƯA CƯỚC 250)" at bounding box center [811, 541] width 224 height 56
click at [780, 493] on div "1T" at bounding box center [810, 492] width 219 height 17
click at [780, 492] on div "1T" at bounding box center [810, 492] width 219 height 17
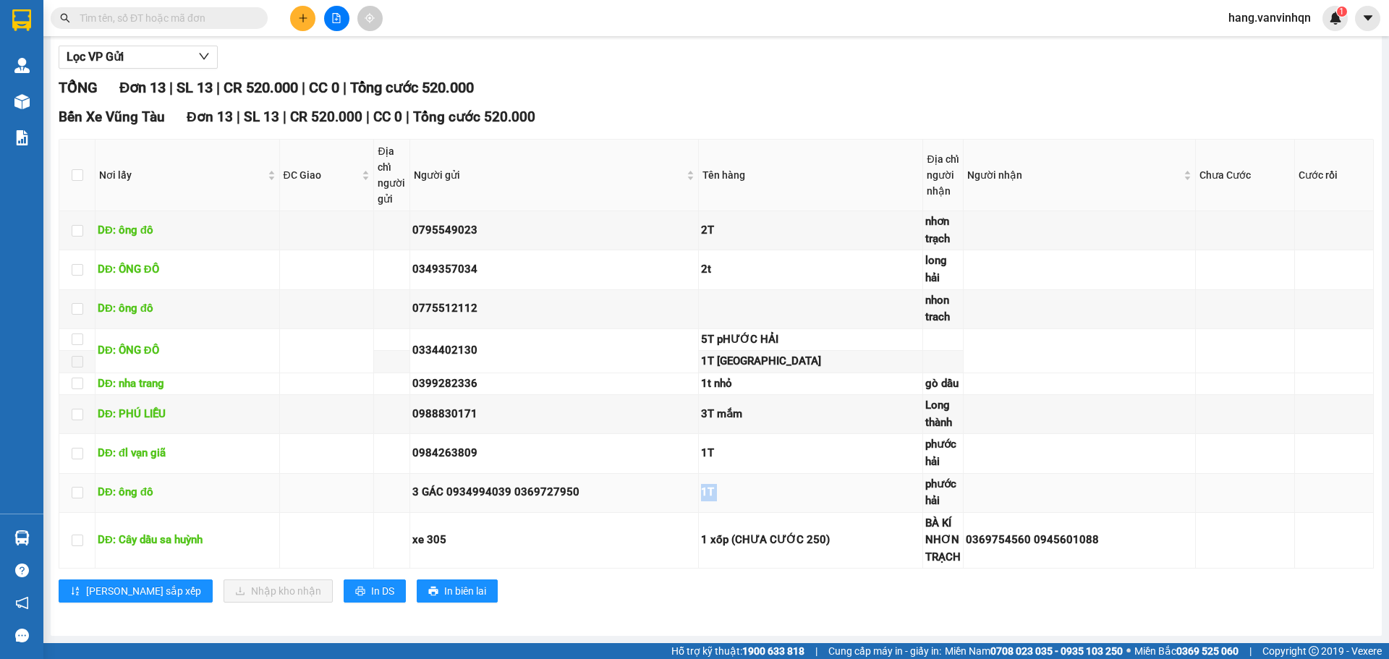
click at [780, 492] on div "1T" at bounding box center [810, 492] width 219 height 17
click at [781, 492] on div "1T" at bounding box center [810, 492] width 219 height 17
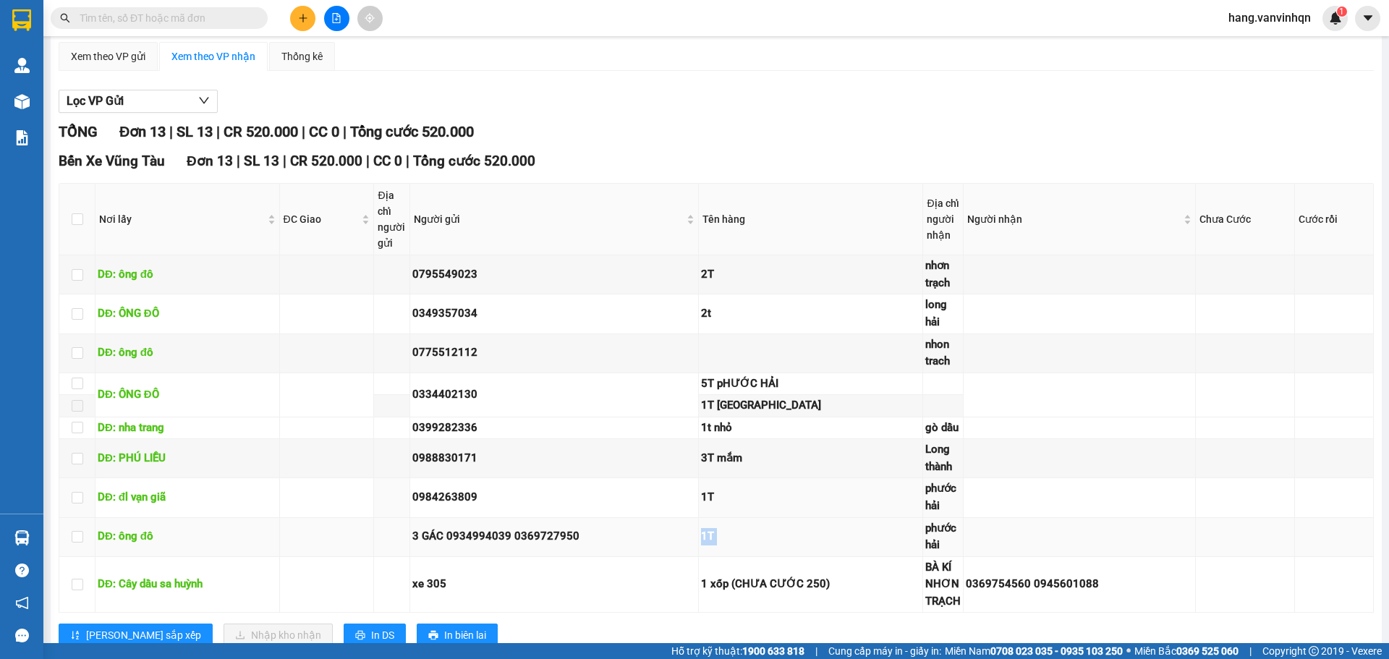
scroll to position [145, 0]
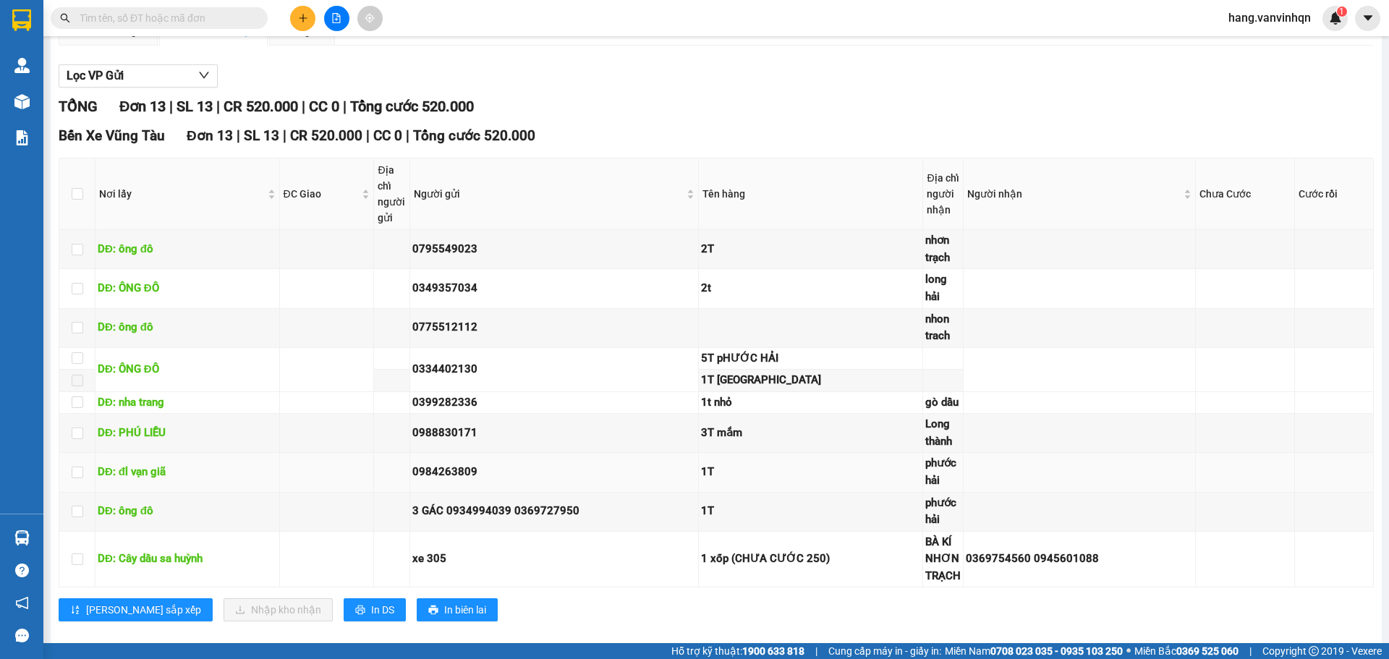
drag, startPoint x: 879, startPoint y: 501, endPoint x: 733, endPoint y: 487, distance: 146.9
click at [876, 492] on td "1T" at bounding box center [811, 472] width 224 height 39
click at [726, 481] on div "1T" at bounding box center [810, 472] width 219 height 17
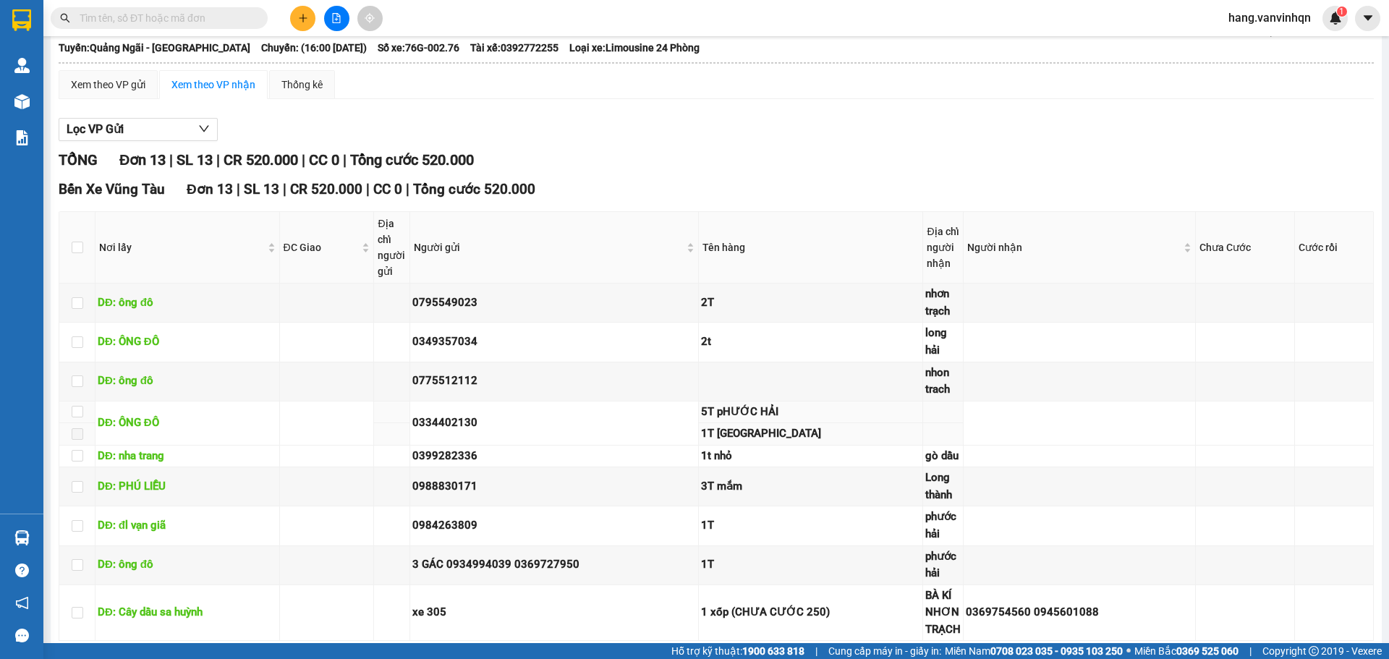
scroll to position [0, 0]
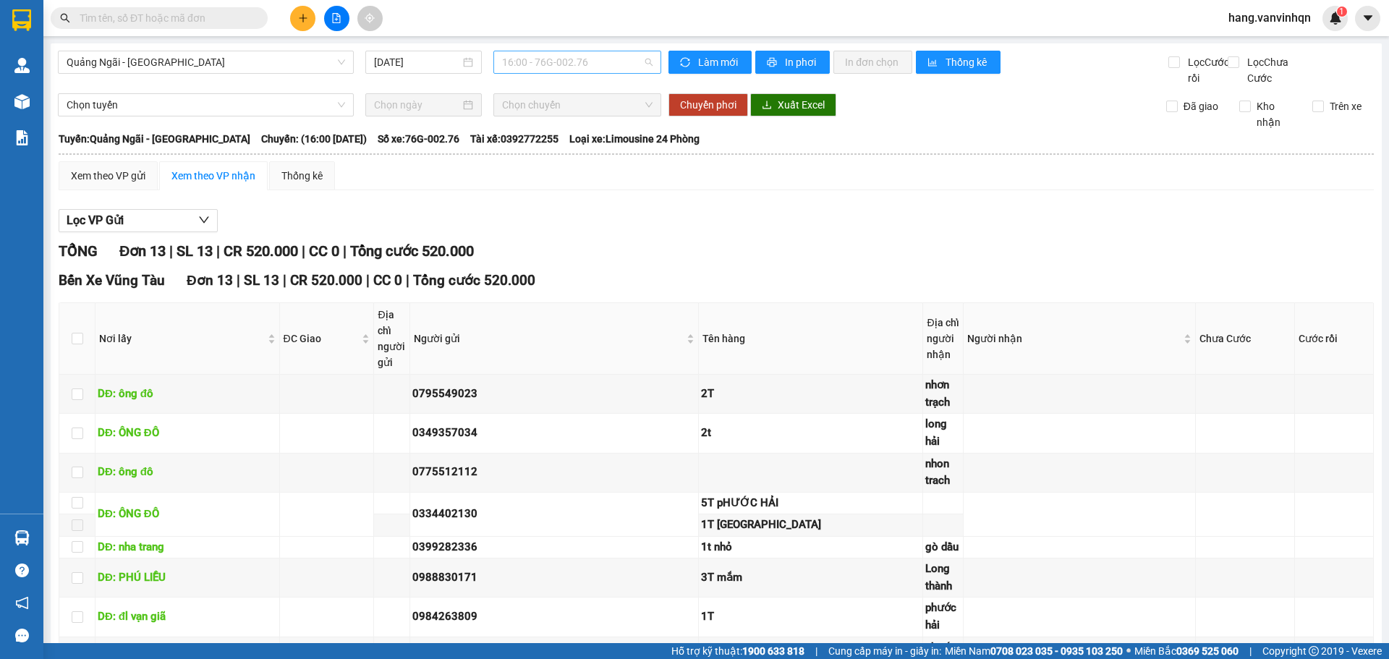
click at [580, 58] on span "16:00 - 76G-002.76" at bounding box center [577, 62] width 151 height 22
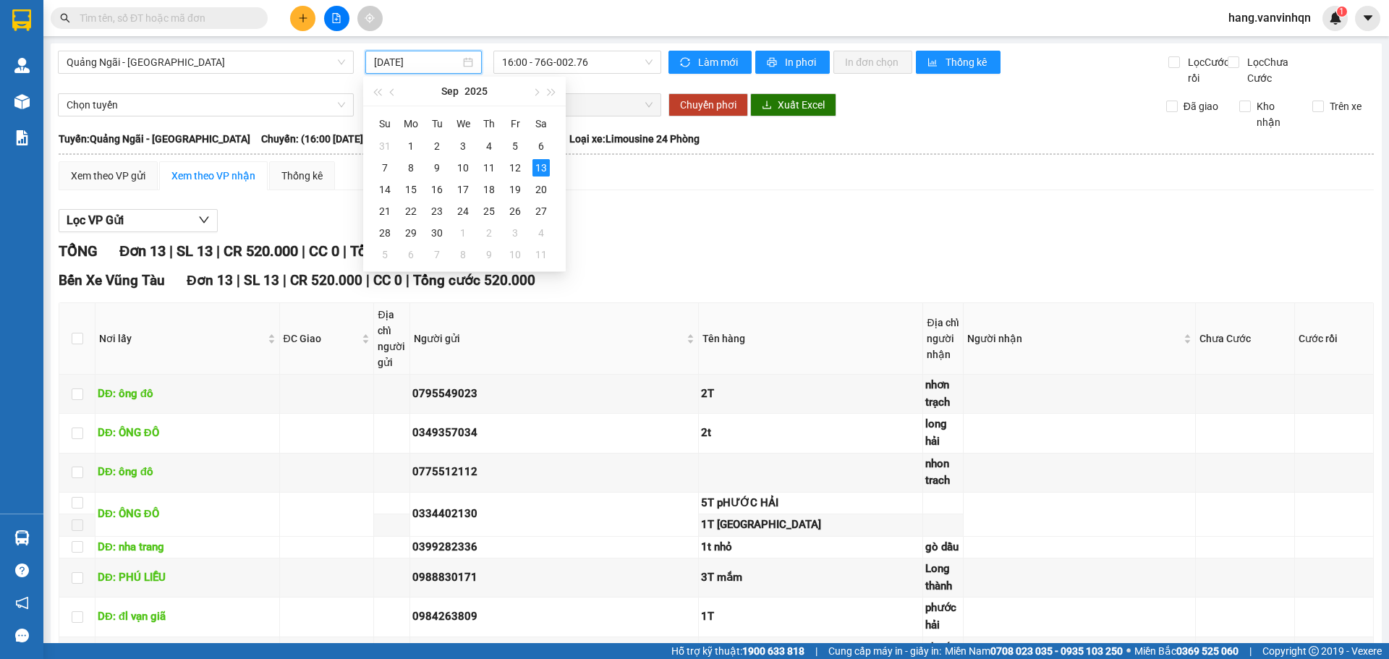
click at [441, 64] on input "[DATE]" at bounding box center [417, 62] width 86 height 16
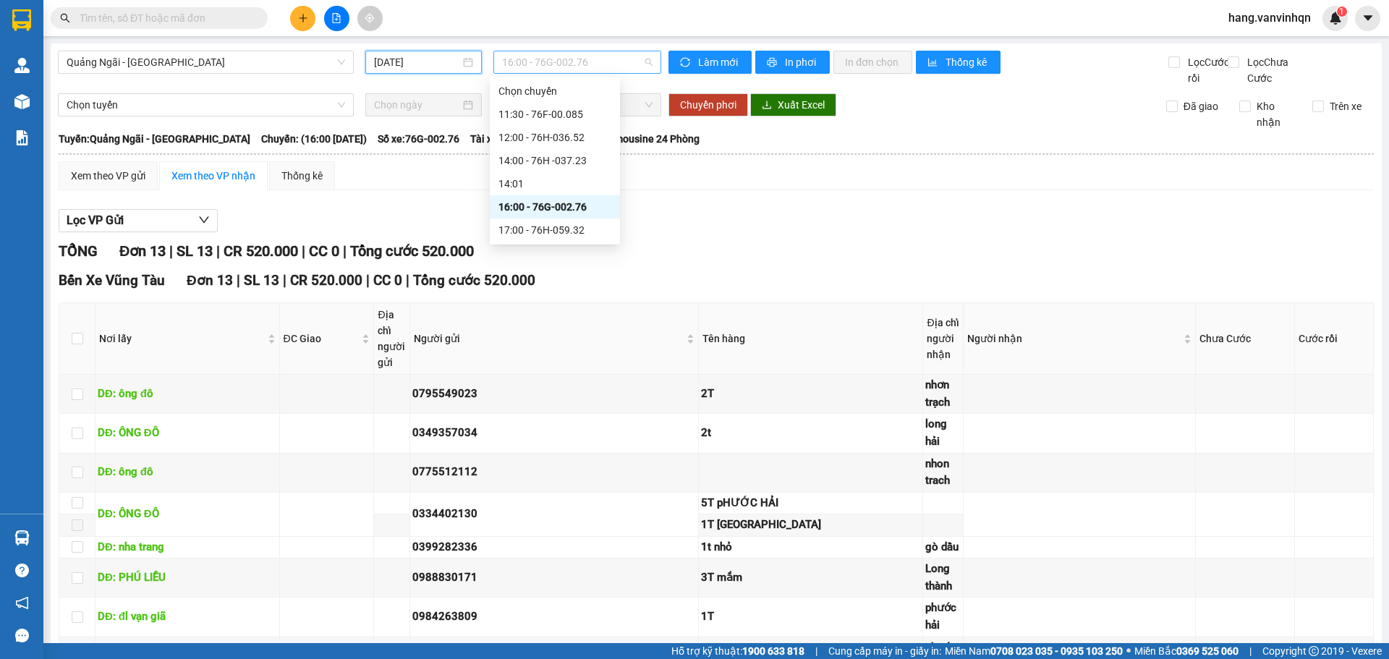
click at [627, 66] on span "16:00 - 76G-002.76" at bounding box center [577, 62] width 151 height 22
click at [572, 204] on div "16:00 - 76G-002.76" at bounding box center [555, 207] width 113 height 16
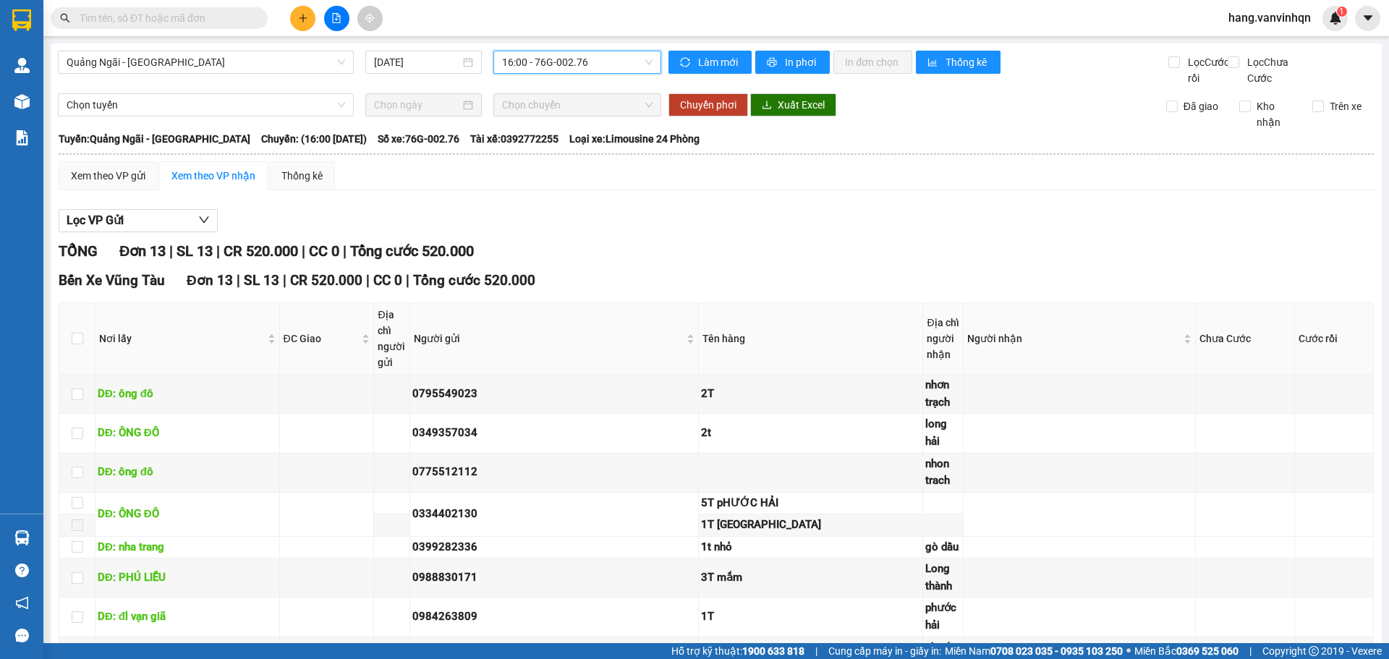
click at [579, 62] on span "16:00 - 76G-002.76" at bounding box center [577, 62] width 151 height 22
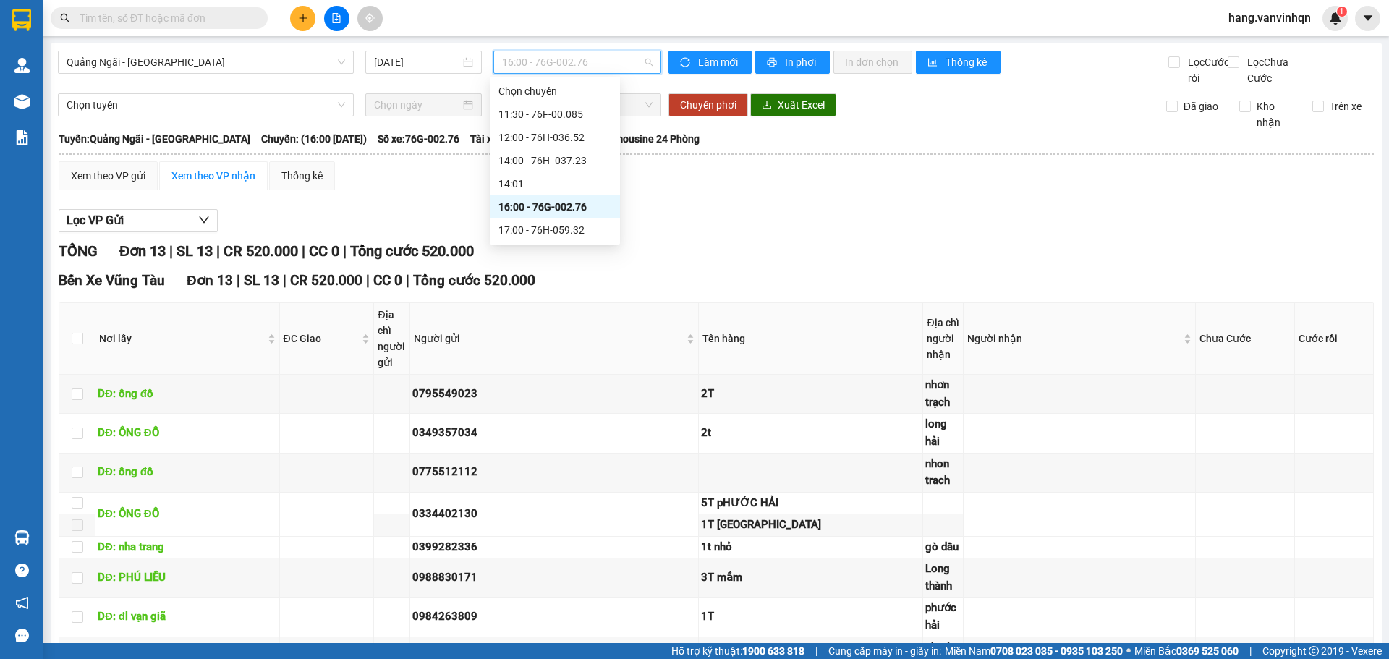
click at [569, 203] on div "16:00 - 76G-002.76" at bounding box center [555, 207] width 113 height 16
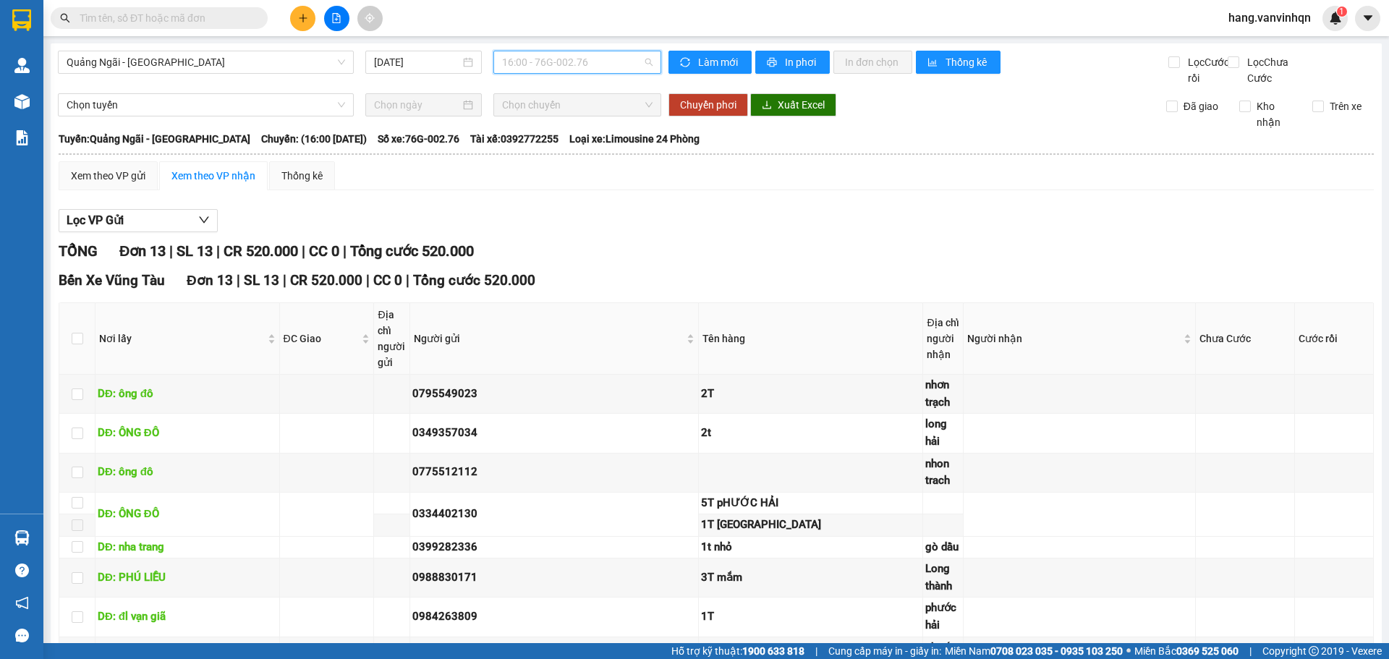
click at [624, 67] on span "16:00 - 76G-002.76" at bounding box center [577, 62] width 151 height 22
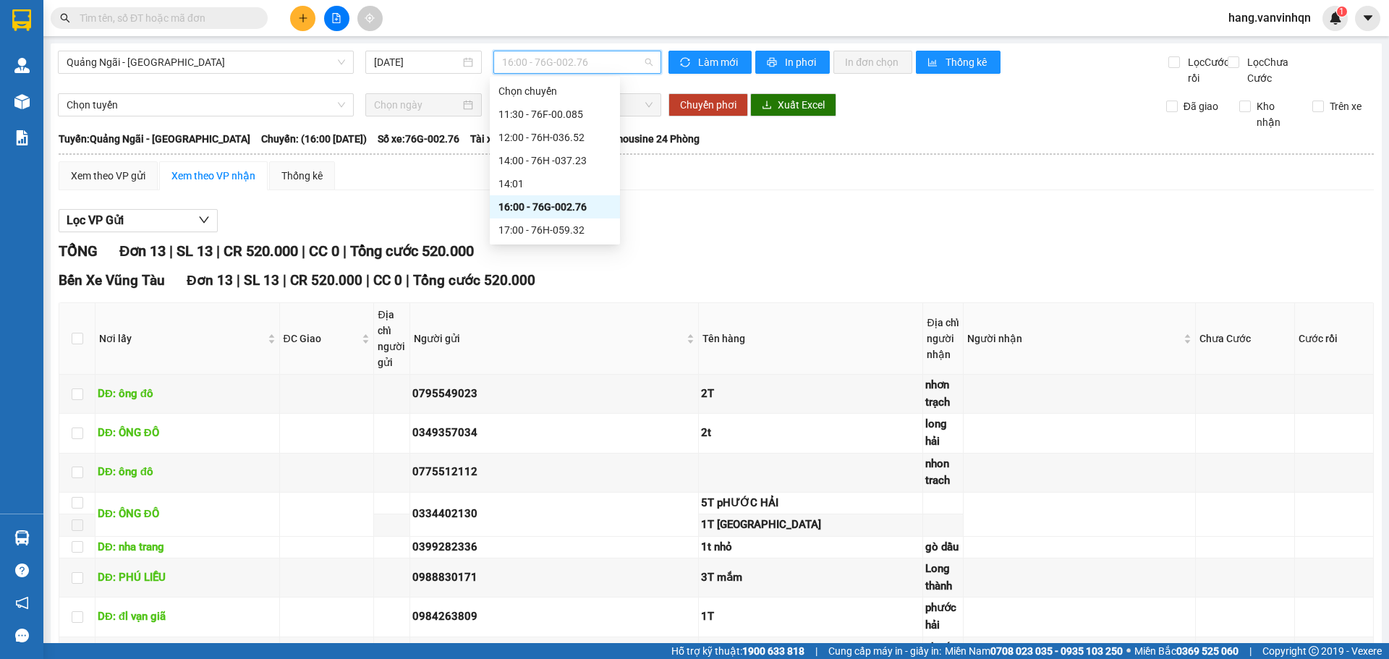
click at [570, 203] on div "16:00 - 76G-002.76" at bounding box center [555, 207] width 113 height 16
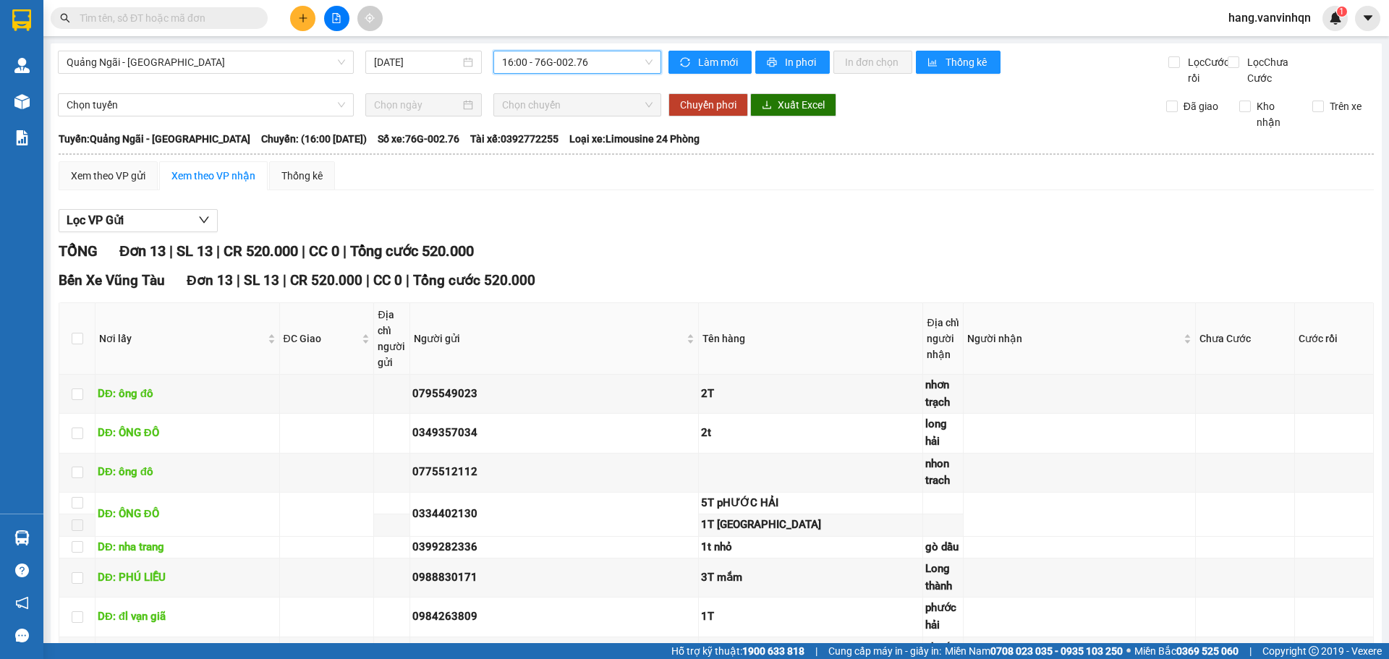
click at [609, 68] on span "16:00 - 76G-002.76" at bounding box center [577, 62] width 151 height 22
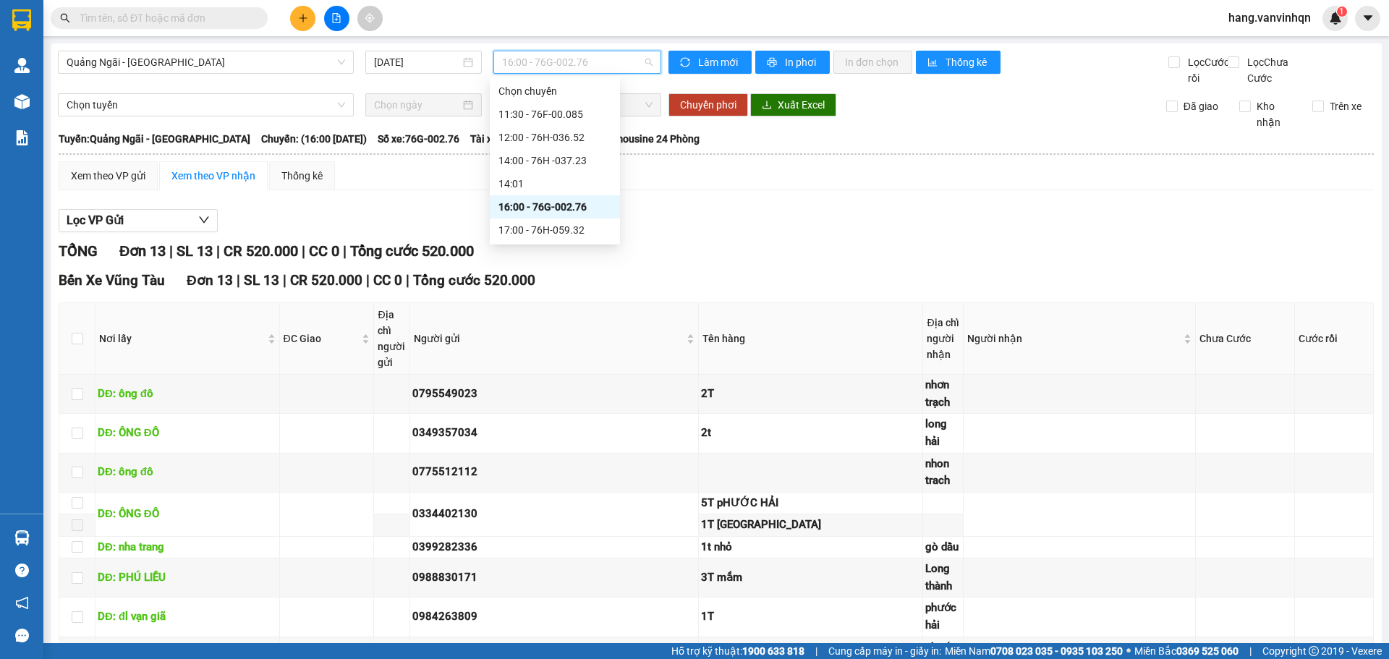
click at [593, 67] on span "16:00 - 76G-002.76" at bounding box center [577, 62] width 151 height 22
click at [584, 208] on div "16:00 - 76G-002.76" at bounding box center [555, 207] width 113 height 16
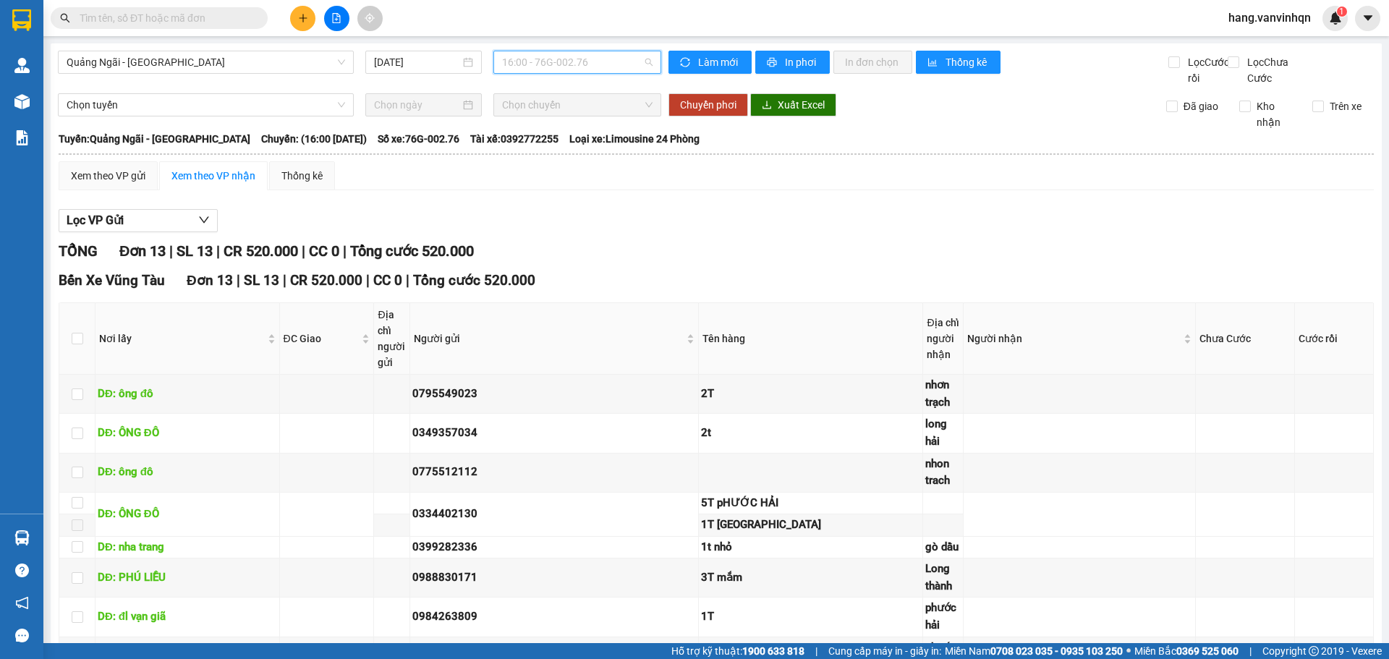
click at [603, 64] on span "16:00 - 76G-002.76" at bounding box center [577, 62] width 151 height 22
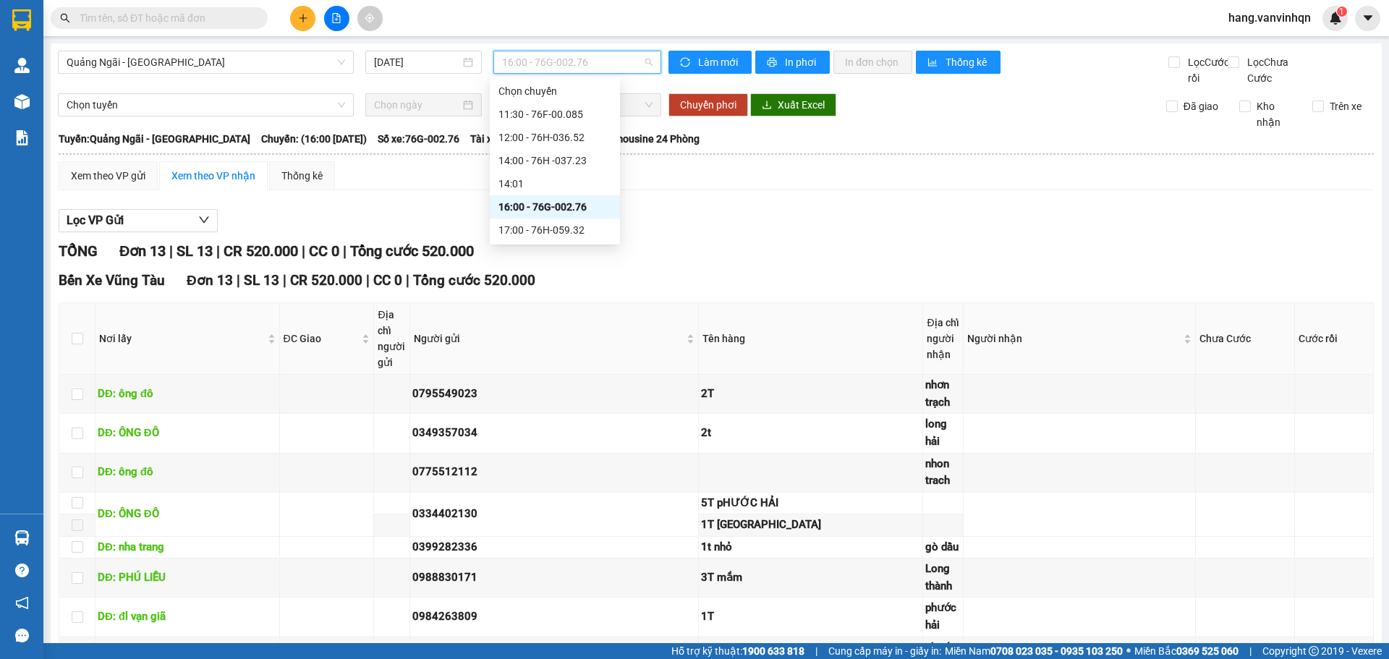
click at [566, 205] on div "16:00 - 76G-002.76" at bounding box center [555, 207] width 113 height 16
click at [635, 63] on span "16:00 - 76G-002.76" at bounding box center [577, 62] width 151 height 22
click at [541, 210] on div "16:00 - 76G-002.76" at bounding box center [555, 207] width 113 height 16
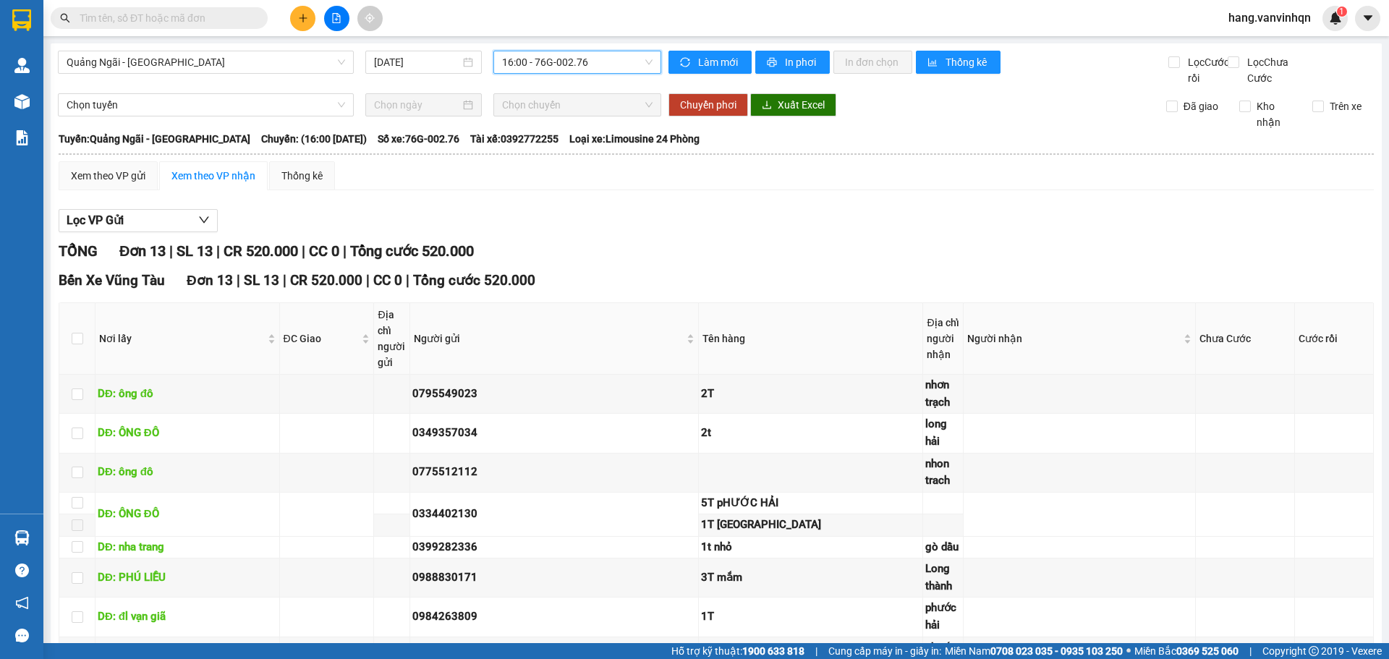
drag, startPoint x: 593, startPoint y: 119, endPoint x: 580, endPoint y: 114, distance: 14.3
click at [591, 116] on span "Chọn chuyến" at bounding box center [577, 105] width 151 height 22
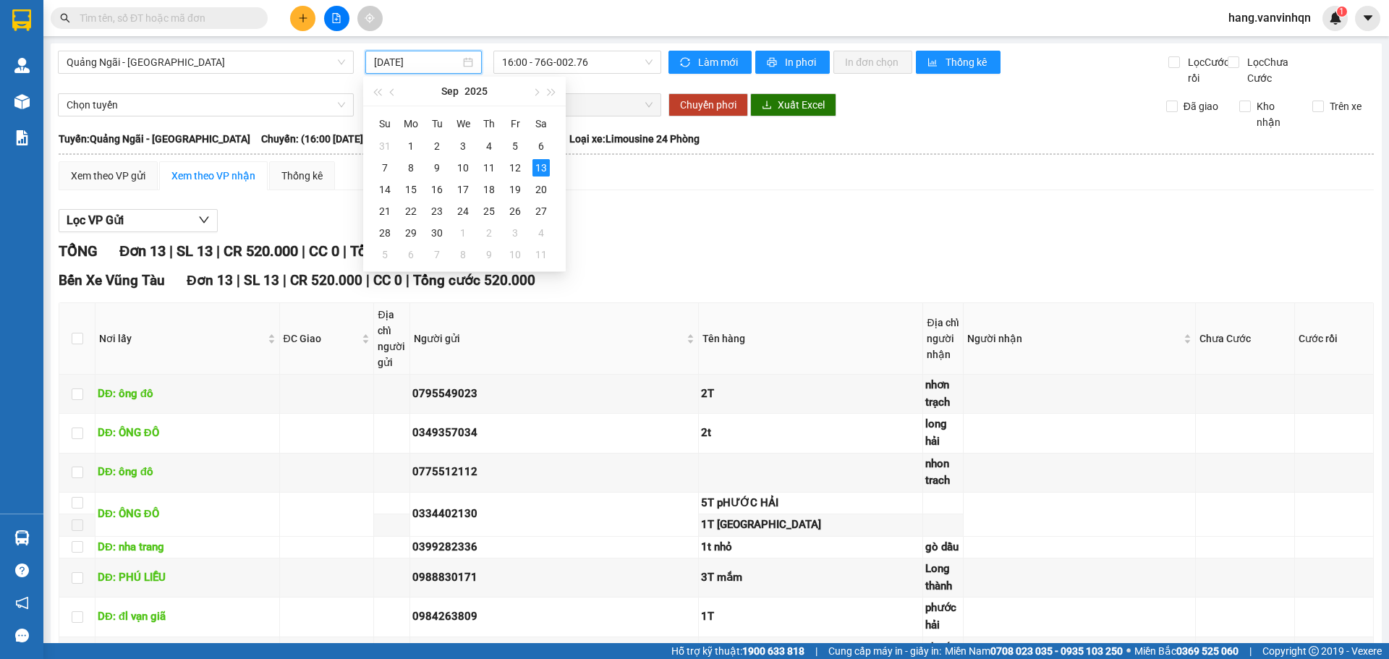
click at [438, 54] on input "[DATE]" at bounding box center [417, 62] width 86 height 16
type input "[DATE]"
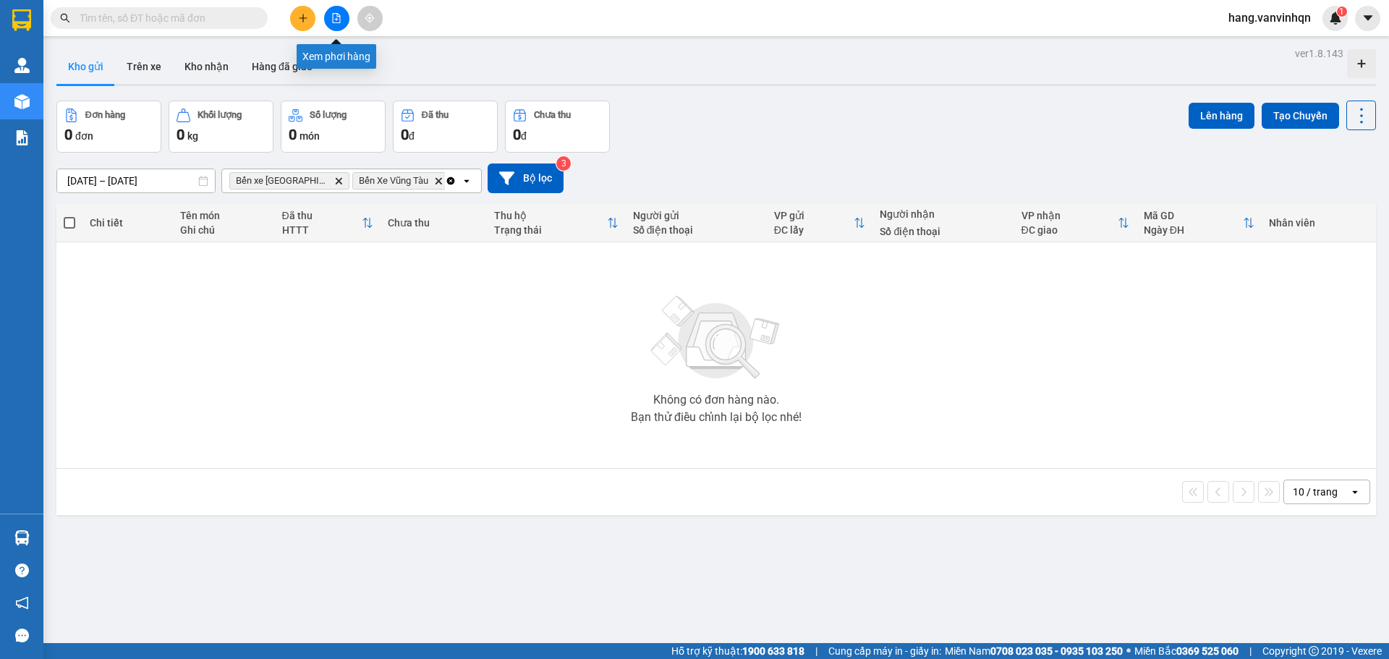
click at [331, 17] on button at bounding box center [336, 18] width 25 height 25
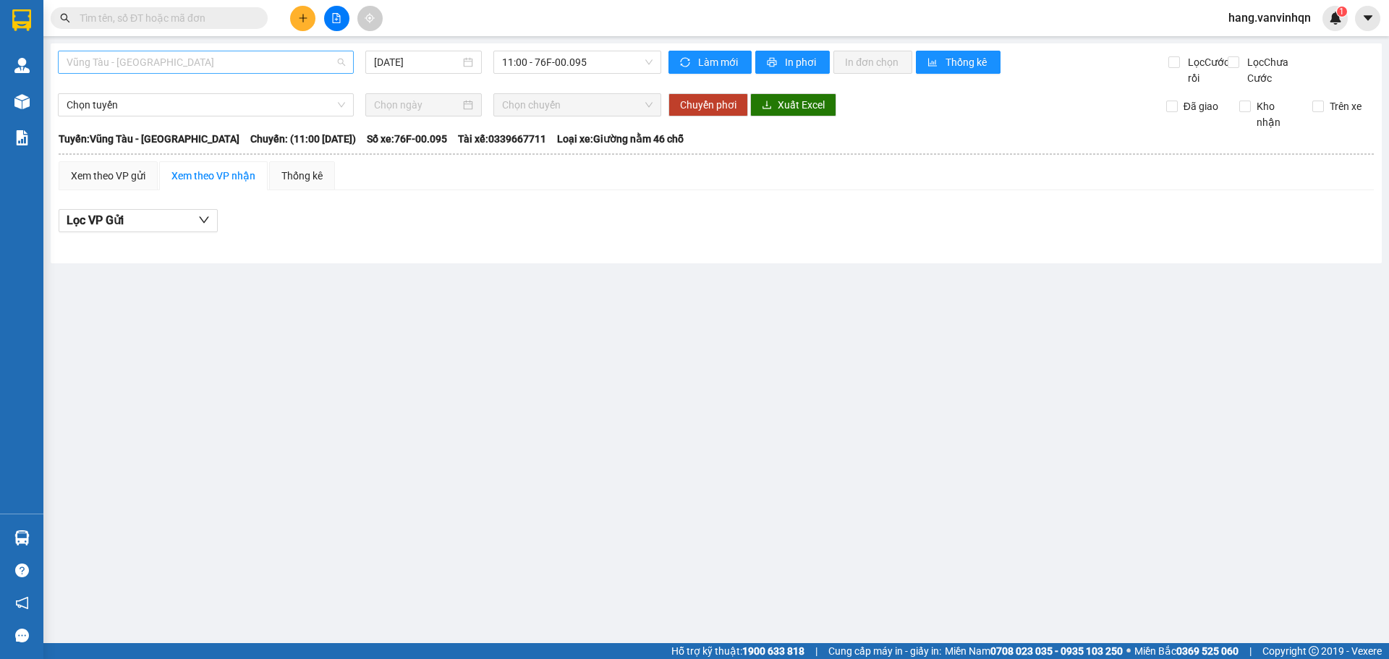
click at [137, 64] on span "Vũng Tàu - [GEOGRAPHIC_DATA]" at bounding box center [206, 62] width 279 height 22
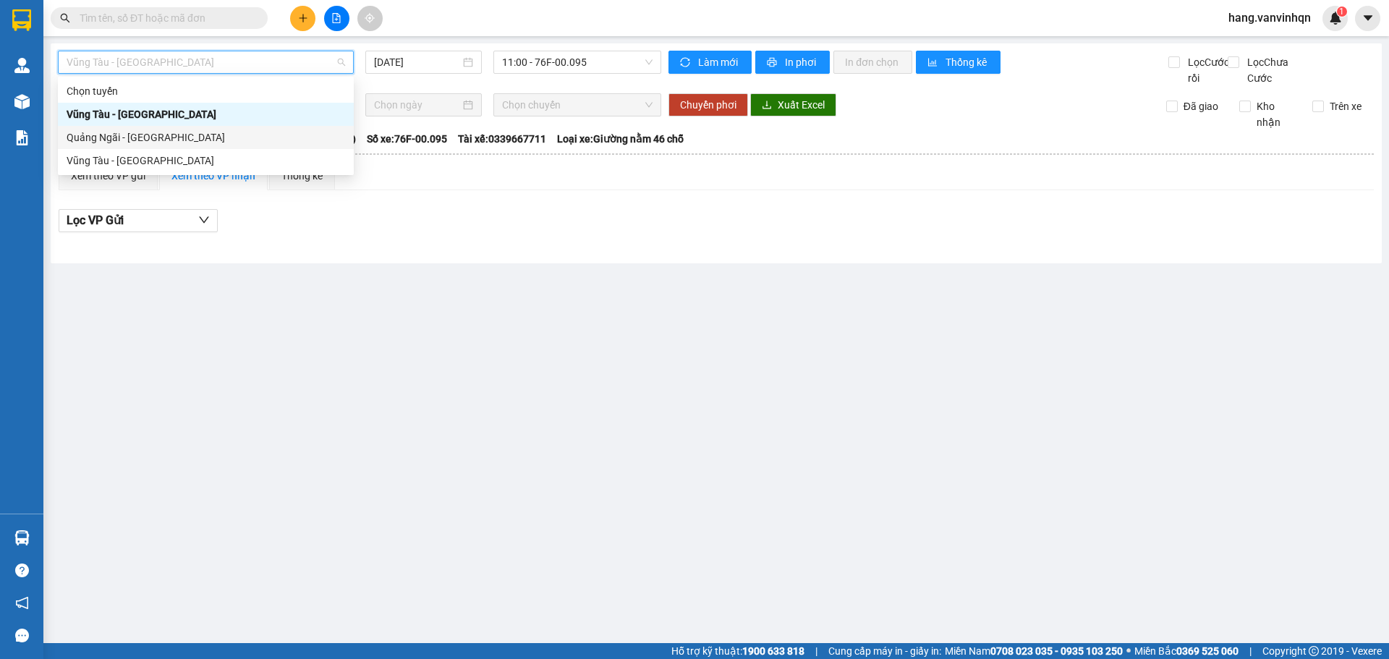
click at [130, 141] on div "Quảng Ngãi - [GEOGRAPHIC_DATA]" at bounding box center [206, 138] width 279 height 16
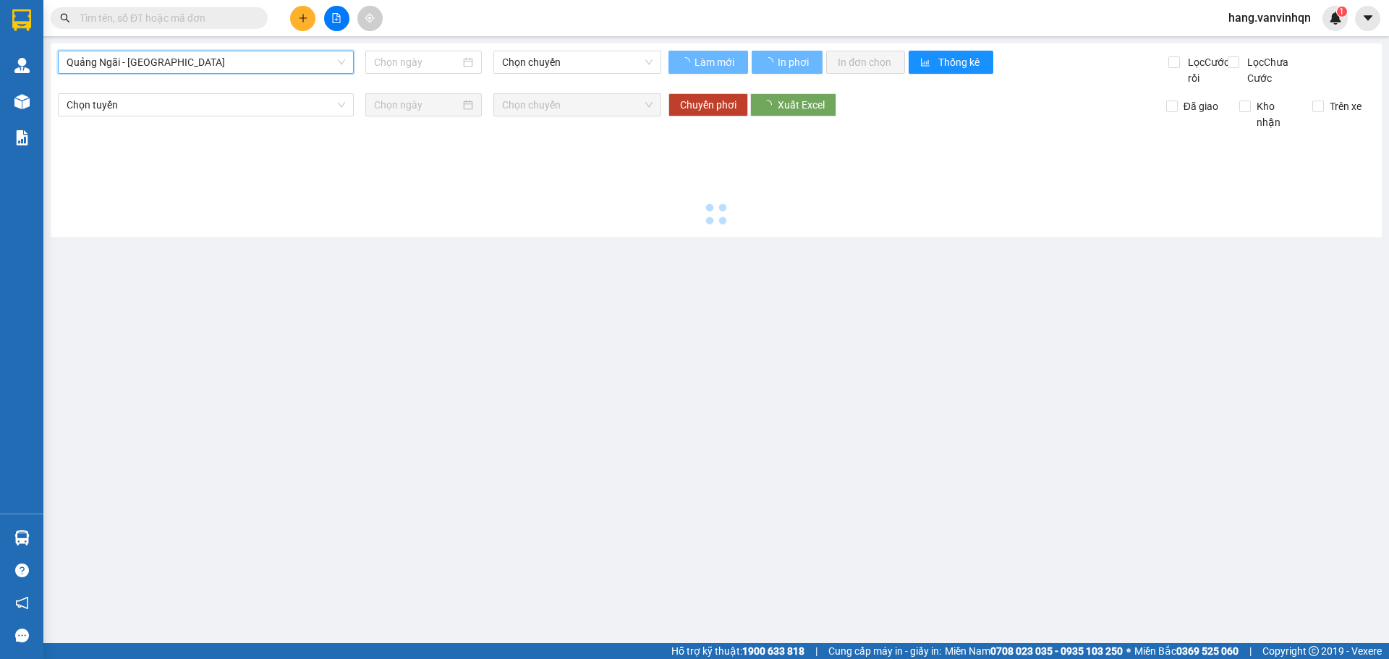
type input "[DATE]"
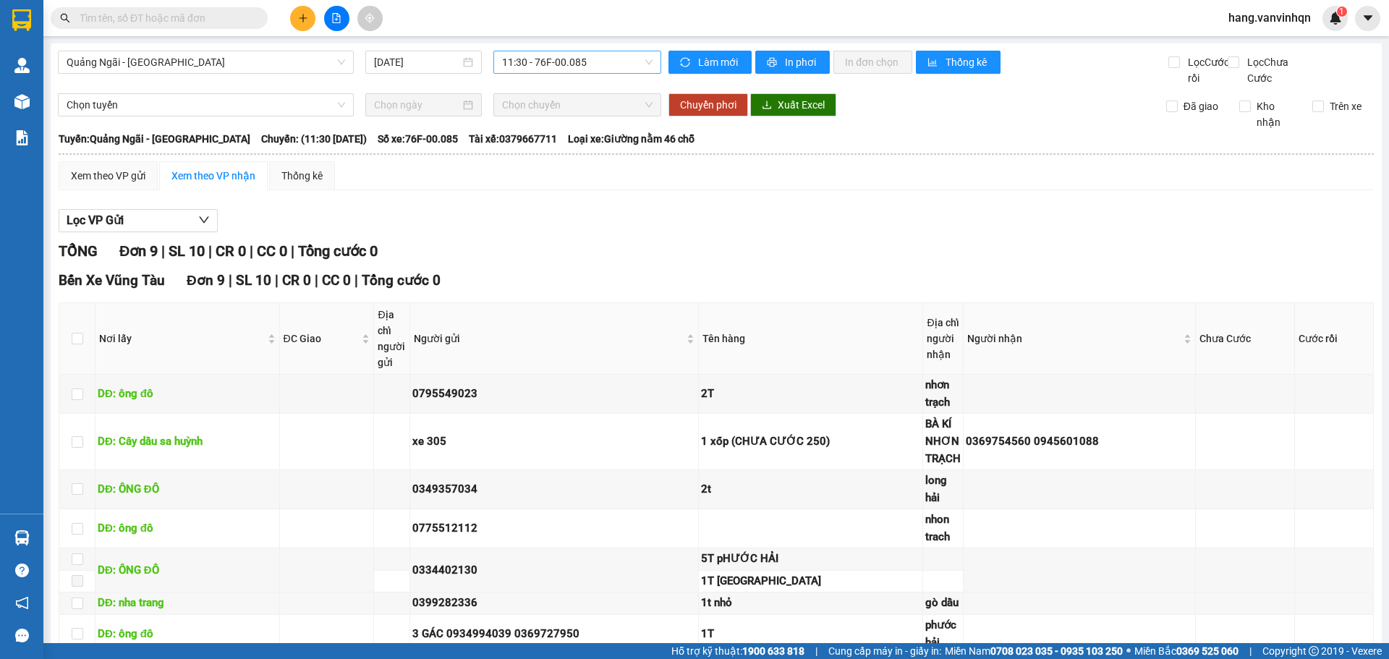
drag, startPoint x: 628, startPoint y: 48, endPoint x: 604, endPoint y: 62, distance: 27.9
click at [625, 49] on div "Quảng Ngãi - Vũng Tàu 13/09/2025 11:30 - 76F-00.085 Làm mới In phơi In đơn chọn…" at bounding box center [716, 421] width 1331 height 756
drag, startPoint x: 604, startPoint y: 62, endPoint x: 575, endPoint y: 139, distance: 82.2
click at [603, 62] on span "11:30 - 76F-00.085" at bounding box center [577, 62] width 151 height 22
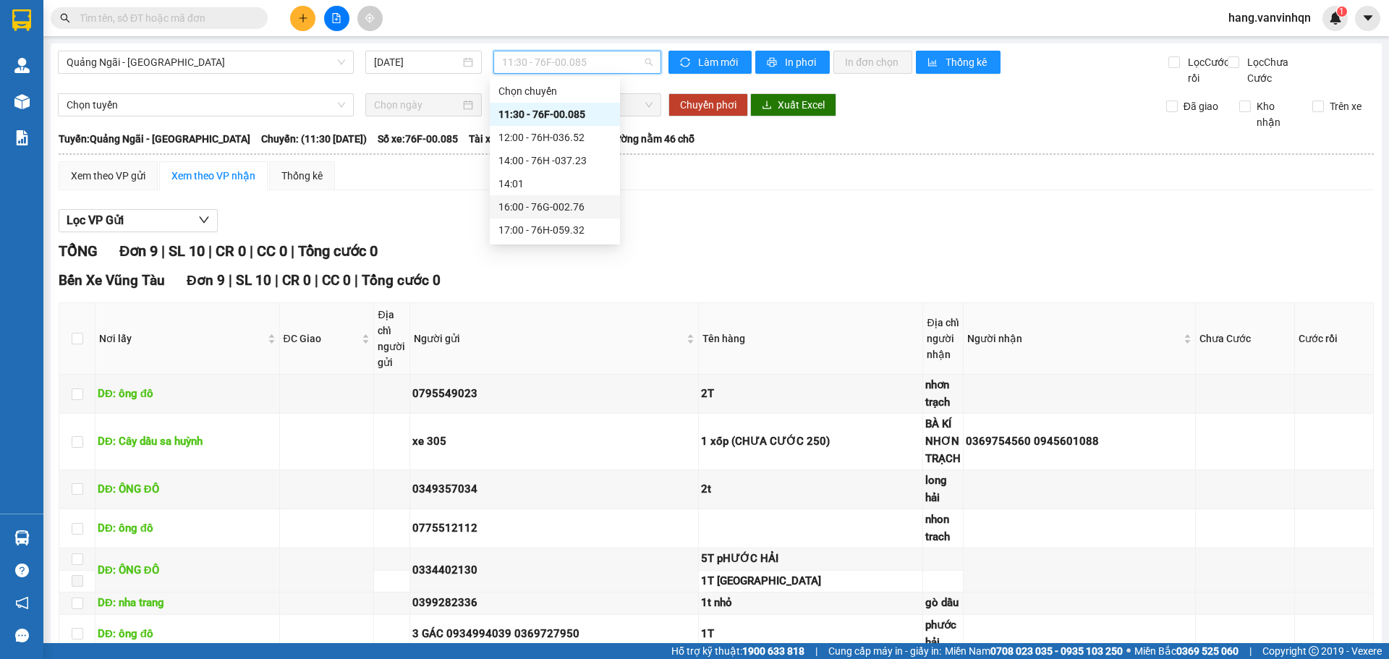
click at [582, 210] on div "16:00 - 76G-002.76" at bounding box center [555, 207] width 113 height 16
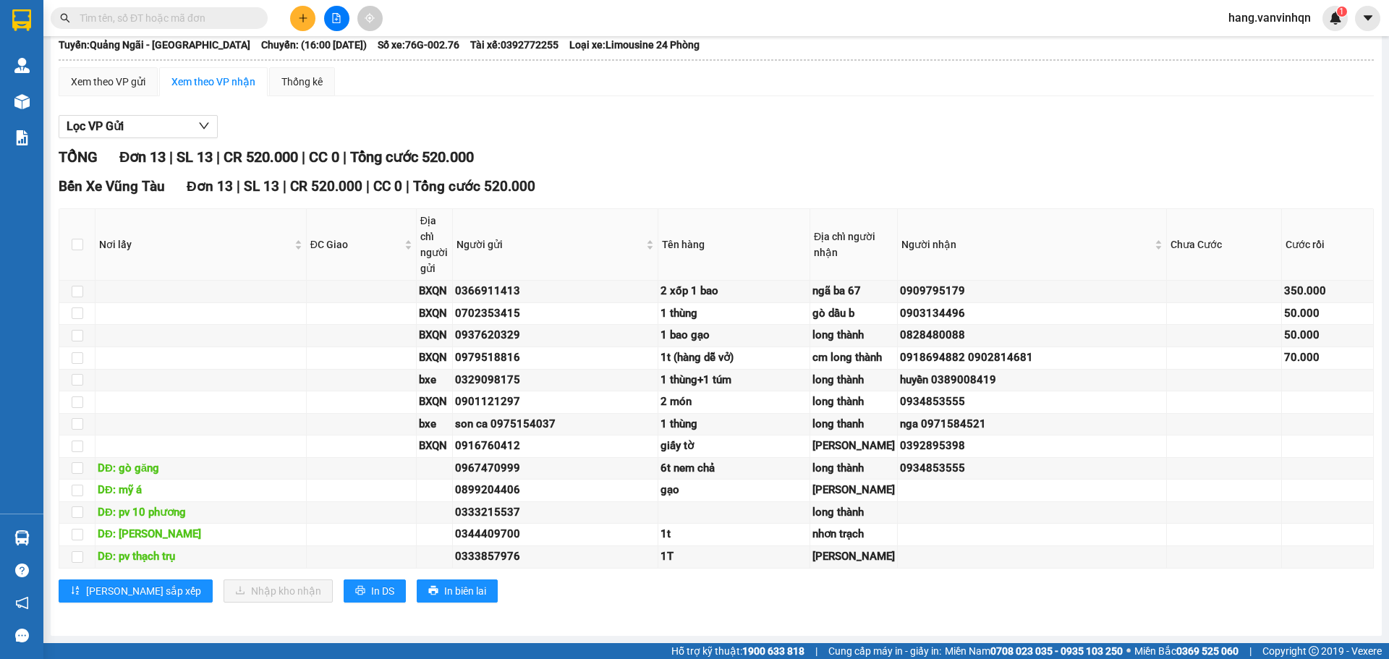
scroll to position [365, 0]
click at [1307, 480] on td at bounding box center [1328, 491] width 92 height 22
click at [1297, 480] on td at bounding box center [1328, 491] width 92 height 22
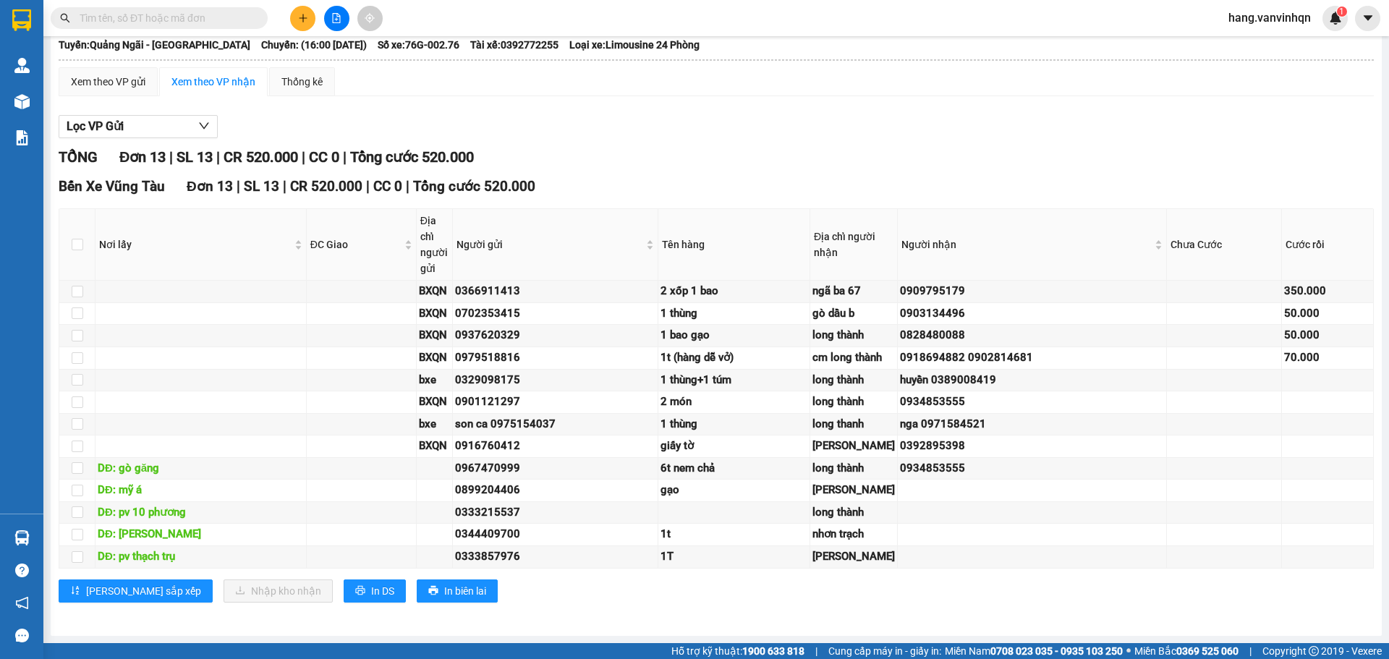
scroll to position [351, 0]
click at [1050, 480] on td at bounding box center [1032, 491] width 269 height 22
click at [1021, 460] on div "0934853555" at bounding box center [1032, 468] width 264 height 17
click at [1098, 480] on td at bounding box center [1032, 491] width 269 height 22
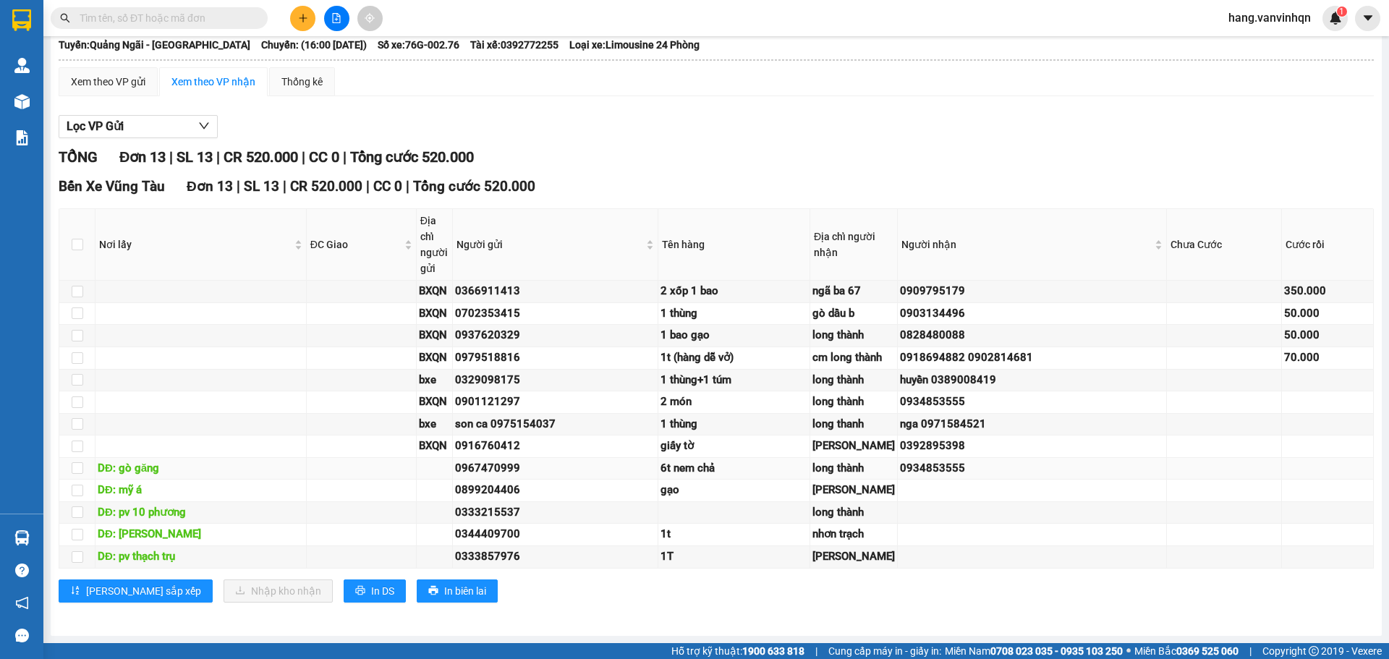
click at [1072, 460] on div "0934853555" at bounding box center [1032, 468] width 264 height 17
drag, startPoint x: 263, startPoint y: 373, endPoint x: 292, endPoint y: 373, distance: 29.7
click at [292, 460] on div "DĐ: gò găng" at bounding box center [201, 468] width 206 height 17
drag, startPoint x: 1155, startPoint y: 382, endPoint x: 1389, endPoint y: 433, distance: 239.3
click at [1241, 394] on tbody "BXQN 0366911413 2 xốp 1 bao ngã ba 67 0909795179 350.000 BXQN 0702353415 1 thùn…" at bounding box center [716, 424] width 1315 height 287
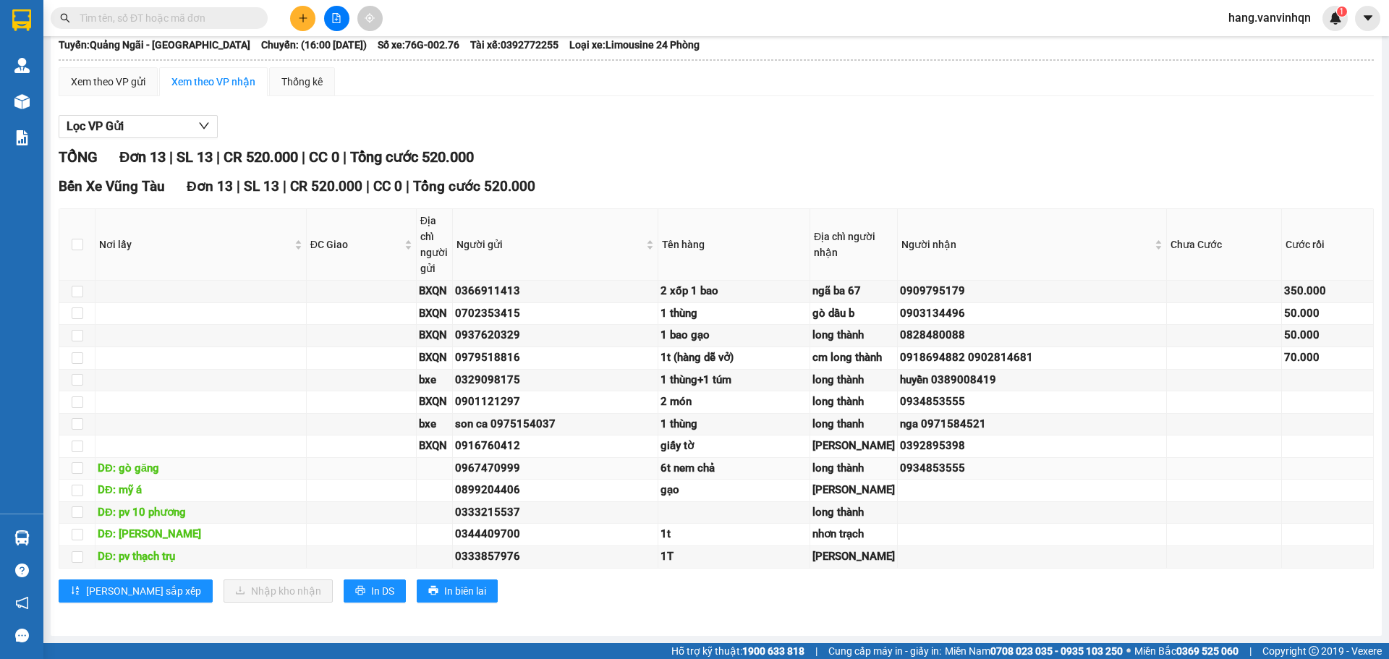
click at [642, 458] on td "0967470999" at bounding box center [555, 469] width 205 height 22
drag, startPoint x: 610, startPoint y: 381, endPoint x: 600, endPoint y: 373, distance: 12.9
click at [609, 460] on div "0967470999" at bounding box center [555, 468] width 200 height 17
drag, startPoint x: 645, startPoint y: 368, endPoint x: 1159, endPoint y: 438, distance: 518.5
click at [650, 460] on div "0967470999" at bounding box center [555, 468] width 200 height 17
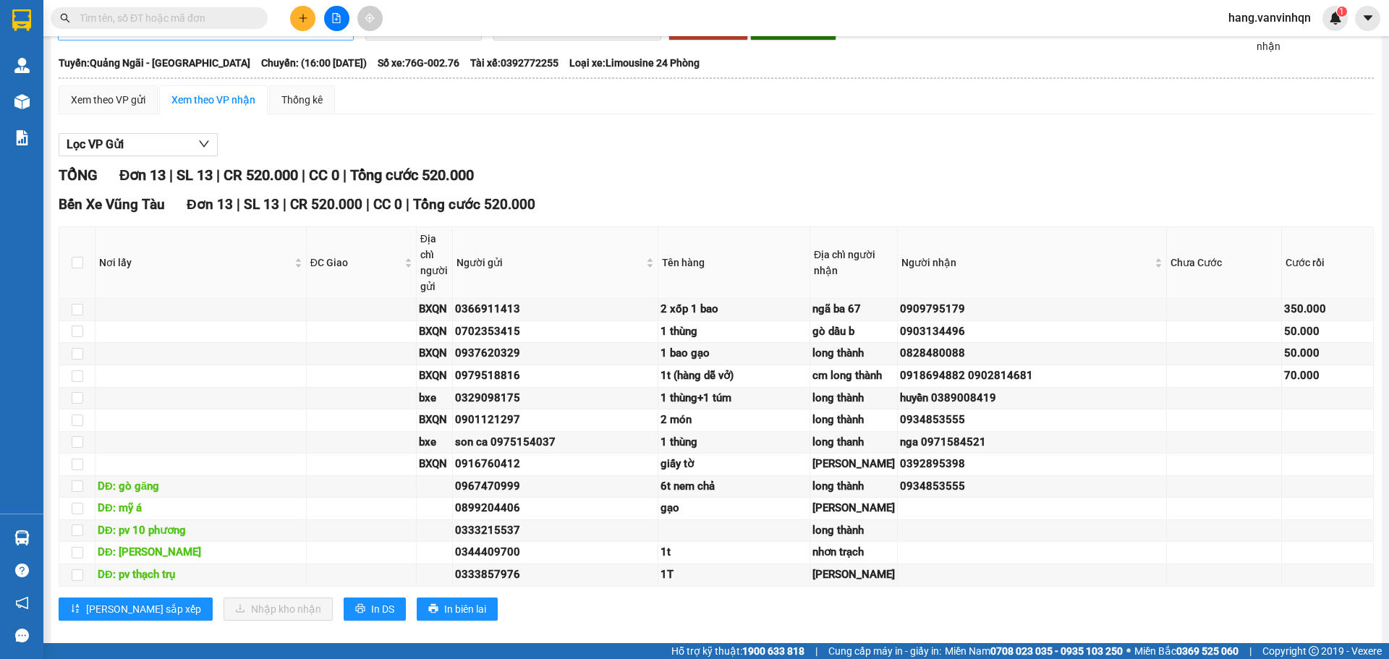
scroll to position [0, 0]
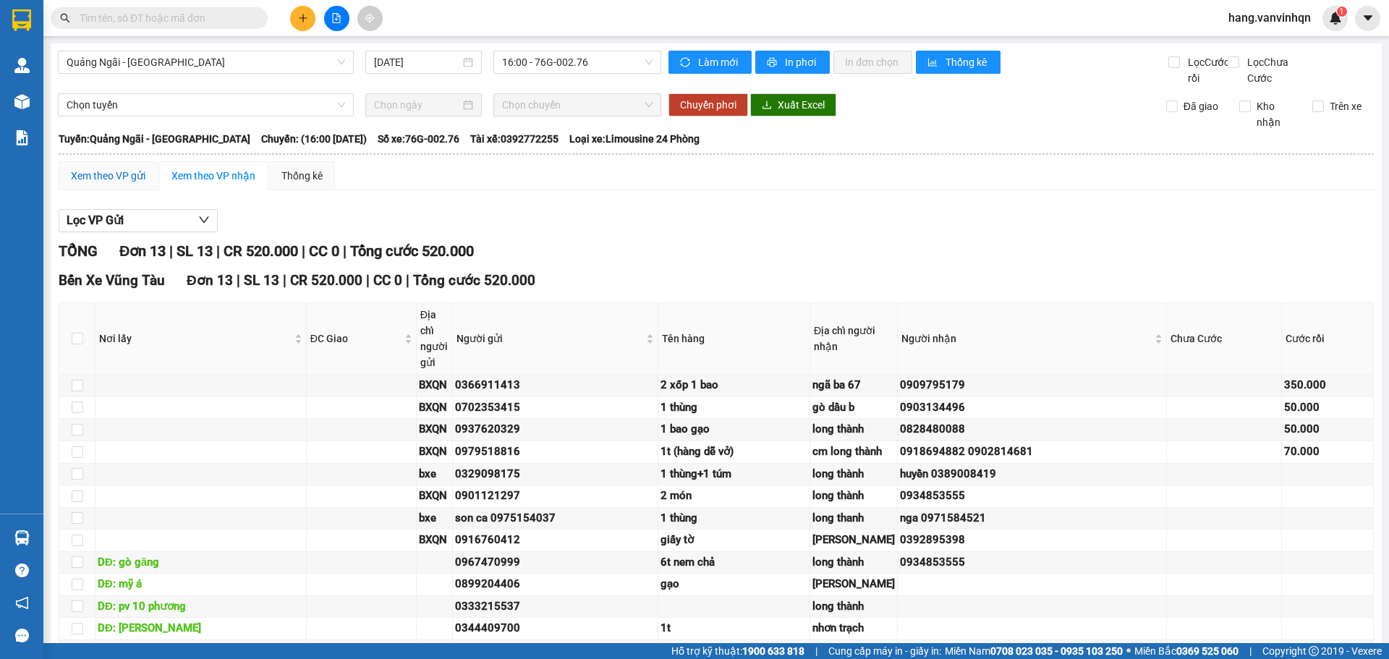
click at [103, 184] on div "Xem theo VP gửi" at bounding box center [108, 176] width 75 height 16
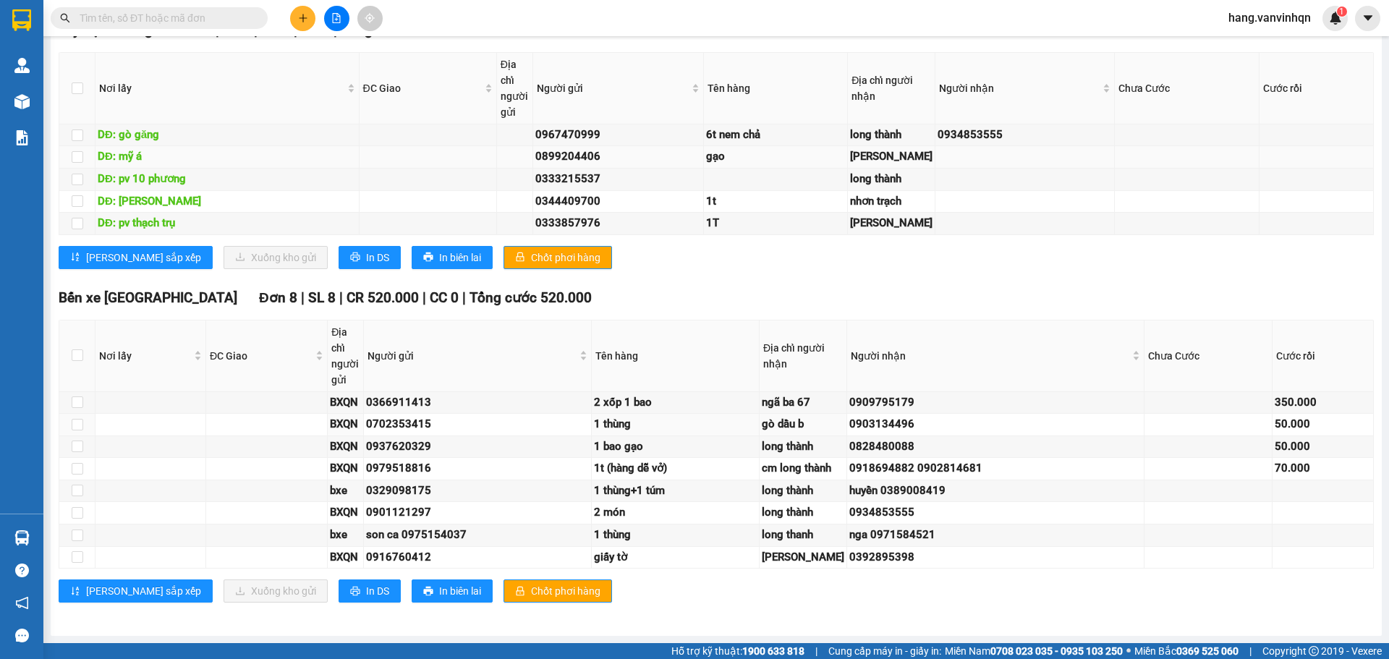
scroll to position [609, 0]
click at [69, 147] on td at bounding box center [77, 135] width 36 height 22
click at [80, 143] on label at bounding box center [78, 135] width 12 height 16
click at [80, 141] on input "checkbox" at bounding box center [78, 136] width 12 height 12
checkbox input "true"
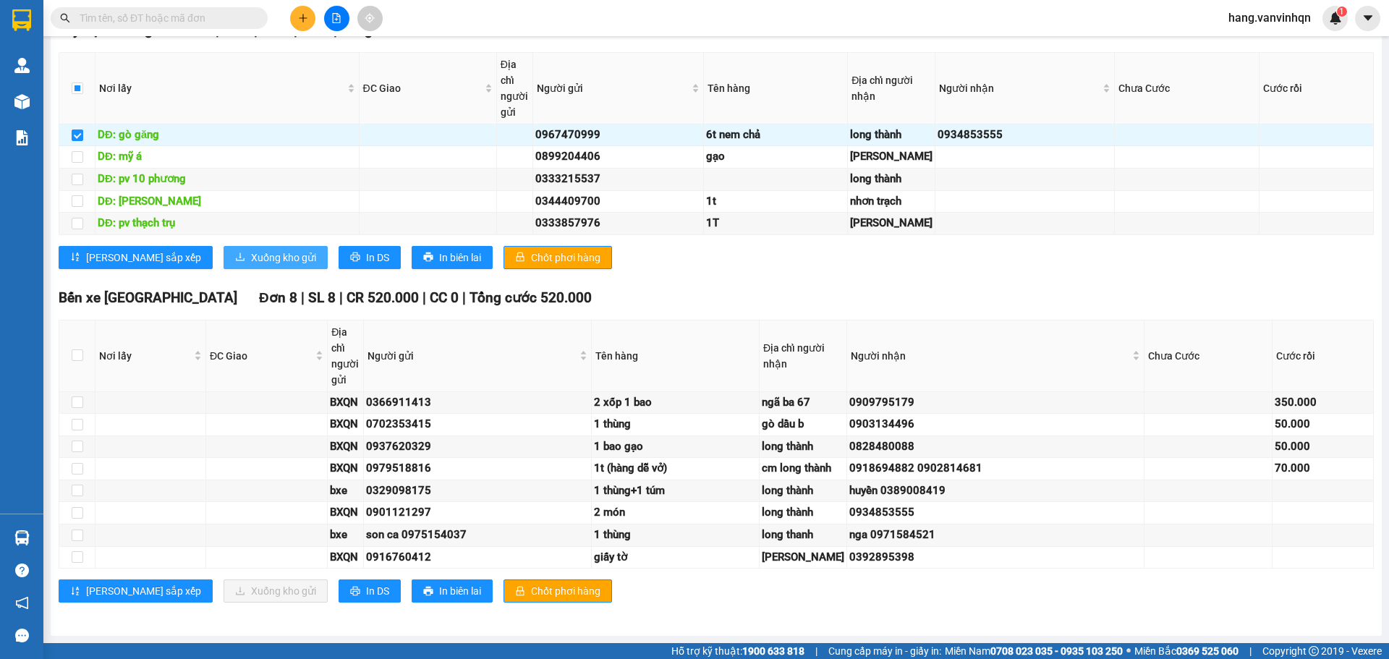
click at [251, 266] on span "Xuống kho gửi" at bounding box center [283, 258] width 65 height 16
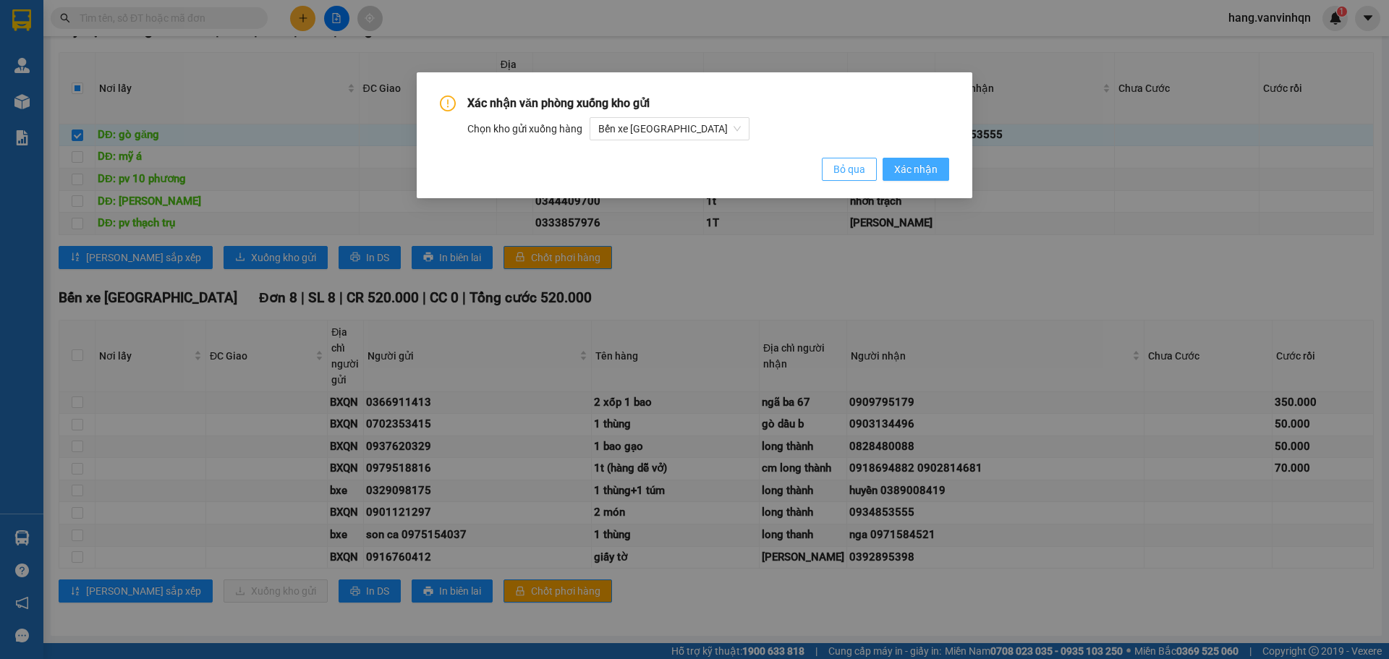
drag, startPoint x: 875, startPoint y: 165, endPoint x: 902, endPoint y: 176, distance: 29.6
click at [906, 159] on div "Bỏ qua Xác nhận" at bounding box center [885, 169] width 127 height 23
click at [903, 154] on div "Xác nhận văn phòng xuống kho gửi Chọn kho gửi xuống hàng Bến xe Quảng Ngãi Bỏ q…" at bounding box center [694, 138] width 509 height 85
click at [905, 157] on div "Xác nhận văn phòng xuống kho gửi Chọn kho gửi xuống hàng Bến xe Quảng Ngãi Bỏ q…" at bounding box center [694, 138] width 509 height 85
click at [941, 163] on button "Xác nhận" at bounding box center [916, 169] width 67 height 23
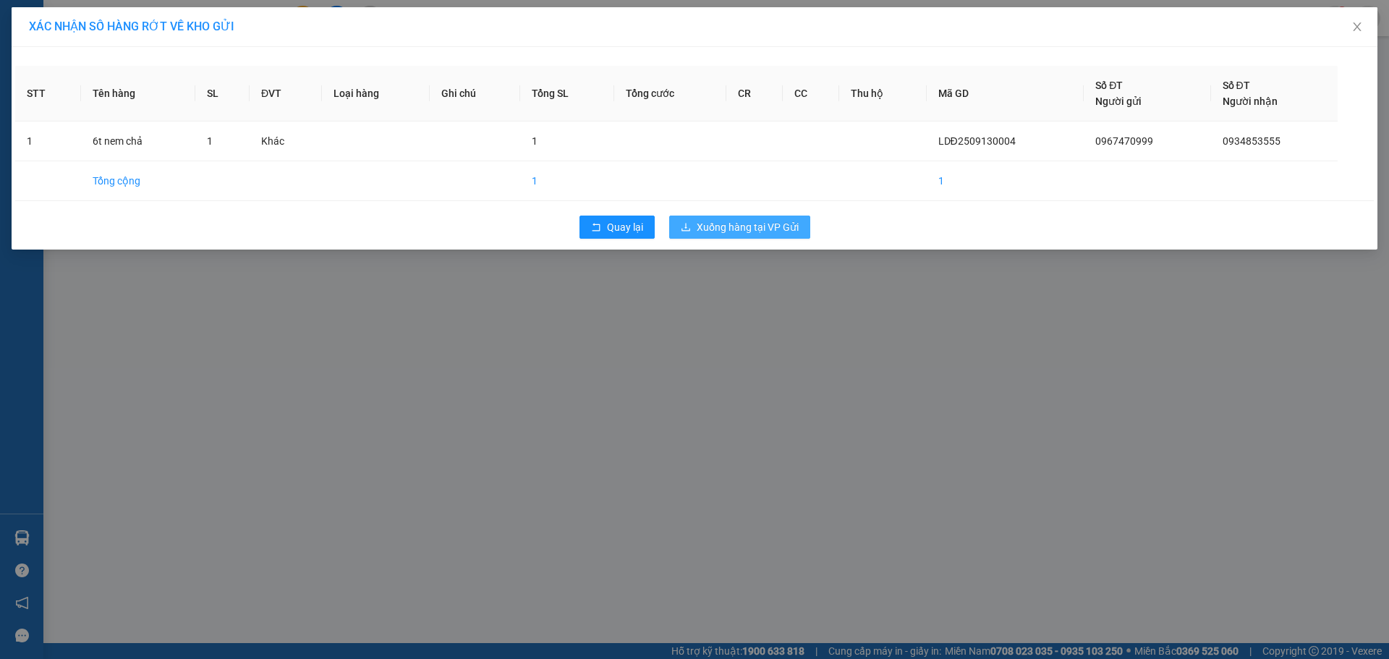
click at [722, 217] on button "Xuống hàng tại VP Gửi" at bounding box center [739, 227] width 141 height 23
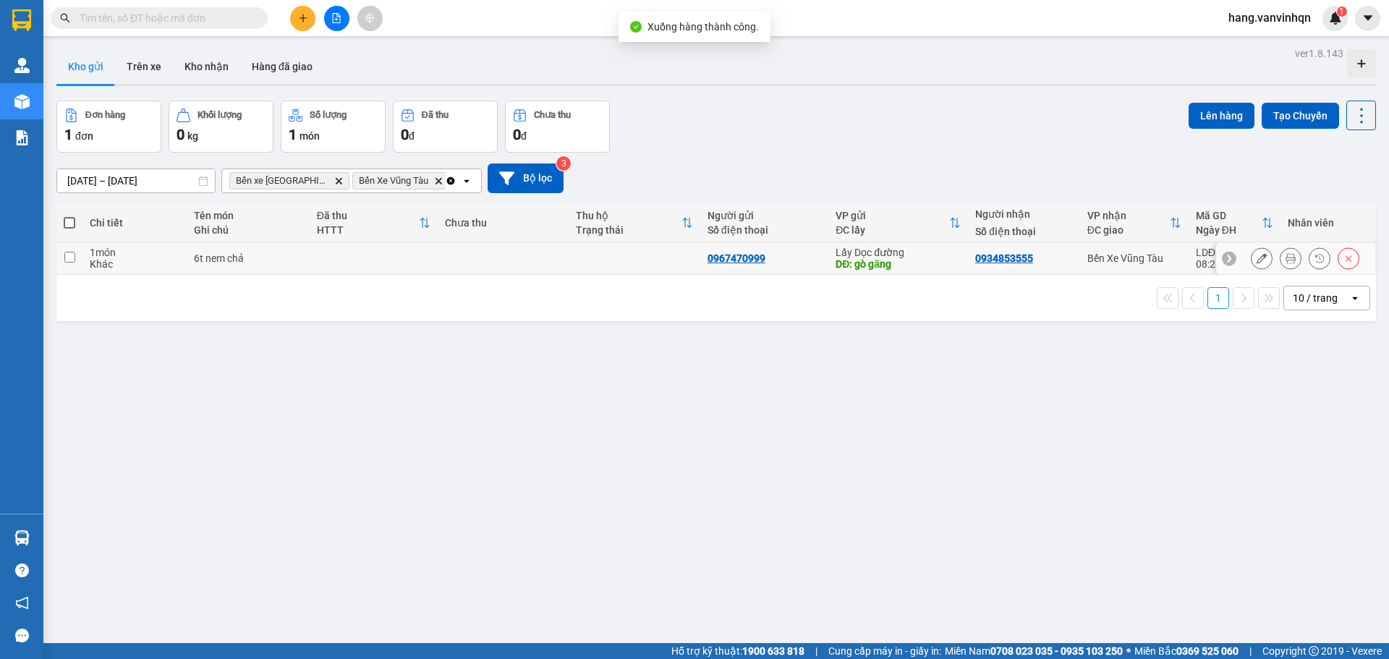
click at [781, 268] on td "0967470999" at bounding box center [764, 258] width 129 height 33
checkbox input "true"
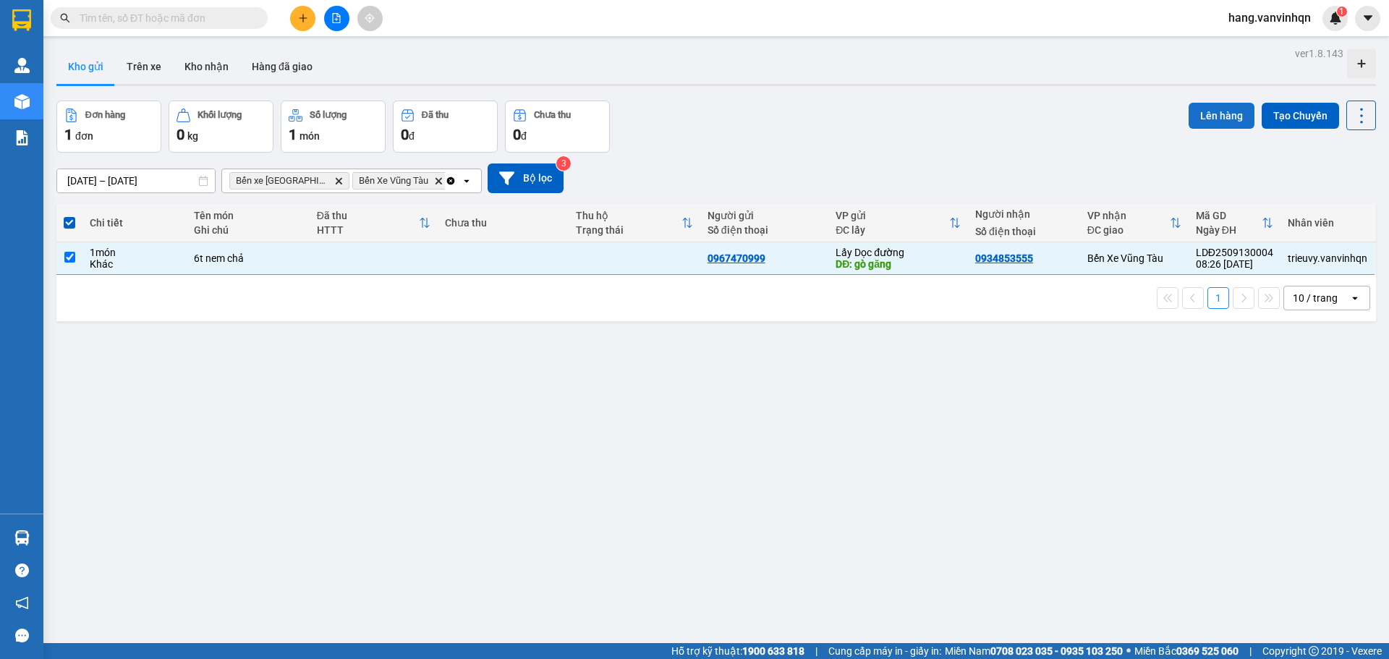
click at [1212, 112] on button "Lên hàng" at bounding box center [1222, 116] width 66 height 26
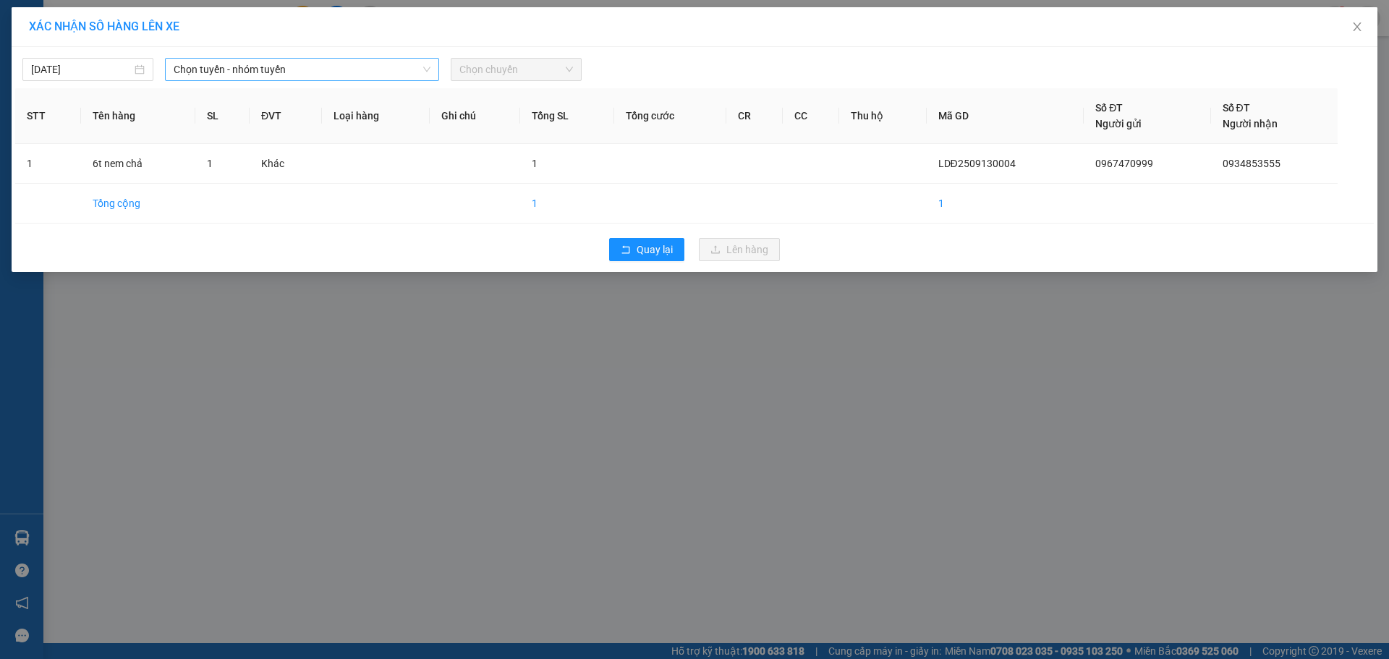
click at [307, 64] on span "Chọn tuyến - nhóm tuyến" at bounding box center [302, 70] width 257 height 22
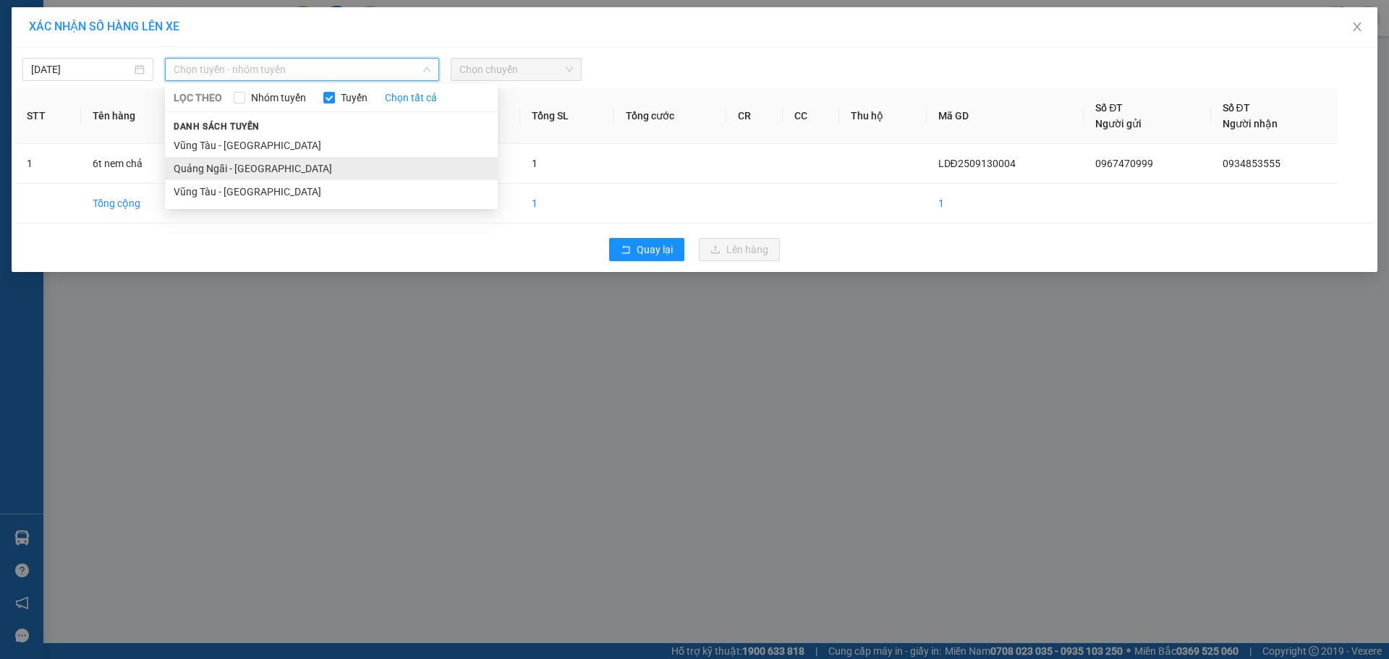
drag, startPoint x: 239, startPoint y: 169, endPoint x: 256, endPoint y: 159, distance: 19.7
click at [240, 169] on li "Quảng Ngãi - [GEOGRAPHIC_DATA]" at bounding box center [331, 168] width 333 height 23
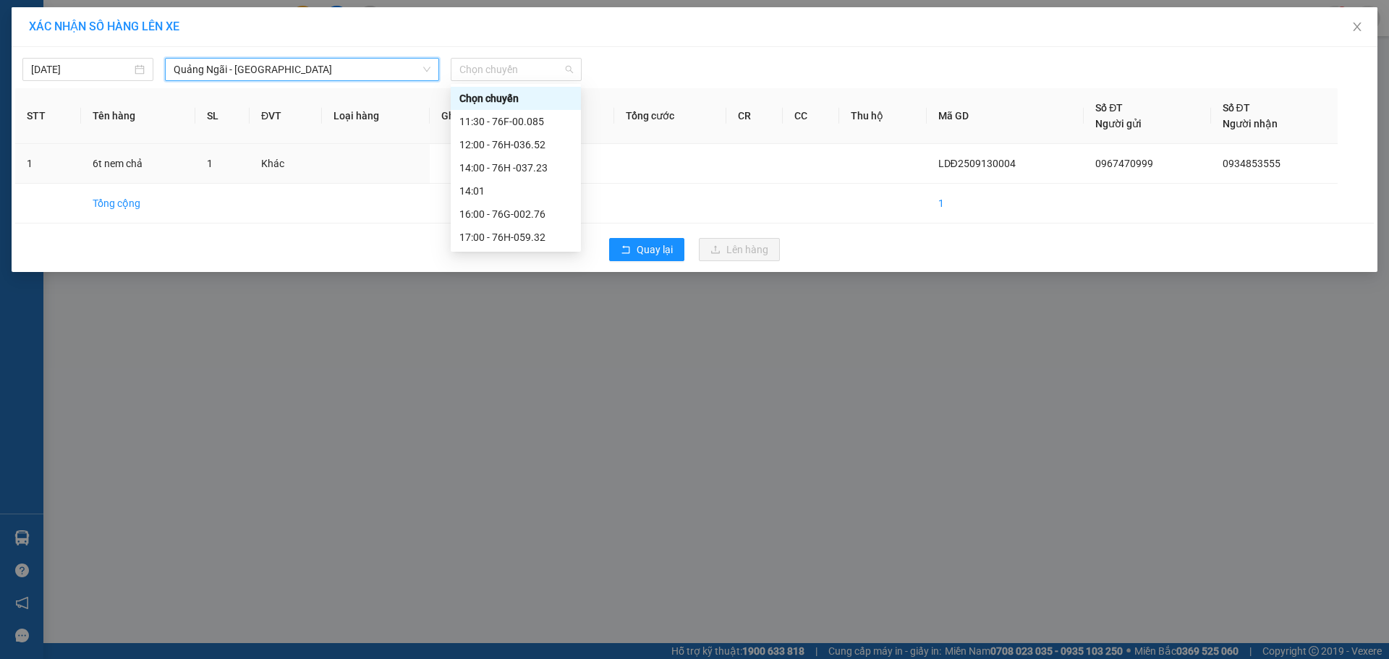
drag, startPoint x: 504, startPoint y: 73, endPoint x: 488, endPoint y: 111, distance: 40.6
click at [501, 73] on span "Chọn chuyến" at bounding box center [516, 70] width 114 height 22
click at [488, 117] on div "11:30 - 76F-00.085" at bounding box center [515, 122] width 113 height 16
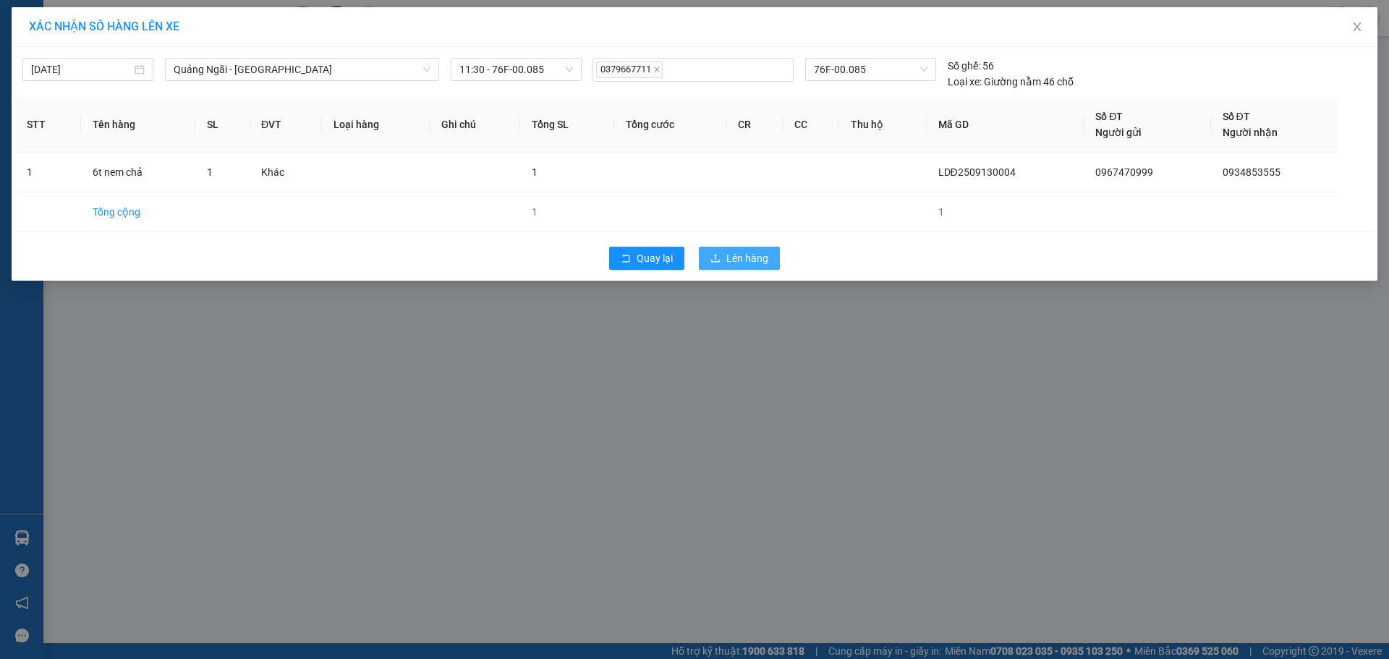
click at [727, 264] on span "Lên hàng" at bounding box center [747, 258] width 42 height 16
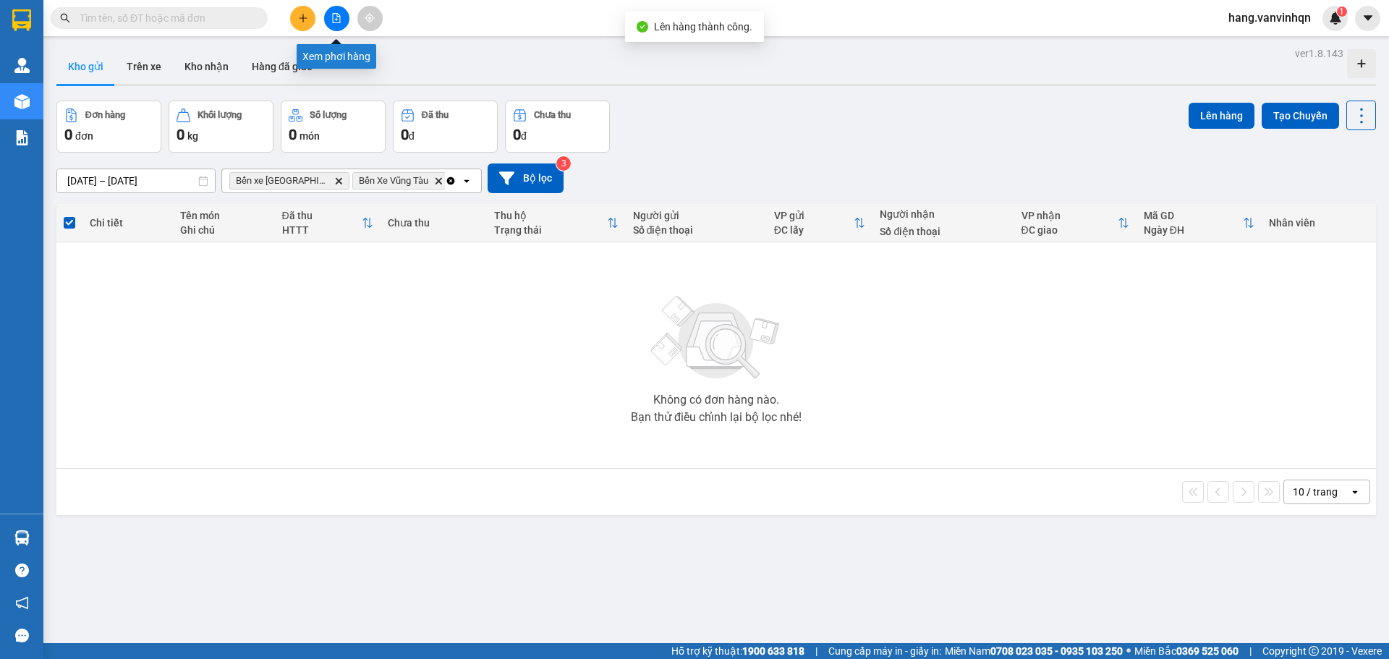
click at [342, 17] on button at bounding box center [336, 18] width 25 height 25
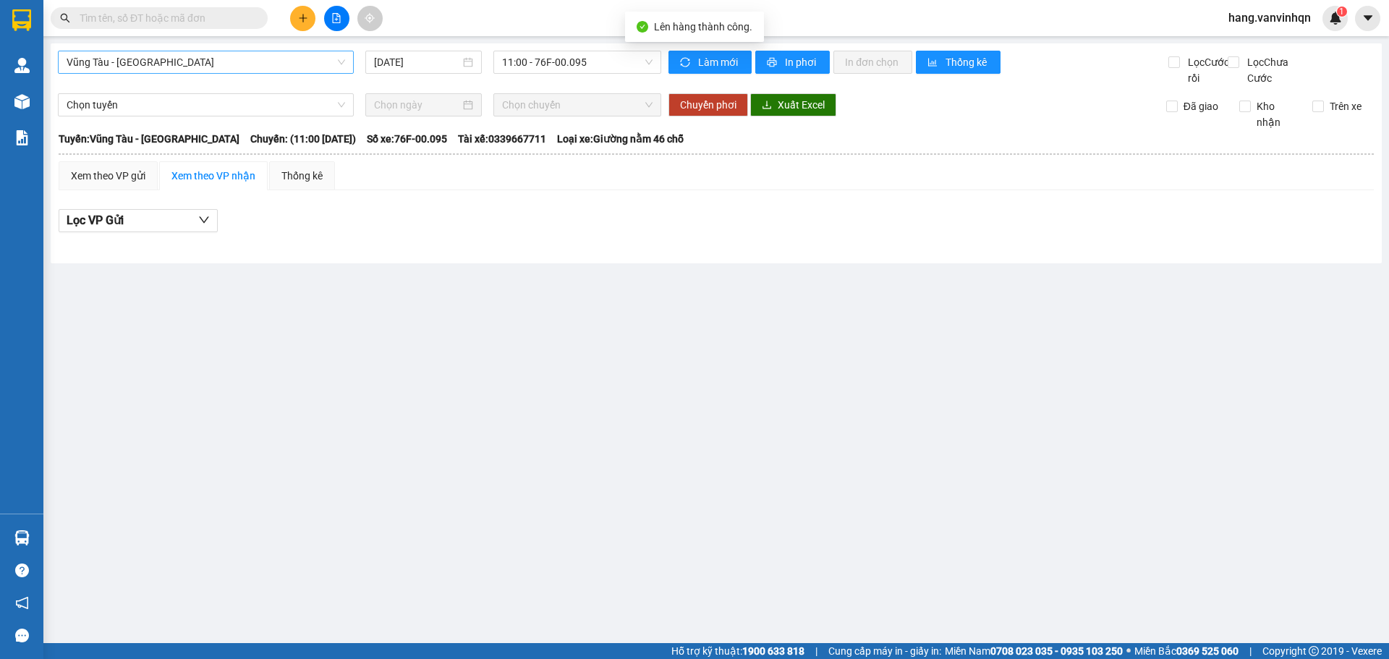
click at [195, 64] on span "Vũng Tàu - [GEOGRAPHIC_DATA]" at bounding box center [206, 62] width 279 height 22
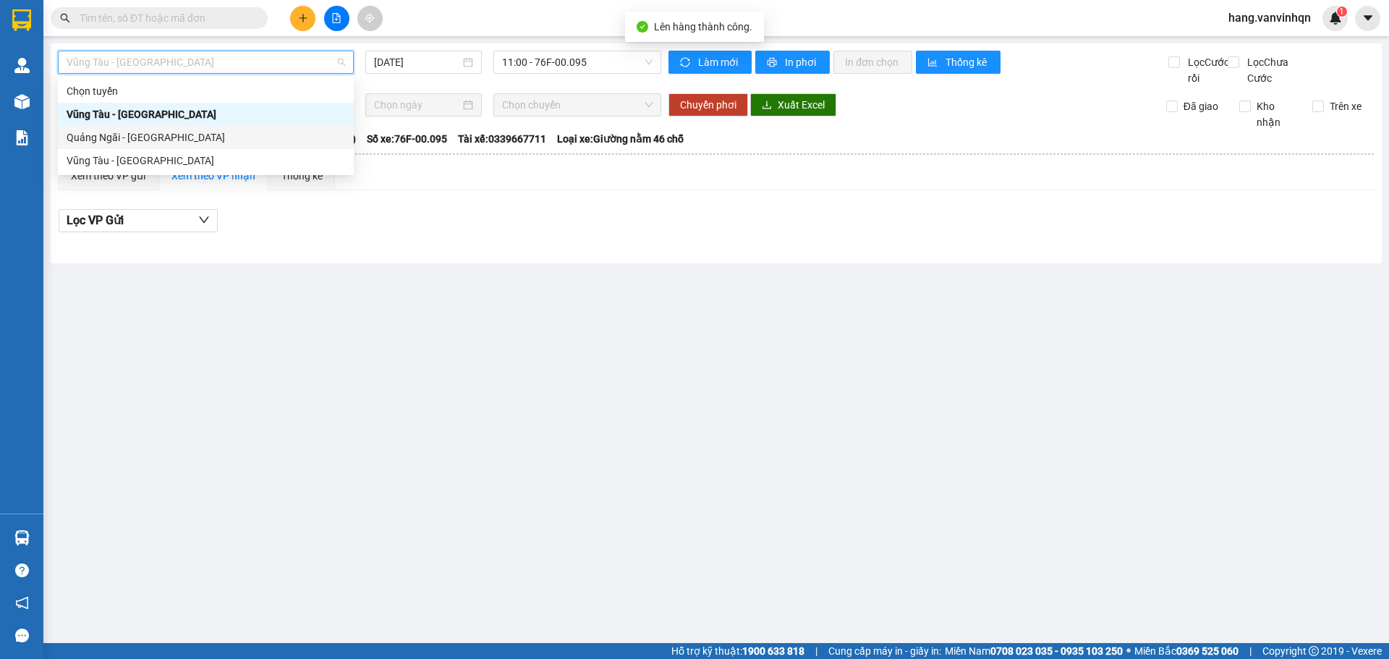
drag, startPoint x: 148, startPoint y: 158, endPoint x: 155, endPoint y: 137, distance: 22.2
click at [155, 137] on div "Chọn tuyến Vũng Tàu - Quảng Ngãi Quảng Ngãi - Vũng Tàu Vũng Tàu - Quảng Ngãi" at bounding box center [206, 126] width 296 height 93
click at [184, 143] on div "Quảng Ngãi - [GEOGRAPHIC_DATA]" at bounding box center [206, 138] width 279 height 16
type input "[DATE]"
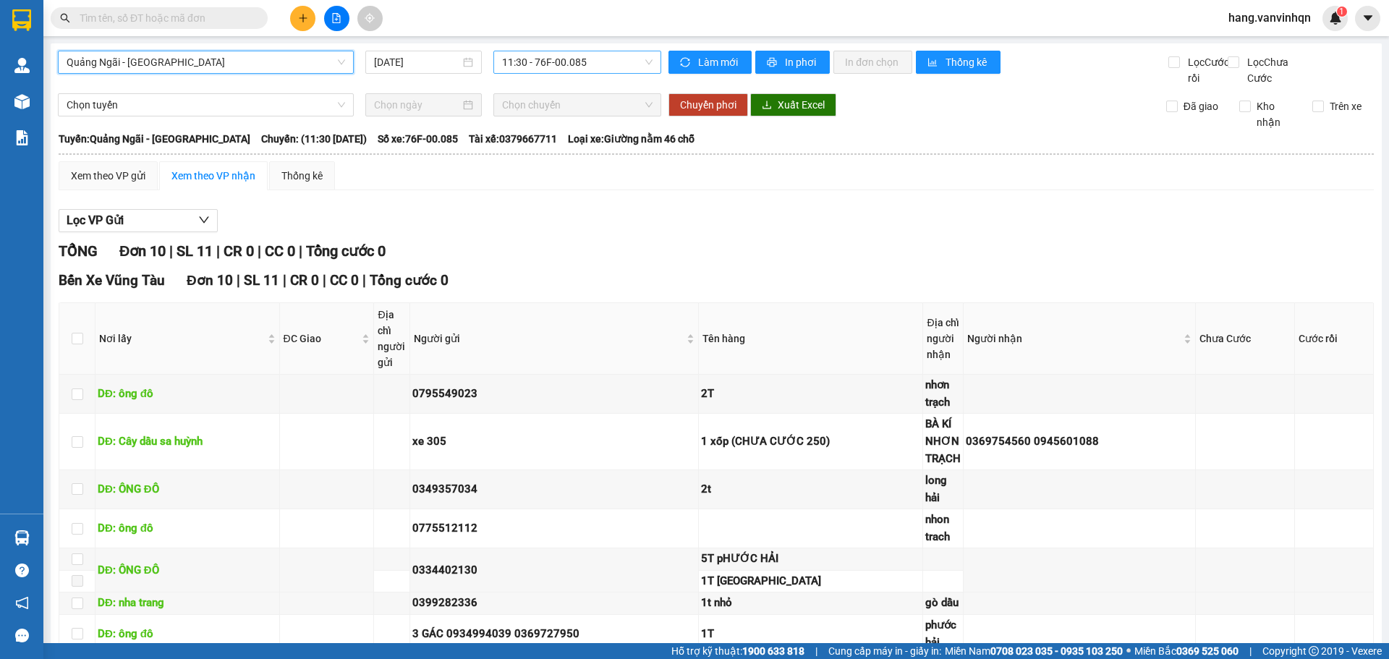
drag, startPoint x: 601, startPoint y: 66, endPoint x: 597, endPoint y: 73, distance: 8.4
click at [597, 73] on div "11:30 - 76F-00.085" at bounding box center [577, 62] width 168 height 23
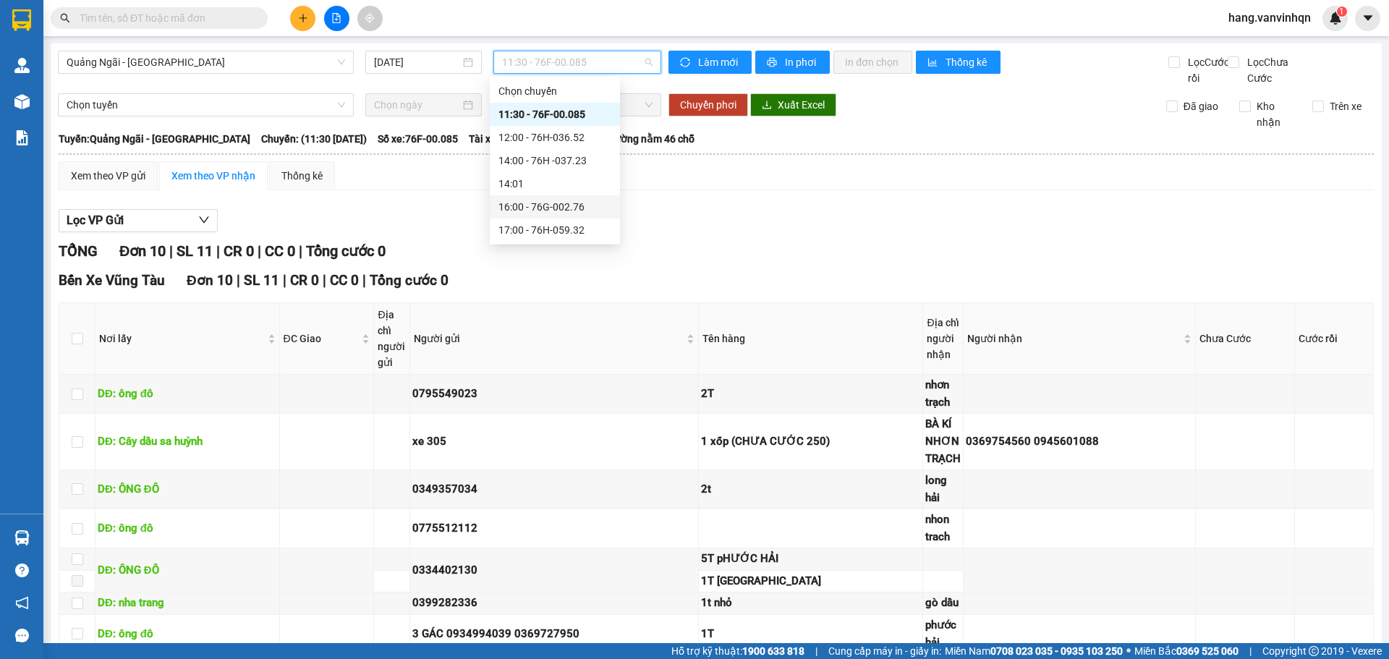
click at [523, 203] on div "16:00 - 76G-002.76" at bounding box center [555, 207] width 113 height 16
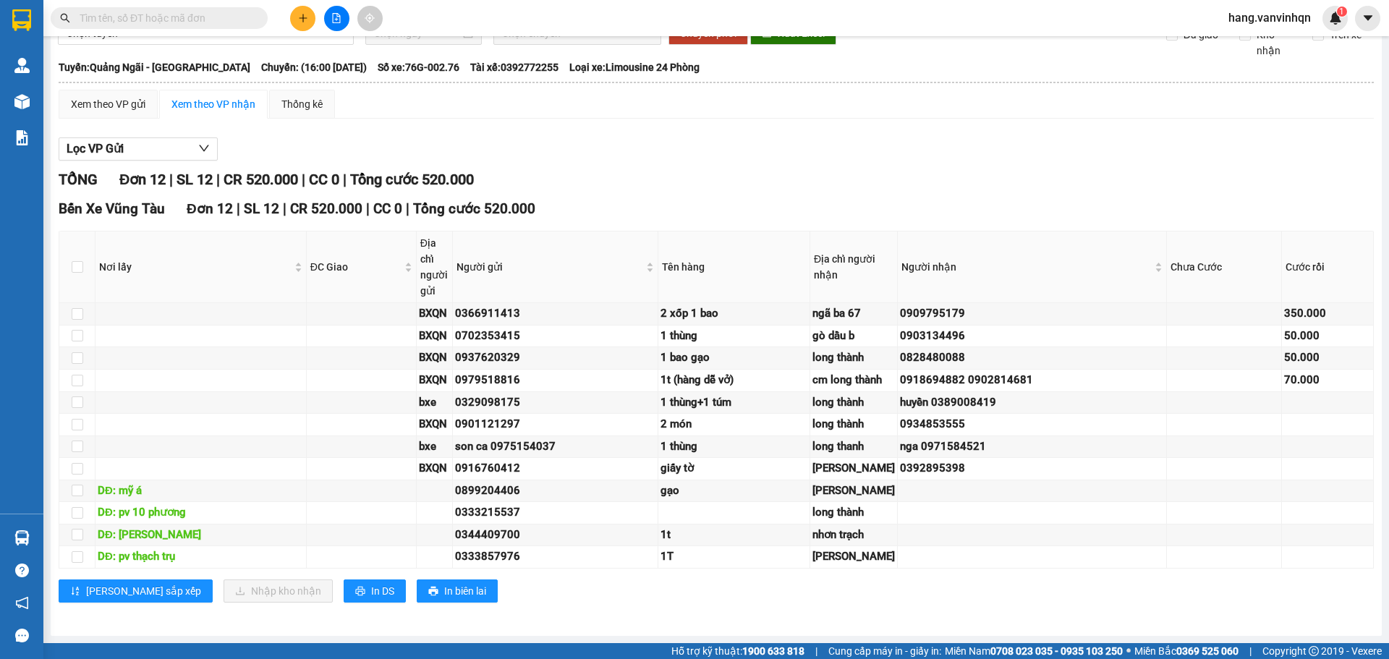
scroll to position [326, 0]
click at [842, 558] on div "[PERSON_NAME]" at bounding box center [854, 556] width 82 height 17
click at [655, 527] on div "0344409700" at bounding box center [555, 535] width 200 height 17
click at [755, 525] on td "1t" at bounding box center [734, 536] width 152 height 22
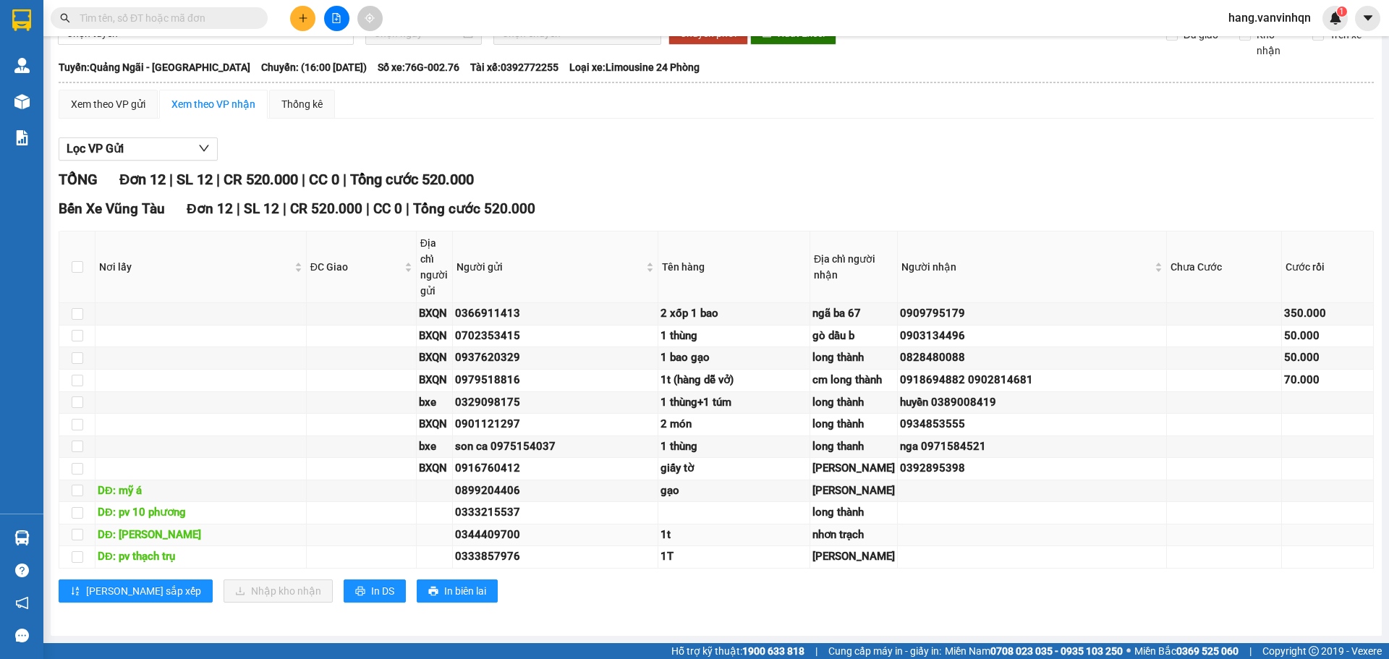
click at [687, 527] on div "1t" at bounding box center [734, 535] width 147 height 17
click at [468, 527] on div "0344409700" at bounding box center [555, 535] width 200 height 17
drag, startPoint x: 700, startPoint y: 418, endPoint x: 869, endPoint y: 488, distance: 183.3
click at [700, 483] on div "gạo" at bounding box center [734, 491] width 147 height 17
click at [790, 483] on div "gạo" at bounding box center [734, 491] width 147 height 17
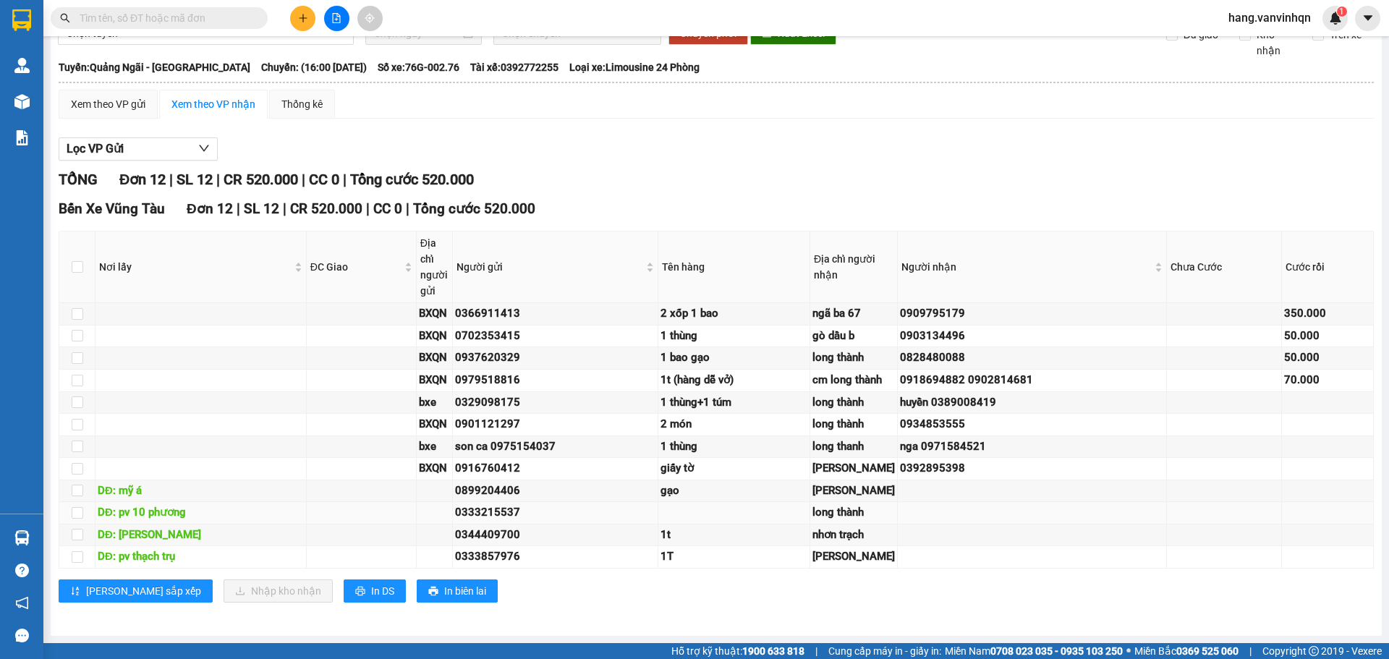
click at [643, 502] on td "0333215537" at bounding box center [555, 513] width 205 height 22
click at [643, 504] on div "0333215537" at bounding box center [555, 512] width 200 height 17
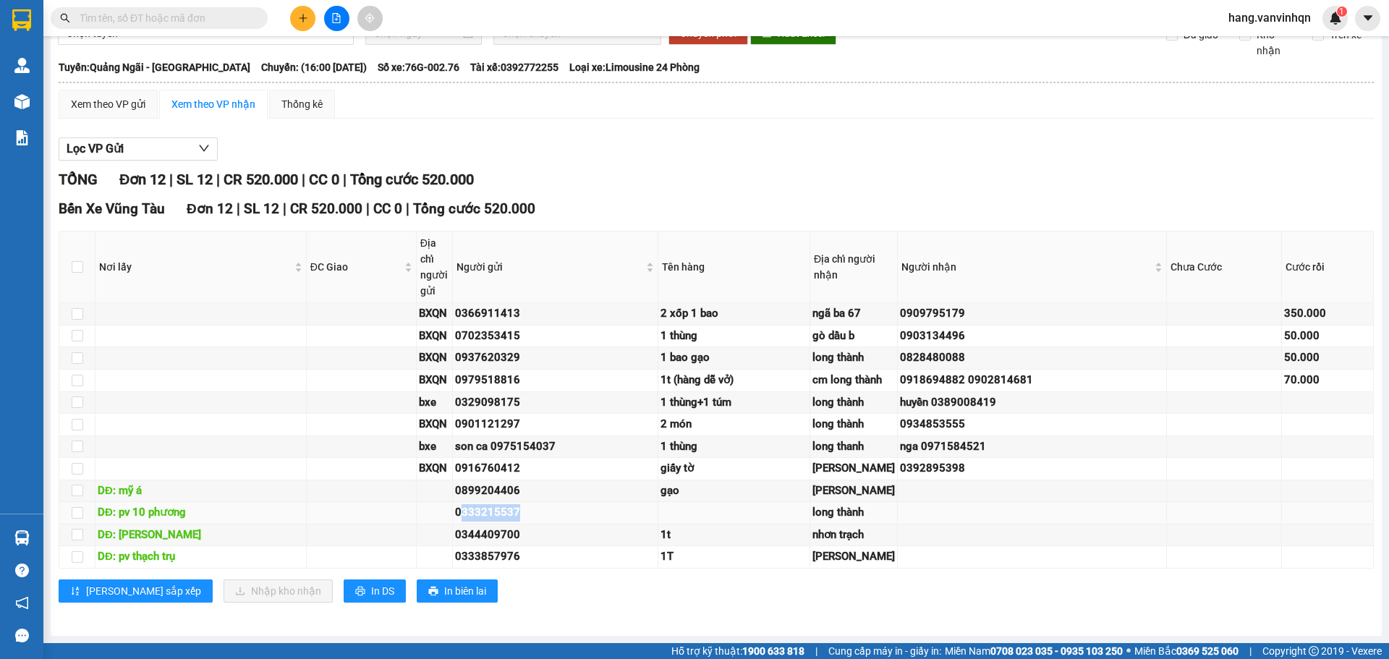
click at [643, 504] on div "0333215537" at bounding box center [555, 512] width 200 height 17
click at [567, 527] on div "0344409700" at bounding box center [555, 535] width 200 height 17
drag, startPoint x: 826, startPoint y: 412, endPoint x: 897, endPoint y: 411, distance: 71.6
click at [810, 480] on td "gạo" at bounding box center [734, 491] width 152 height 22
click at [984, 480] on td at bounding box center [1032, 491] width 269 height 22
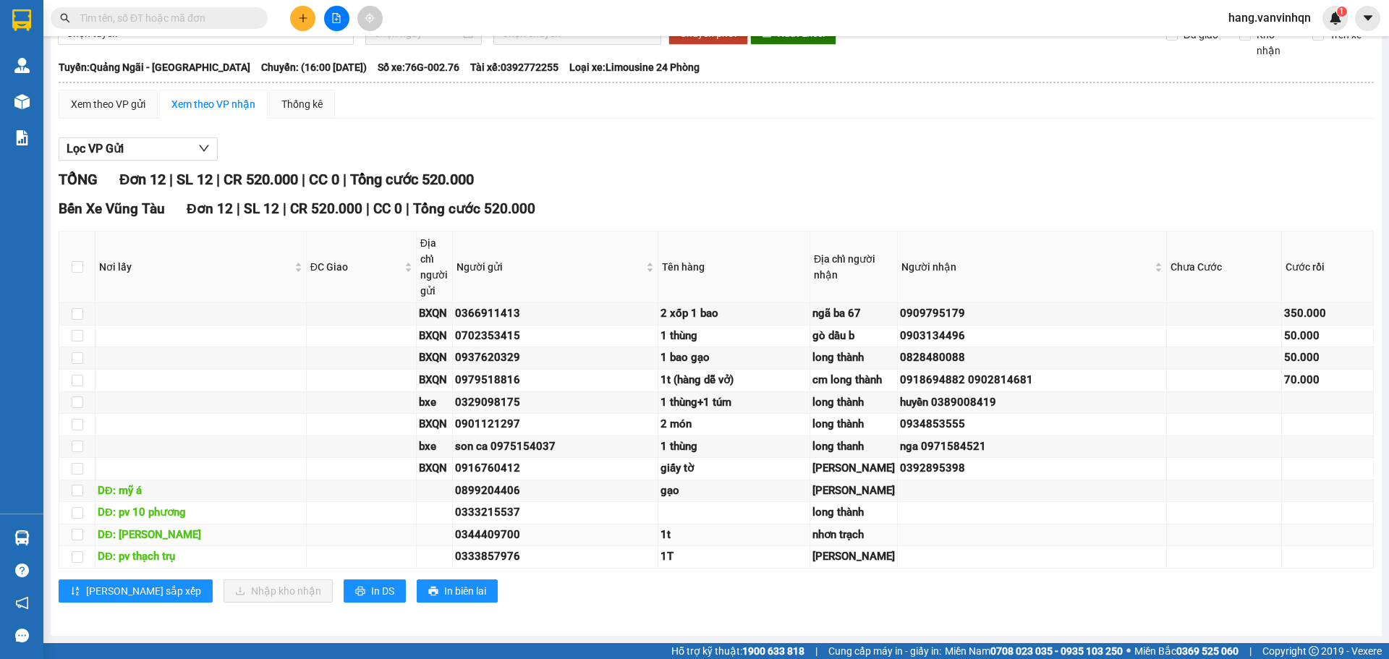
click at [331, 525] on td at bounding box center [362, 536] width 110 height 22
click at [272, 539] on tbody "BXQN 0366911413 2 xốp 1 bao ngã ba 67 0909795179 350.000 BXQN 0702353415 1 thùn…" at bounding box center [716, 436] width 1315 height 266
click at [1142, 601] on div "[PERSON_NAME] sắp xếp Nhập kho nhận In DS In biên lai" at bounding box center [716, 591] width 1315 height 23
